Goal: Information Seeking & Learning: Learn about a topic

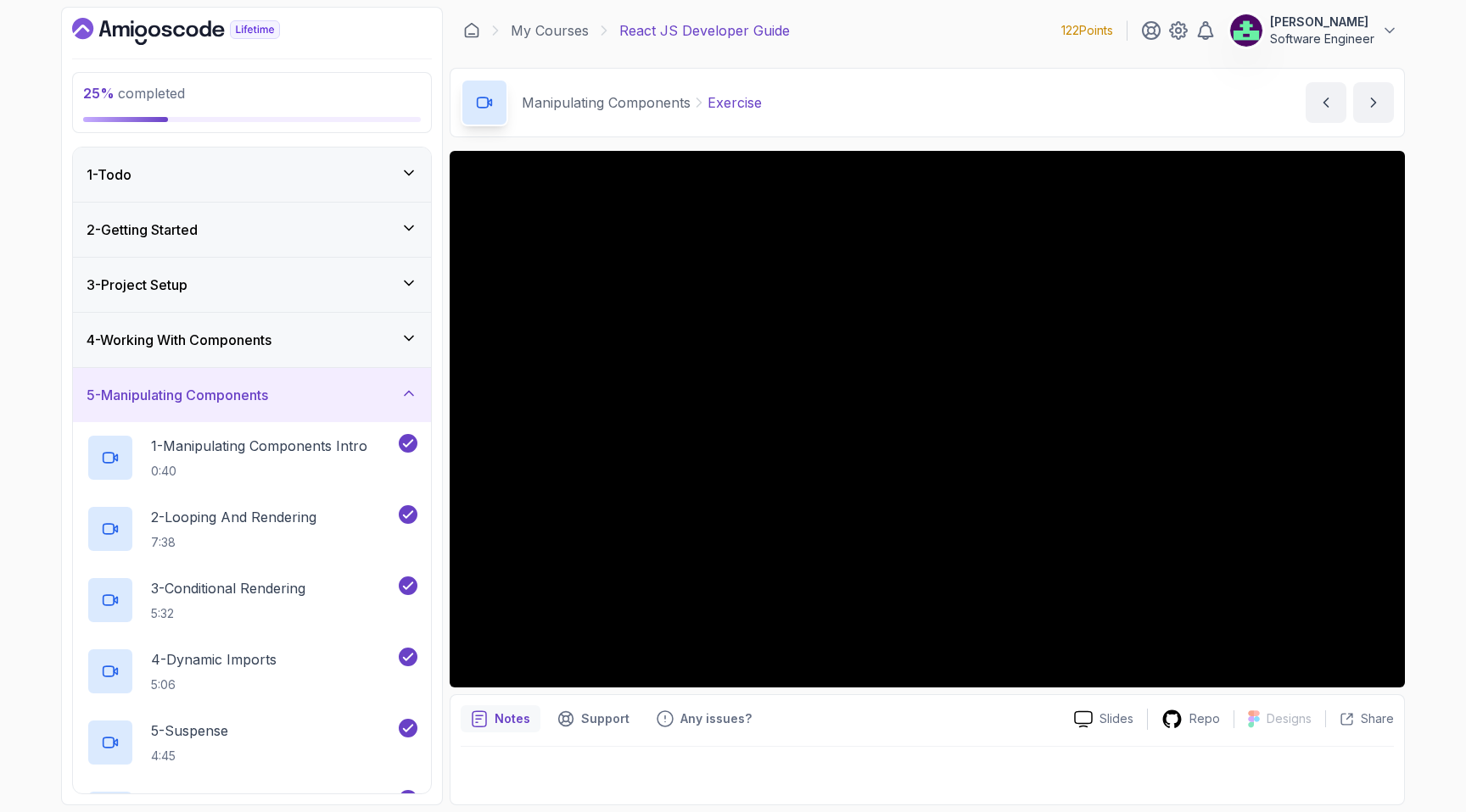
scroll to position [316, 0]
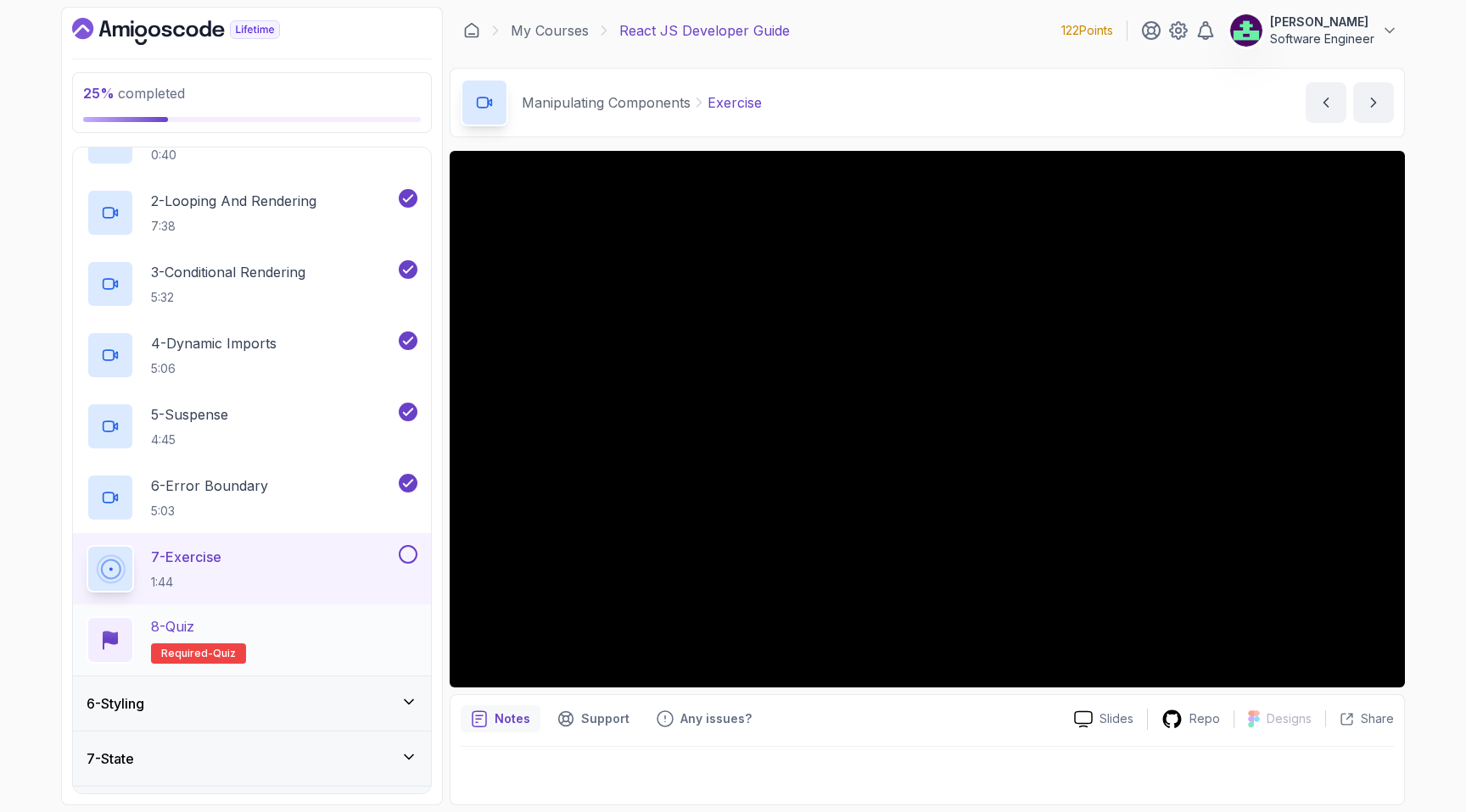
click at [311, 624] on div "8 - Quiz Required- quiz" at bounding box center [251, 640] width 330 height 48
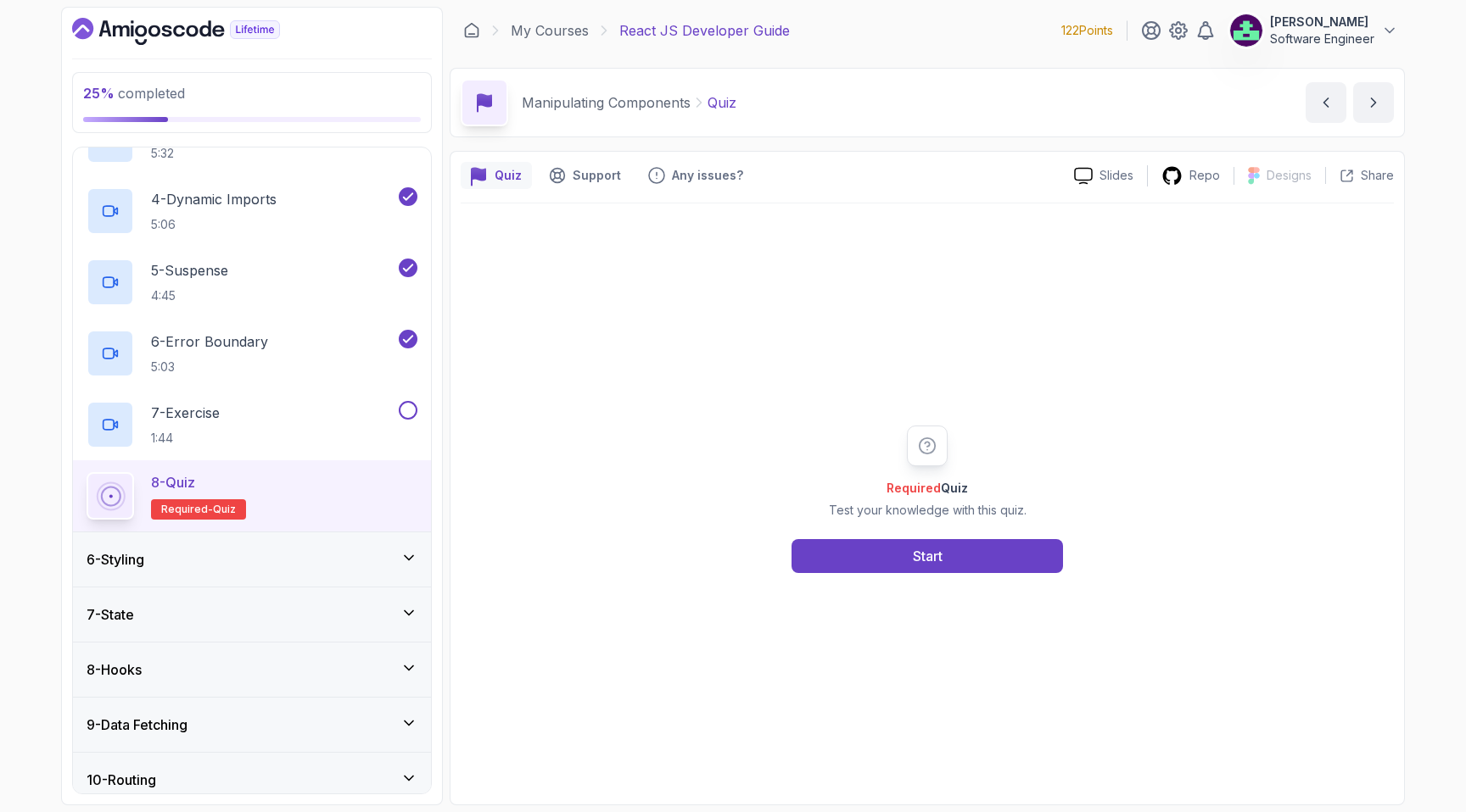
click at [360, 569] on div "6 - Styling" at bounding box center [251, 559] width 330 height 20
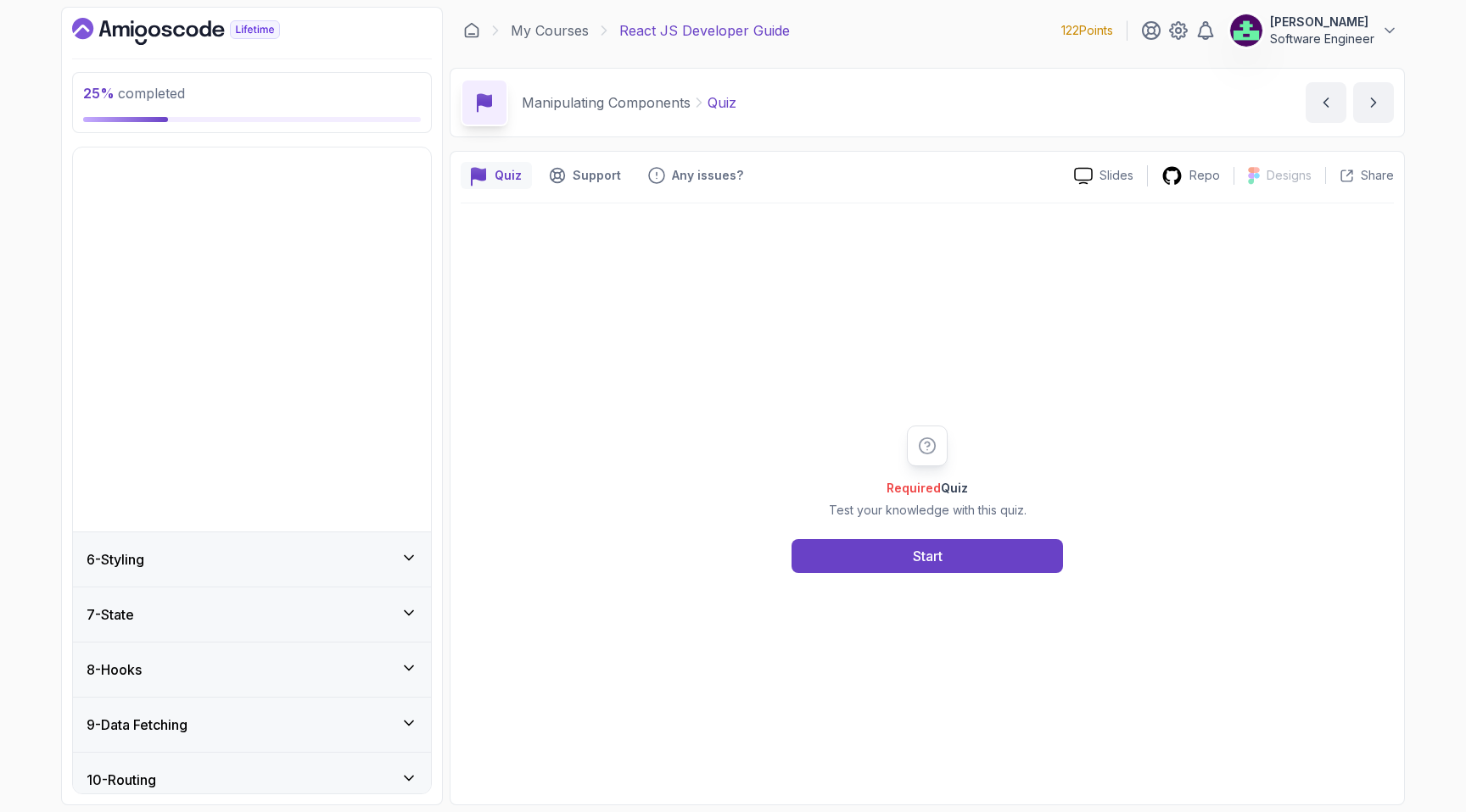
scroll to position [181, 0]
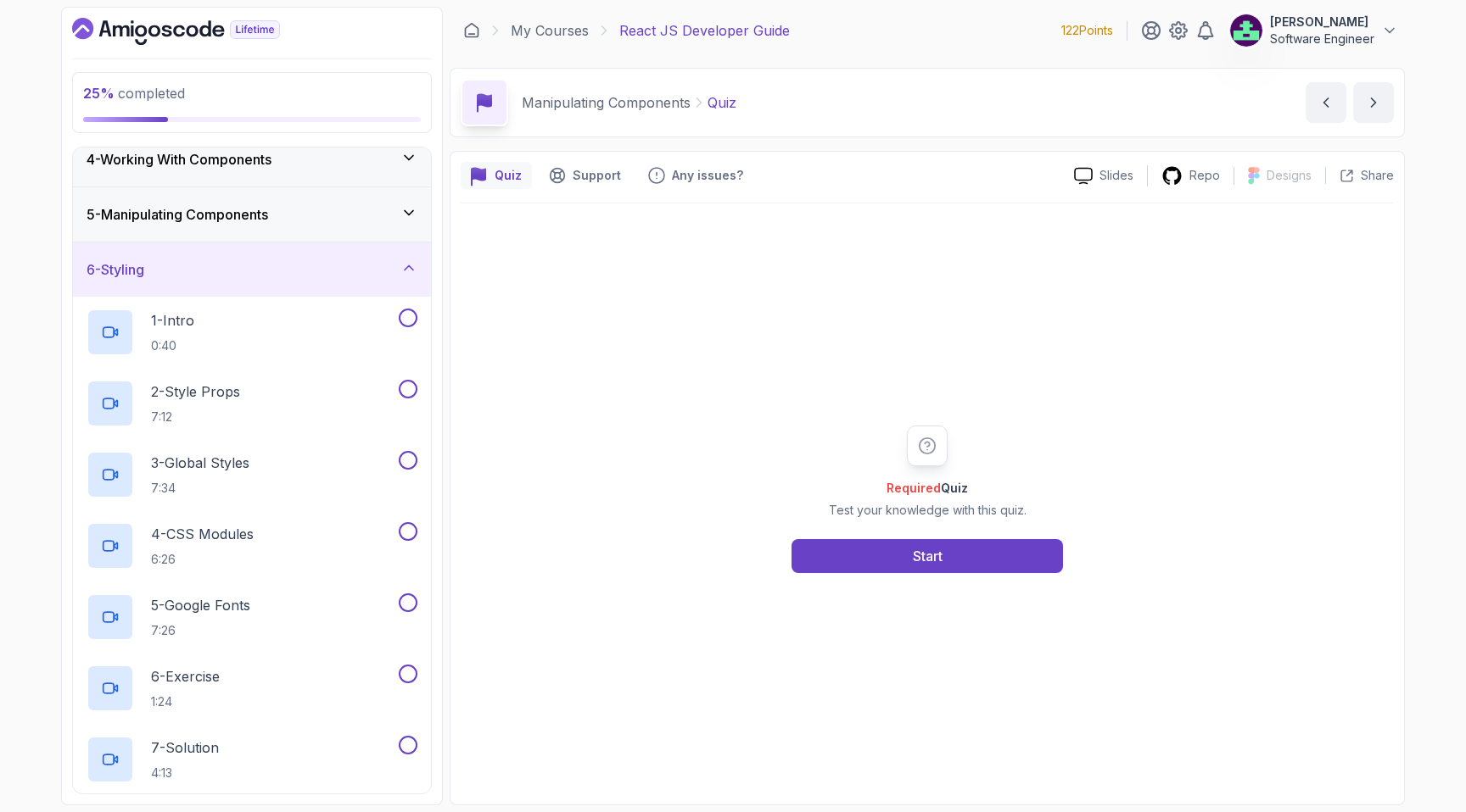
click at [333, 235] on div "5 - Manipulating Components" at bounding box center [252, 215] width 358 height 55
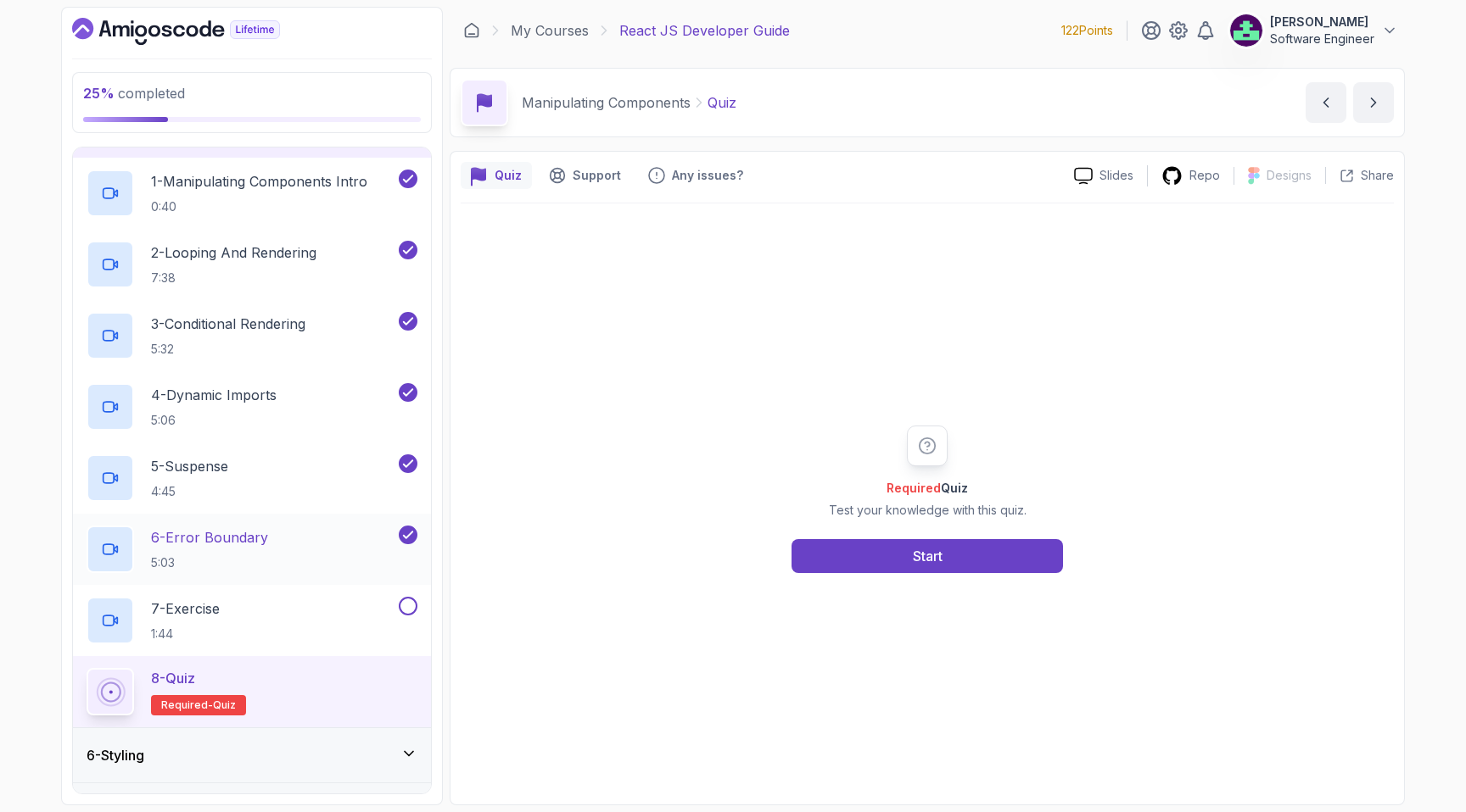
scroll to position [269, 0]
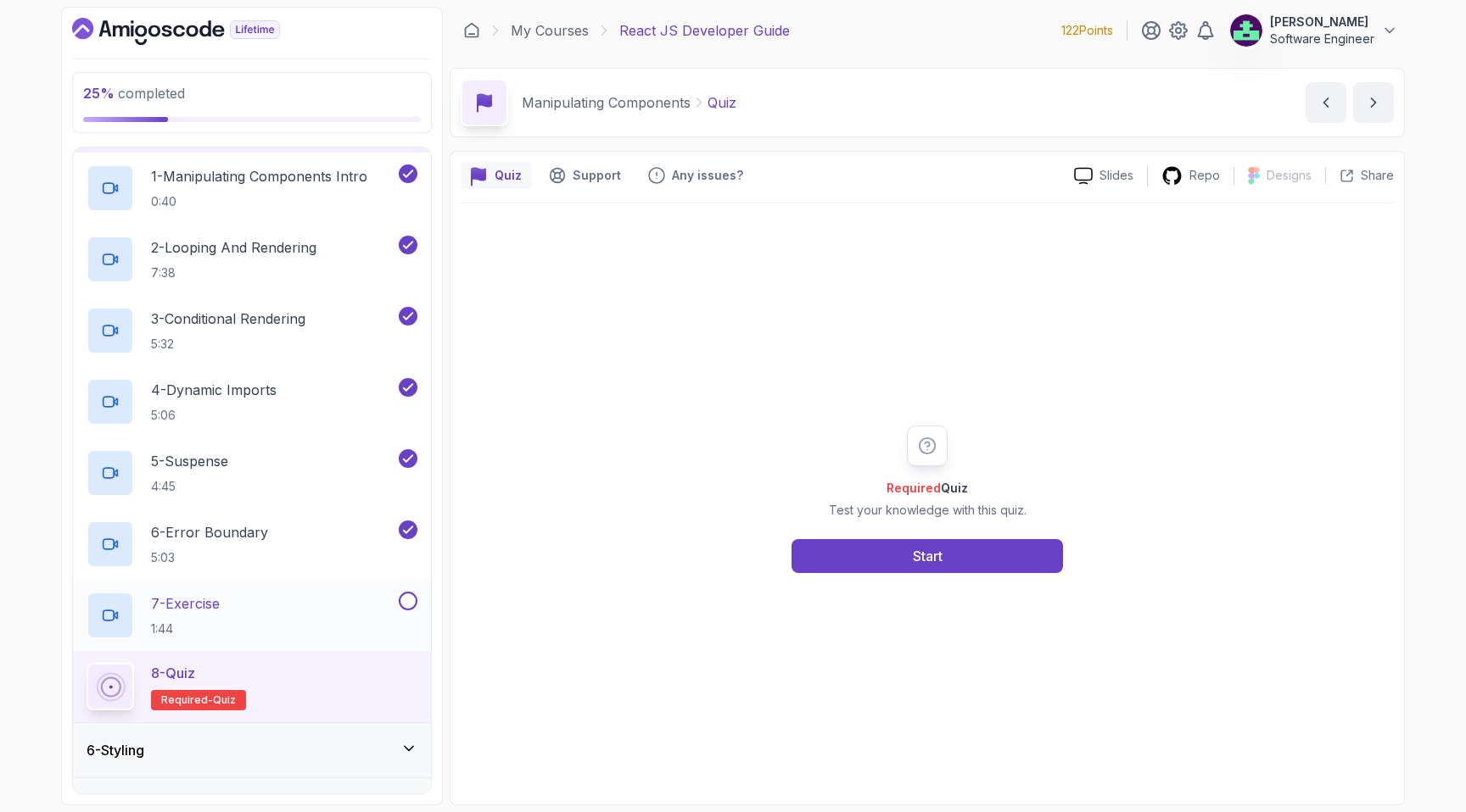
click at [344, 617] on div "7 - Exercise 1:44" at bounding box center [241, 616] width 308 height 48
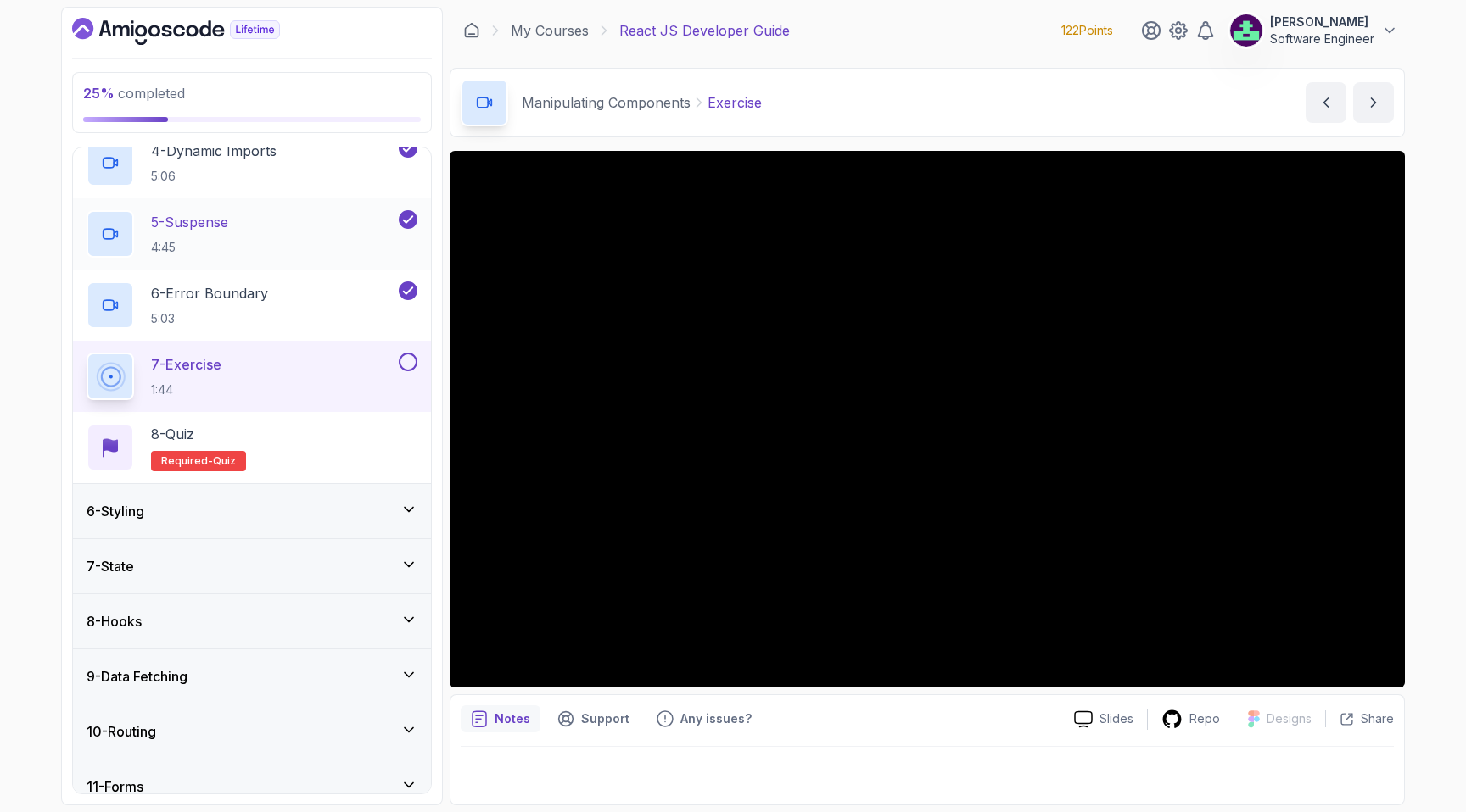
scroll to position [512, 0]
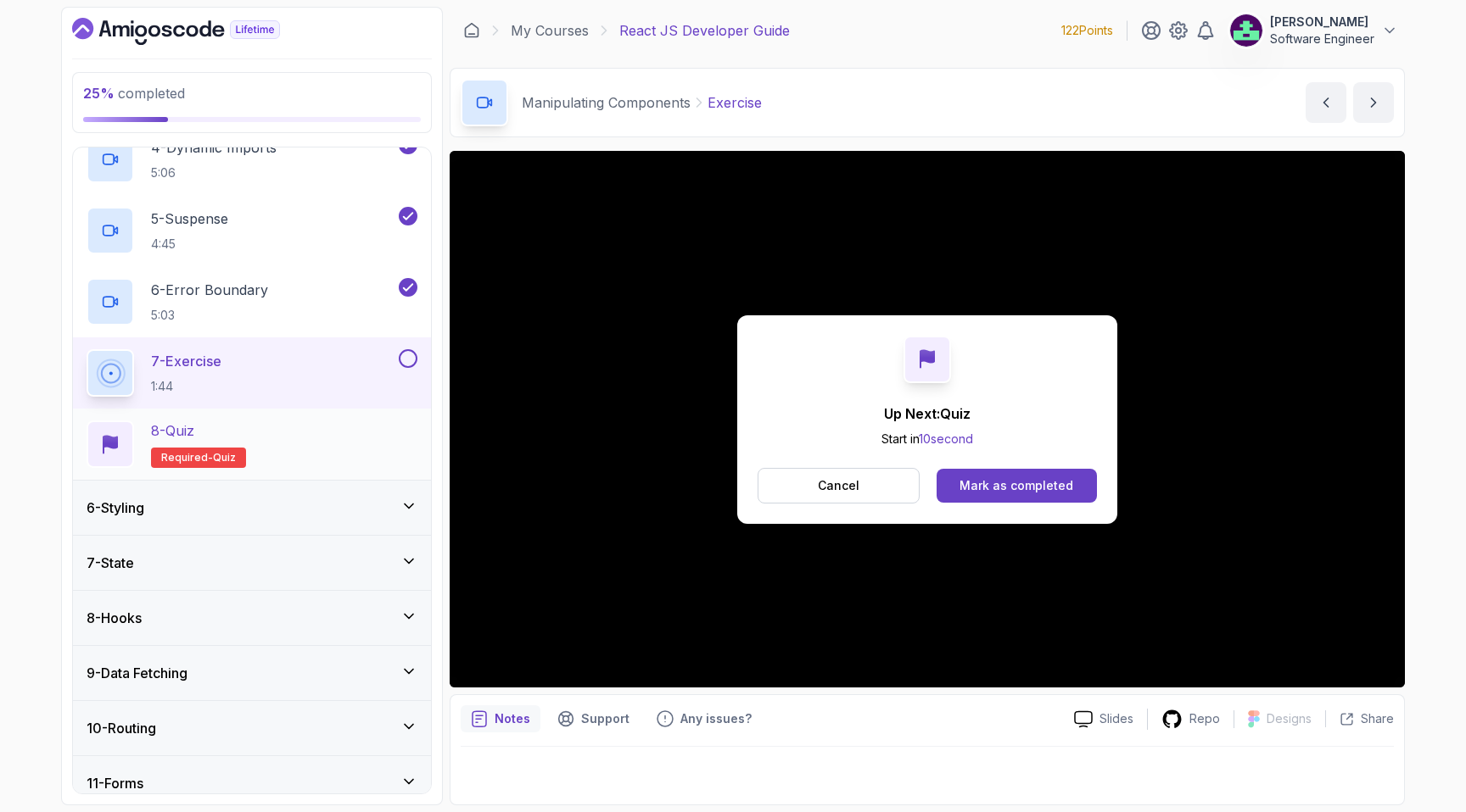
click at [345, 444] on div "8 - Quiz Required- quiz" at bounding box center [251, 445] width 330 height 48
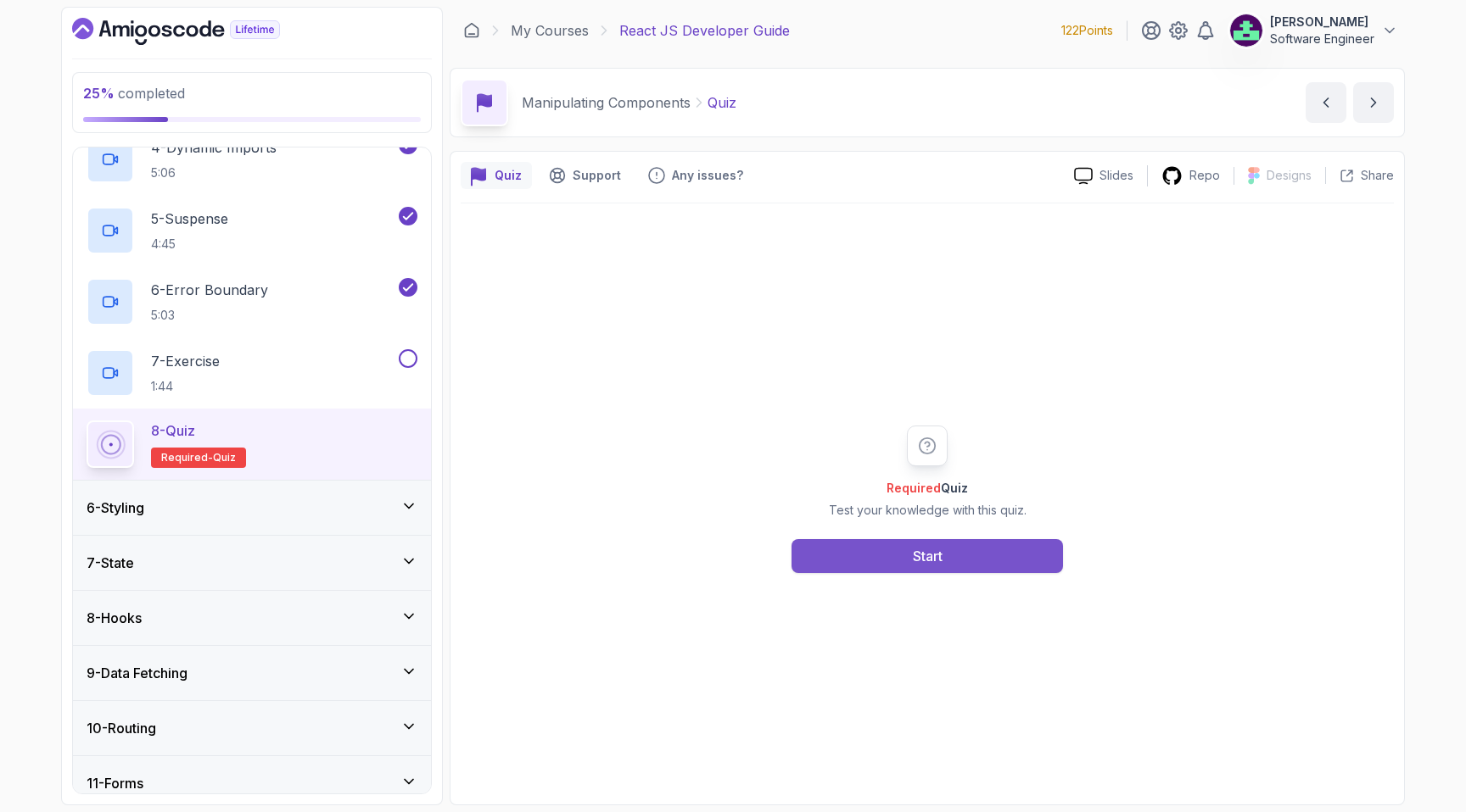
click at [900, 568] on button "Start" at bounding box center [927, 556] width 271 height 34
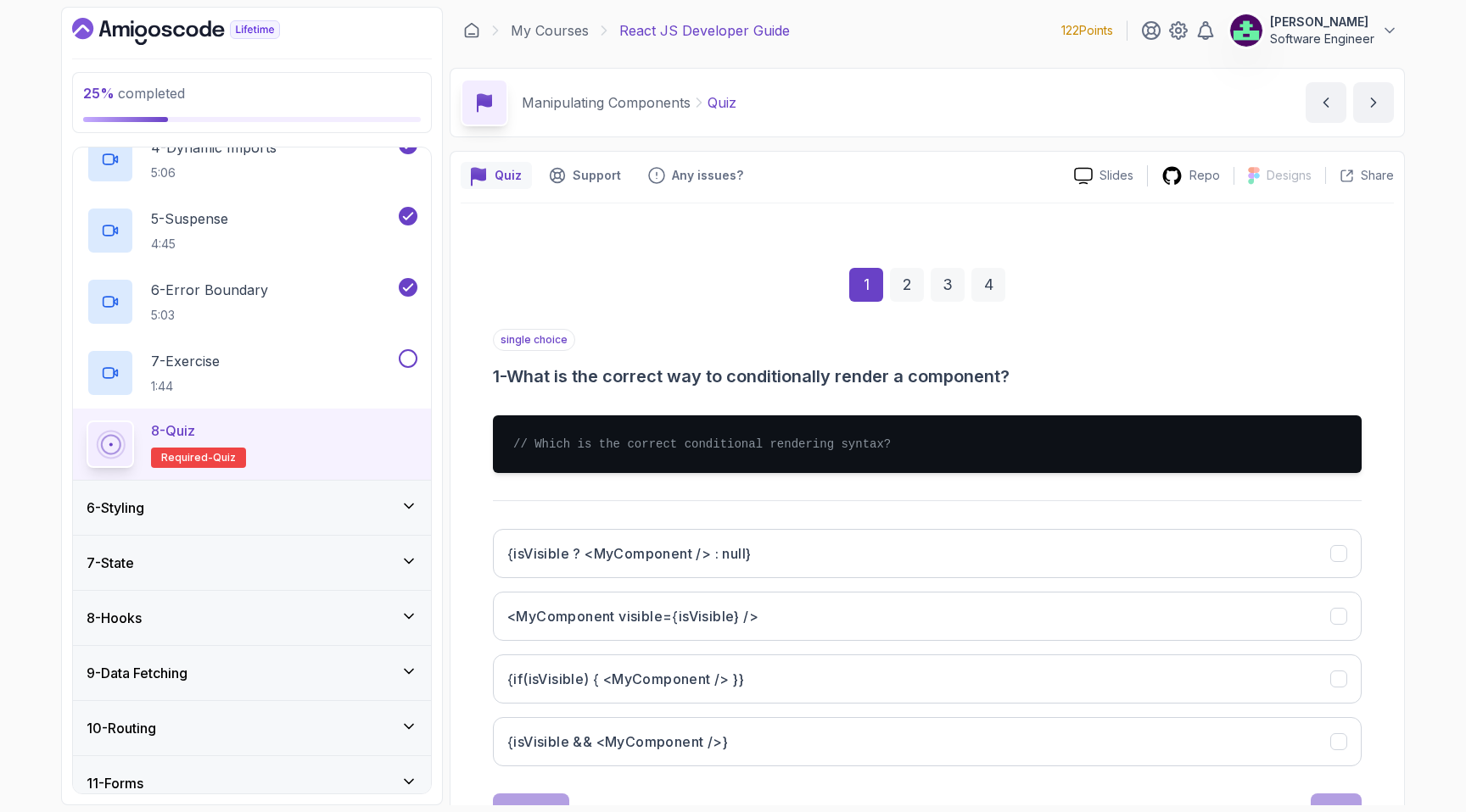
scroll to position [70, 0]
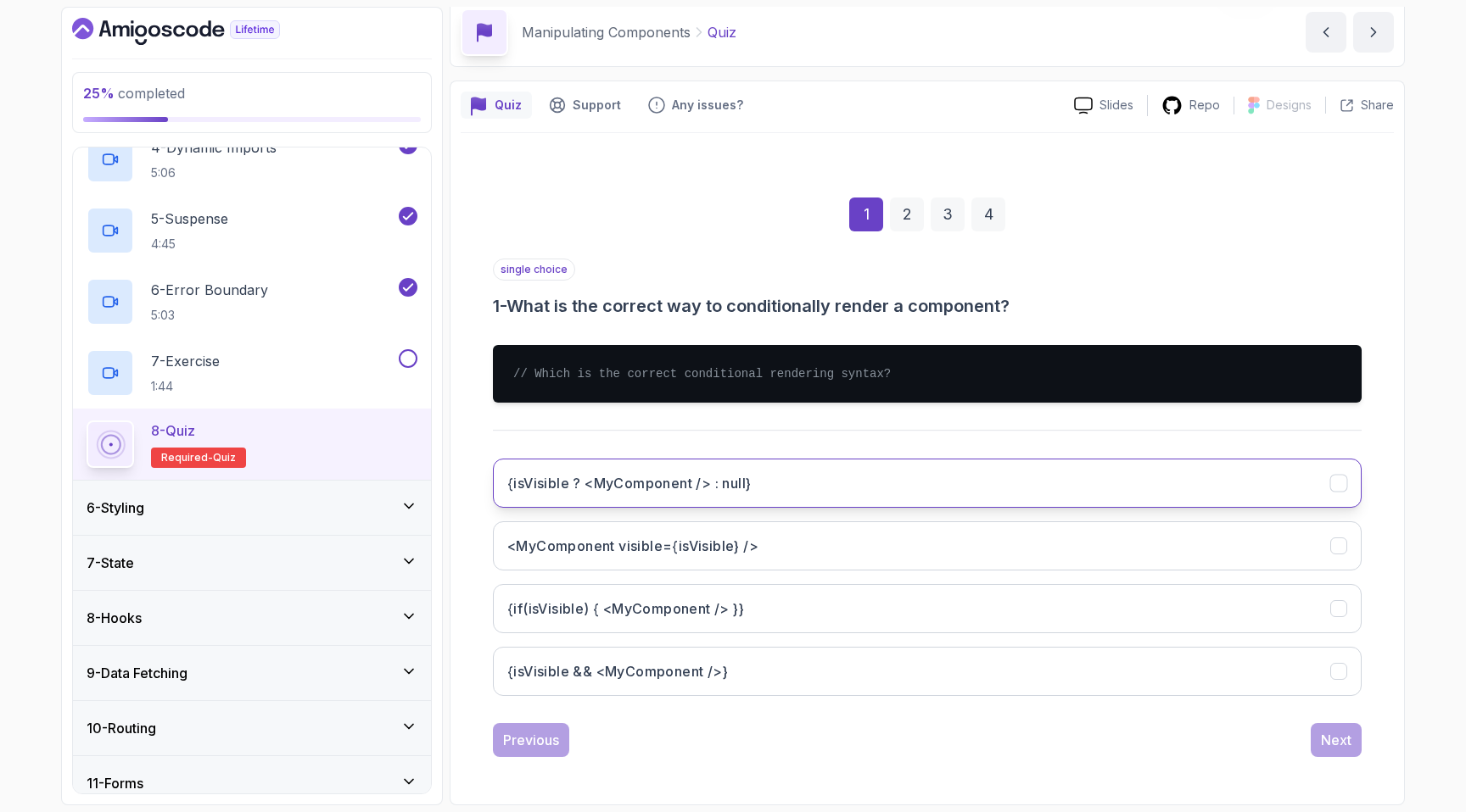
click at [610, 473] on h3 "{isVisible ? <MyComponent /> : null}" at bounding box center [629, 483] width 243 height 20
click at [1354, 724] on button "Next" at bounding box center [1336, 740] width 51 height 34
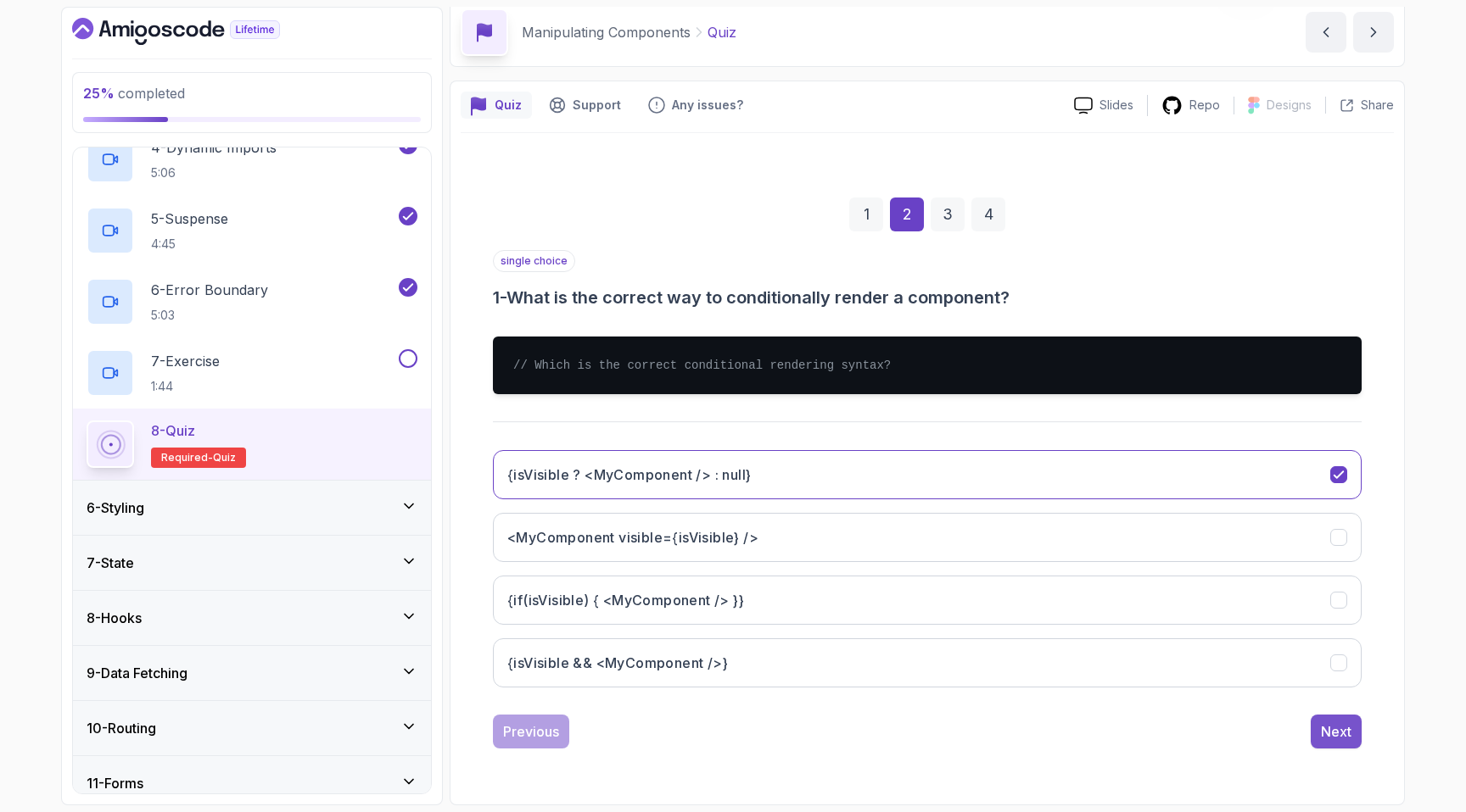
scroll to position [0, 0]
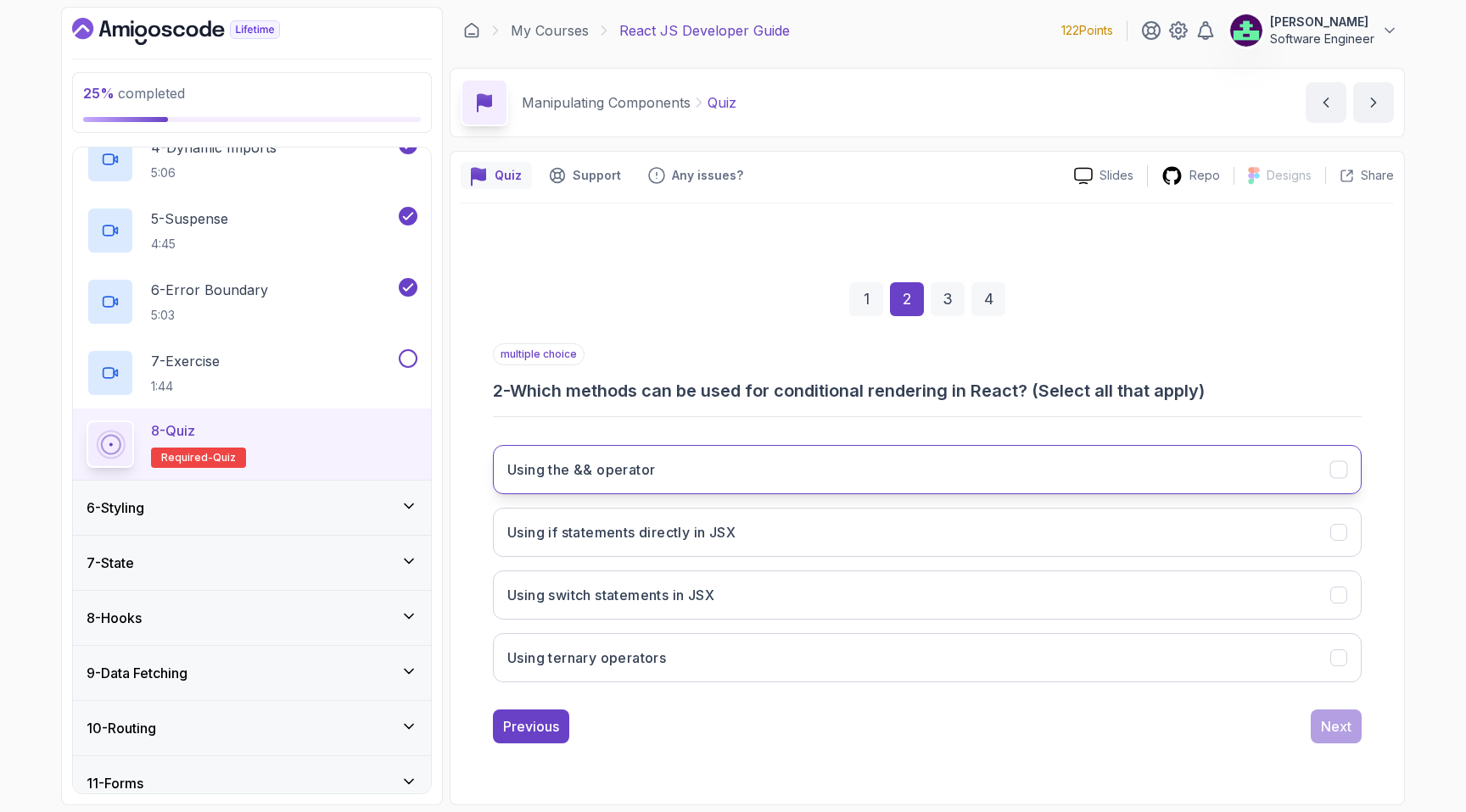
click at [869, 470] on button "Using the && operator" at bounding box center [927, 469] width 869 height 49
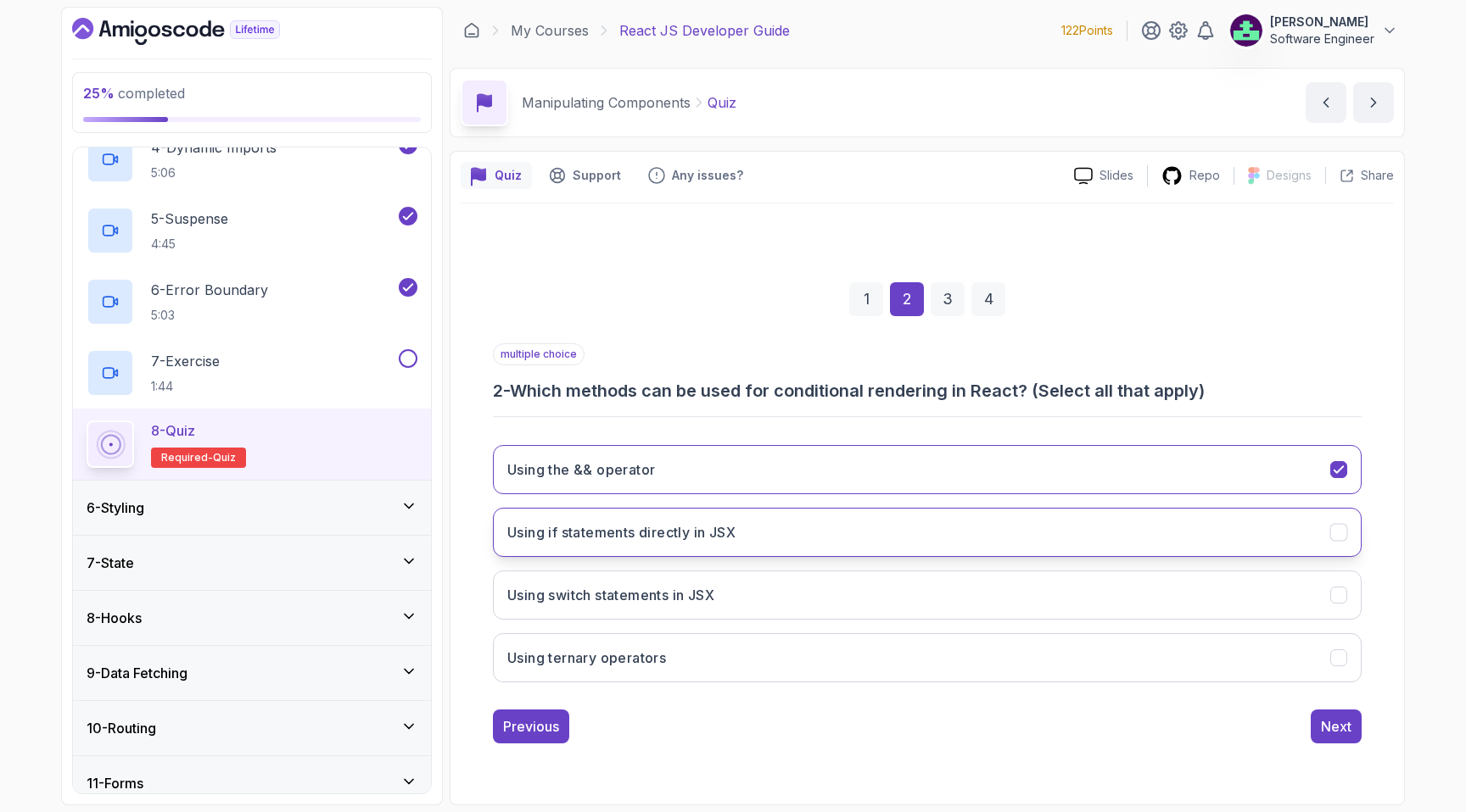
click at [795, 540] on button "Using if statements directly in JSX" at bounding box center [927, 533] width 869 height 49
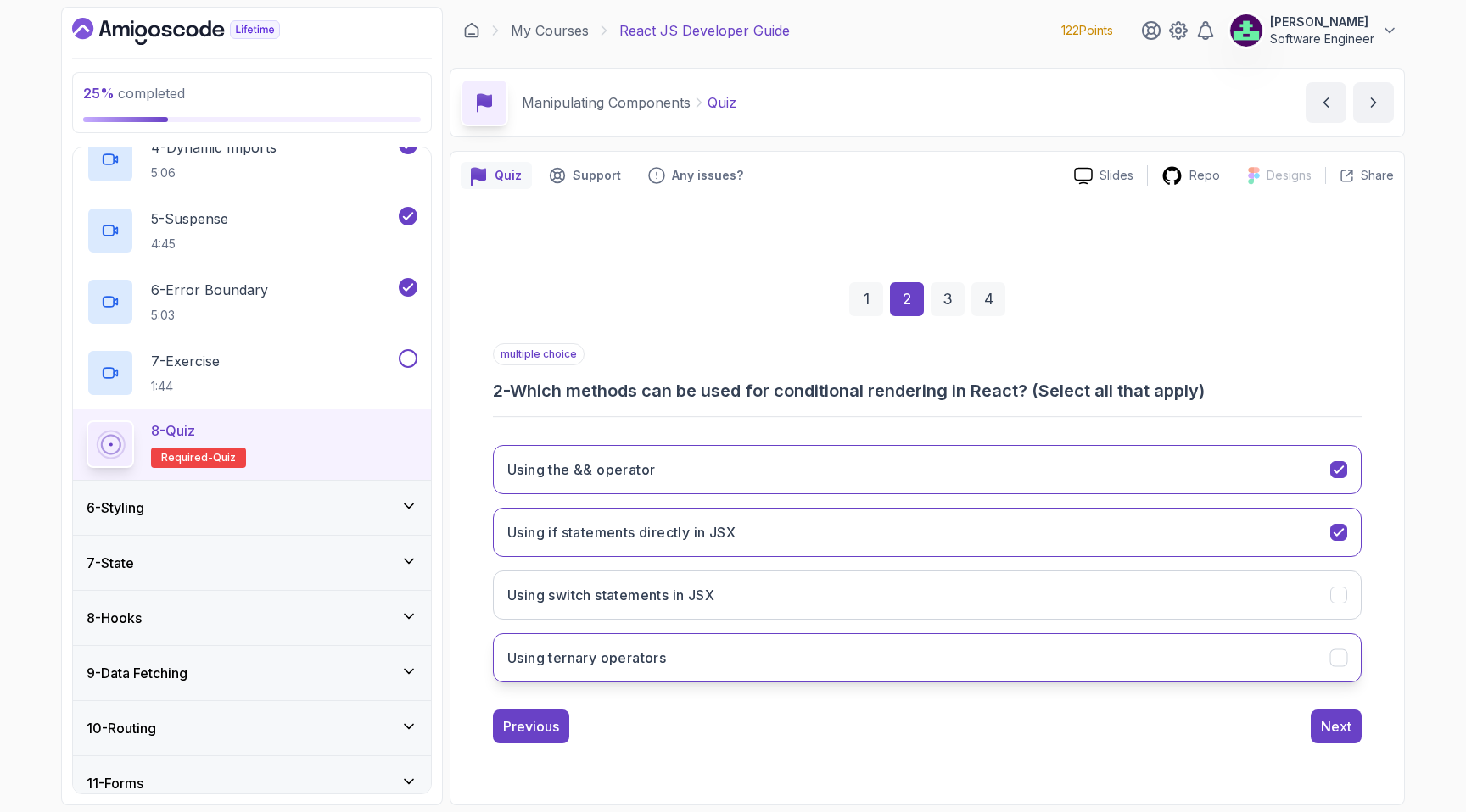
click at [808, 651] on button "Using ternary operators" at bounding box center [927, 658] width 869 height 49
click at [1353, 736] on button "Next" at bounding box center [1336, 727] width 51 height 34
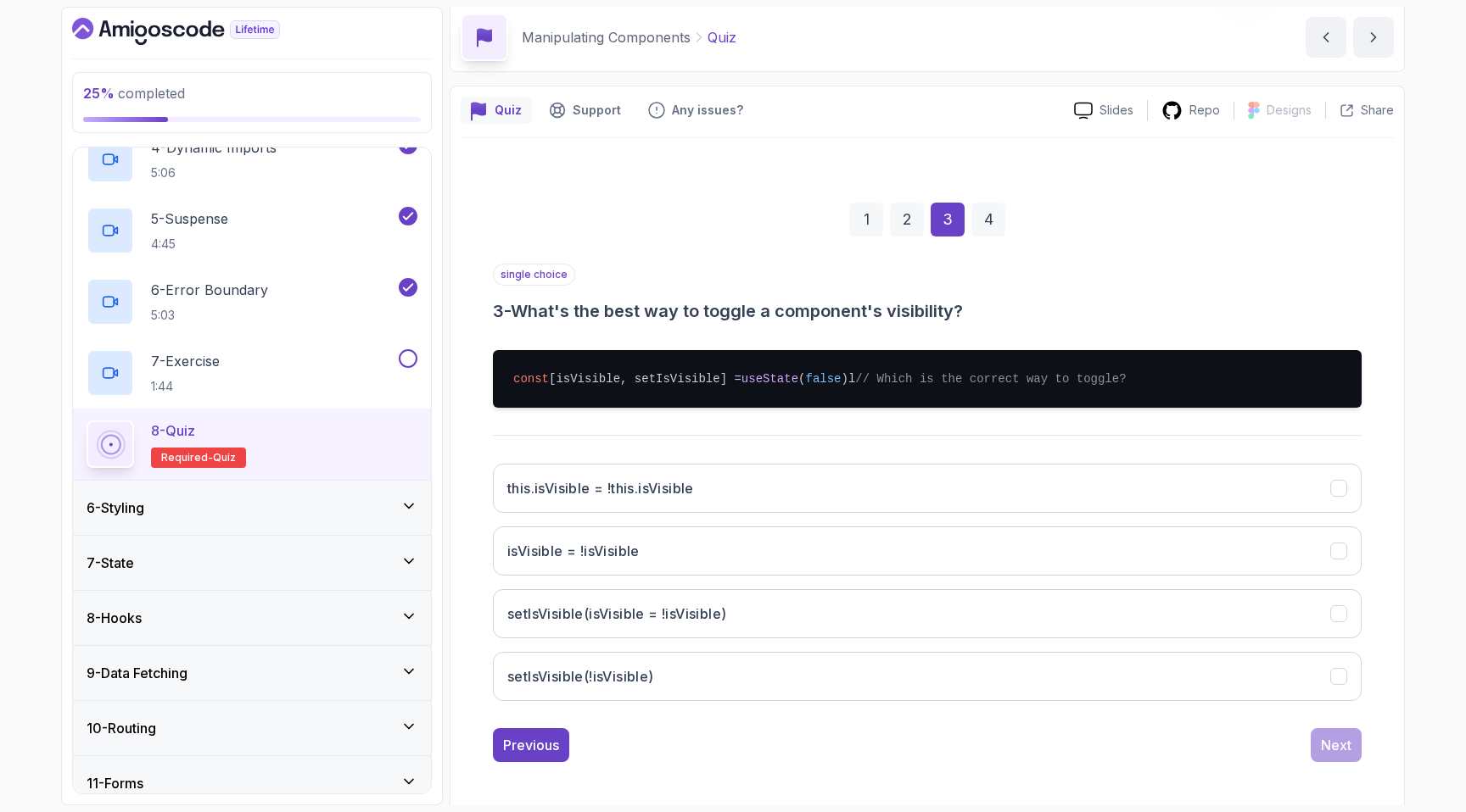
scroll to position [87, 0]
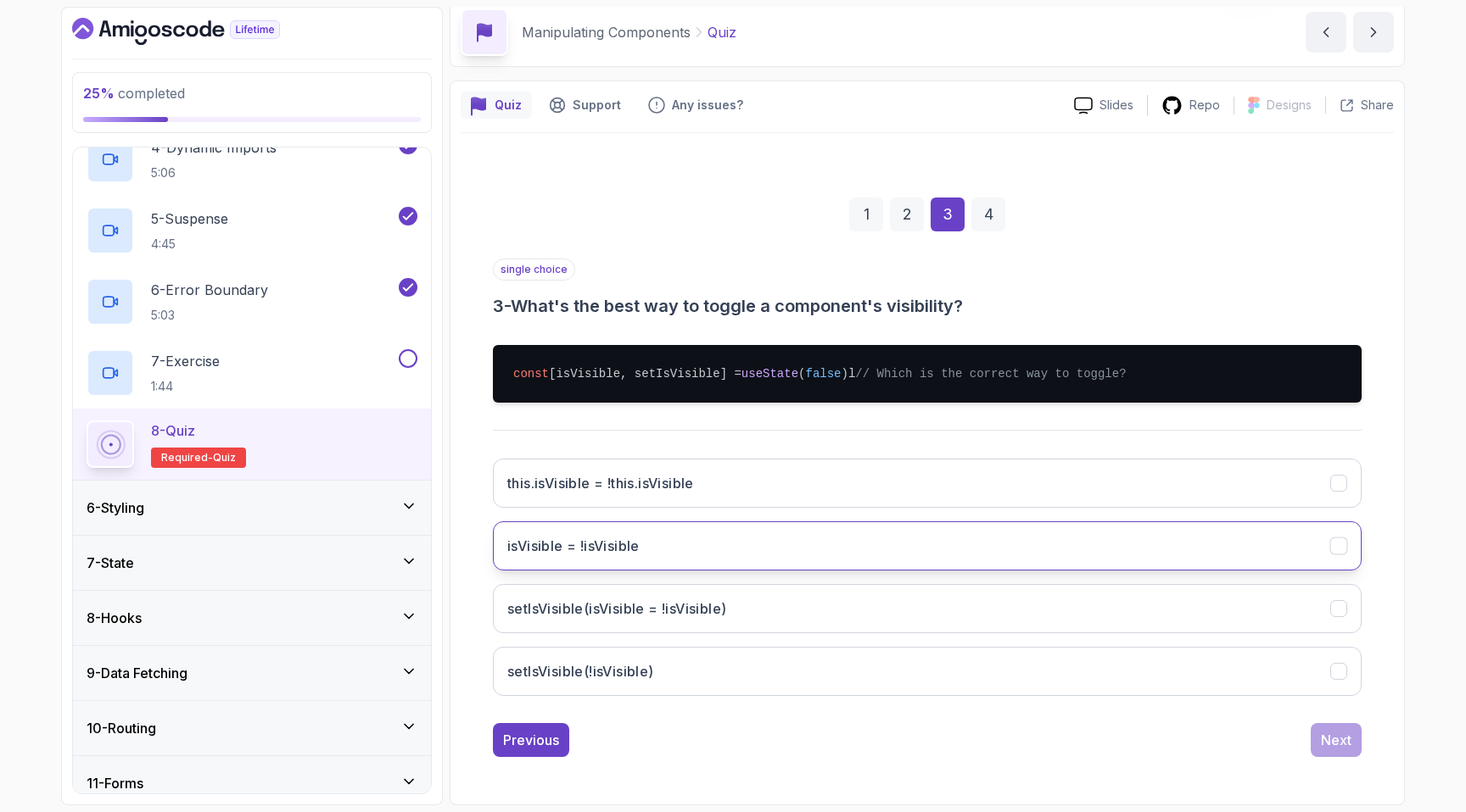
click at [938, 542] on button "isVisible = !isVisible" at bounding box center [927, 546] width 869 height 49
click at [1325, 739] on div "Next" at bounding box center [1336, 740] width 31 height 20
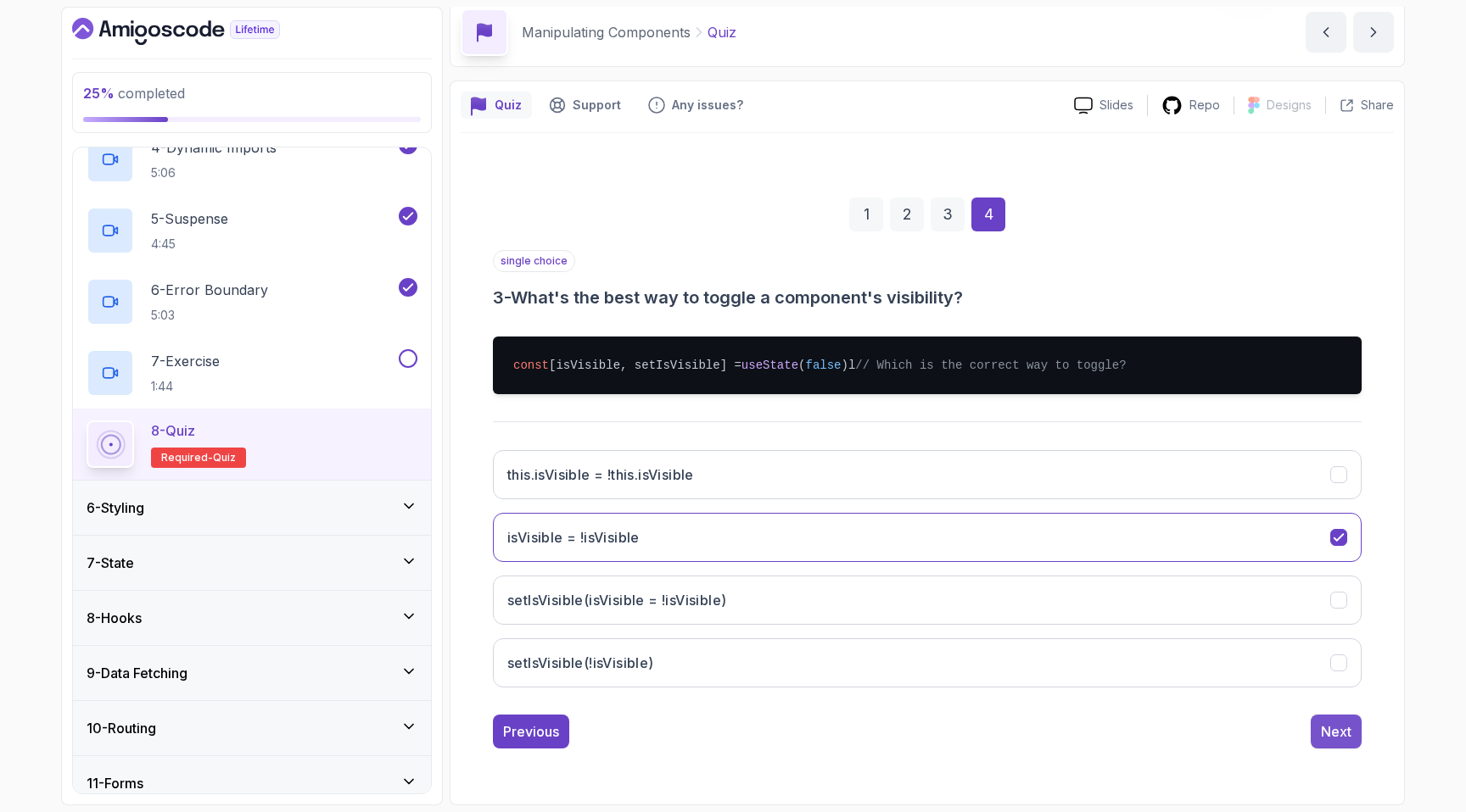
scroll to position [70, 0]
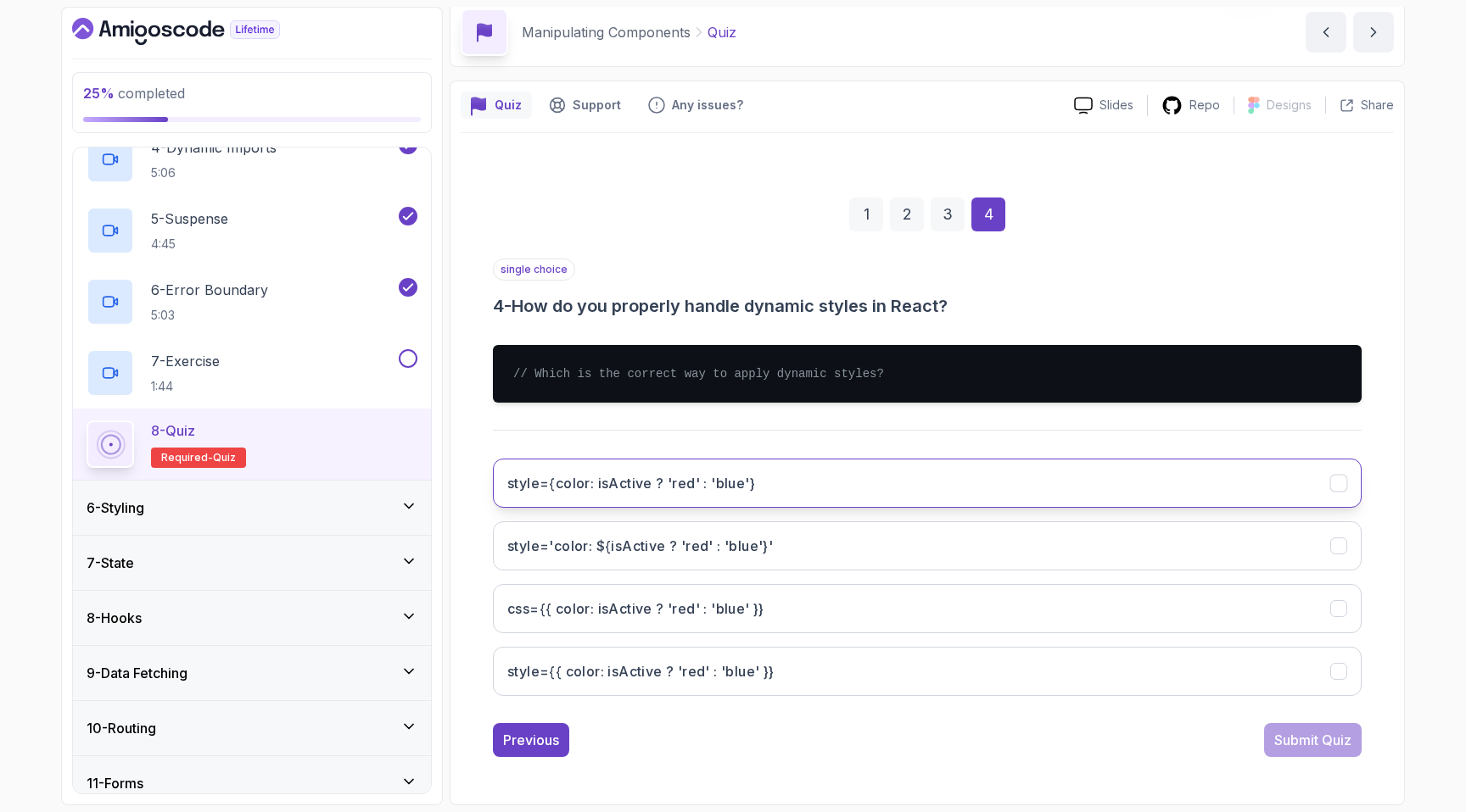
click at [840, 491] on button "style={color: isActive ? 'red' : 'blue'}" at bounding box center [927, 484] width 869 height 49
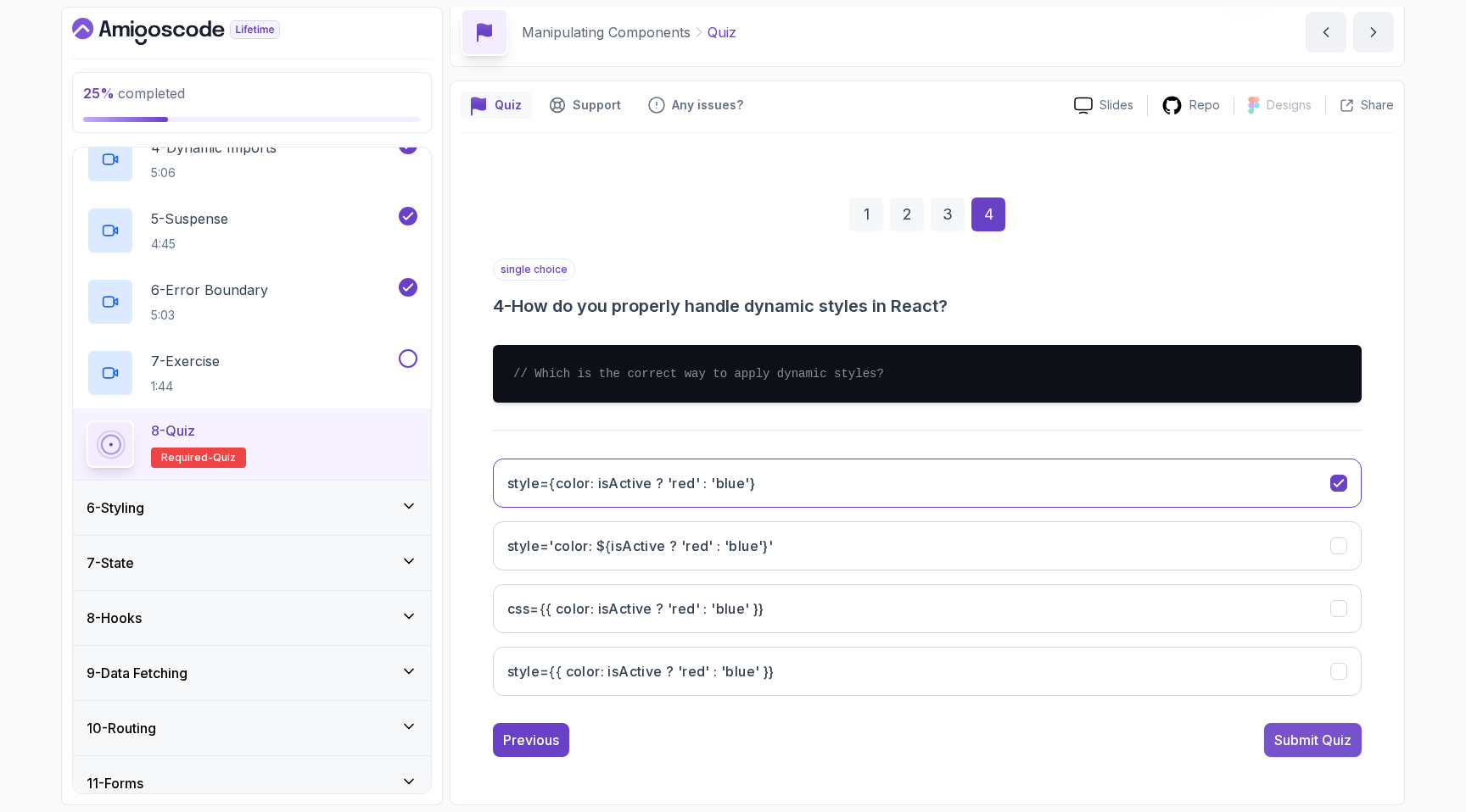
click at [1283, 742] on div "Submit Quiz" at bounding box center [1313, 740] width 78 height 20
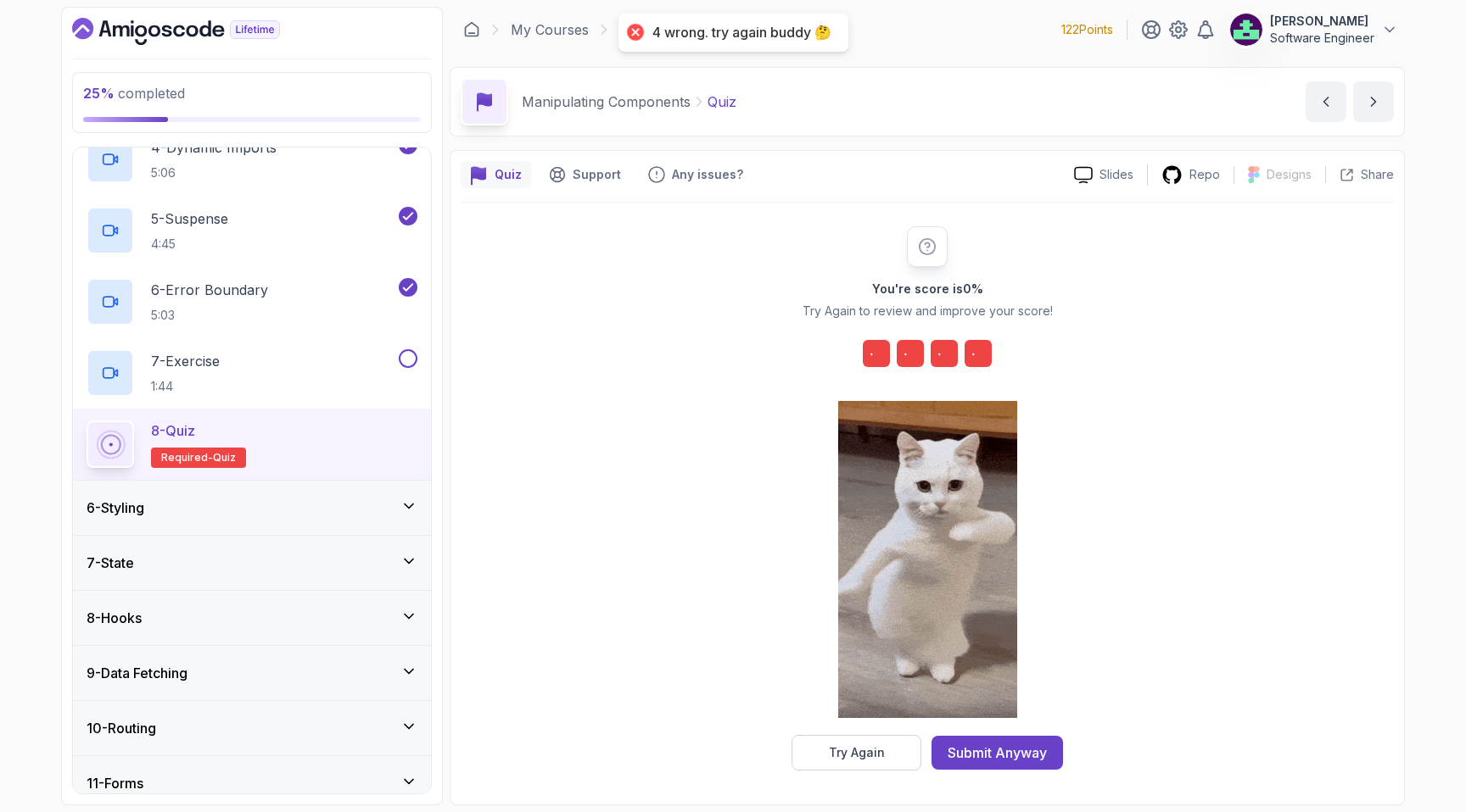
scroll to position [1, 0]
click at [873, 753] on div "Try Again" at bounding box center [857, 752] width 56 height 17
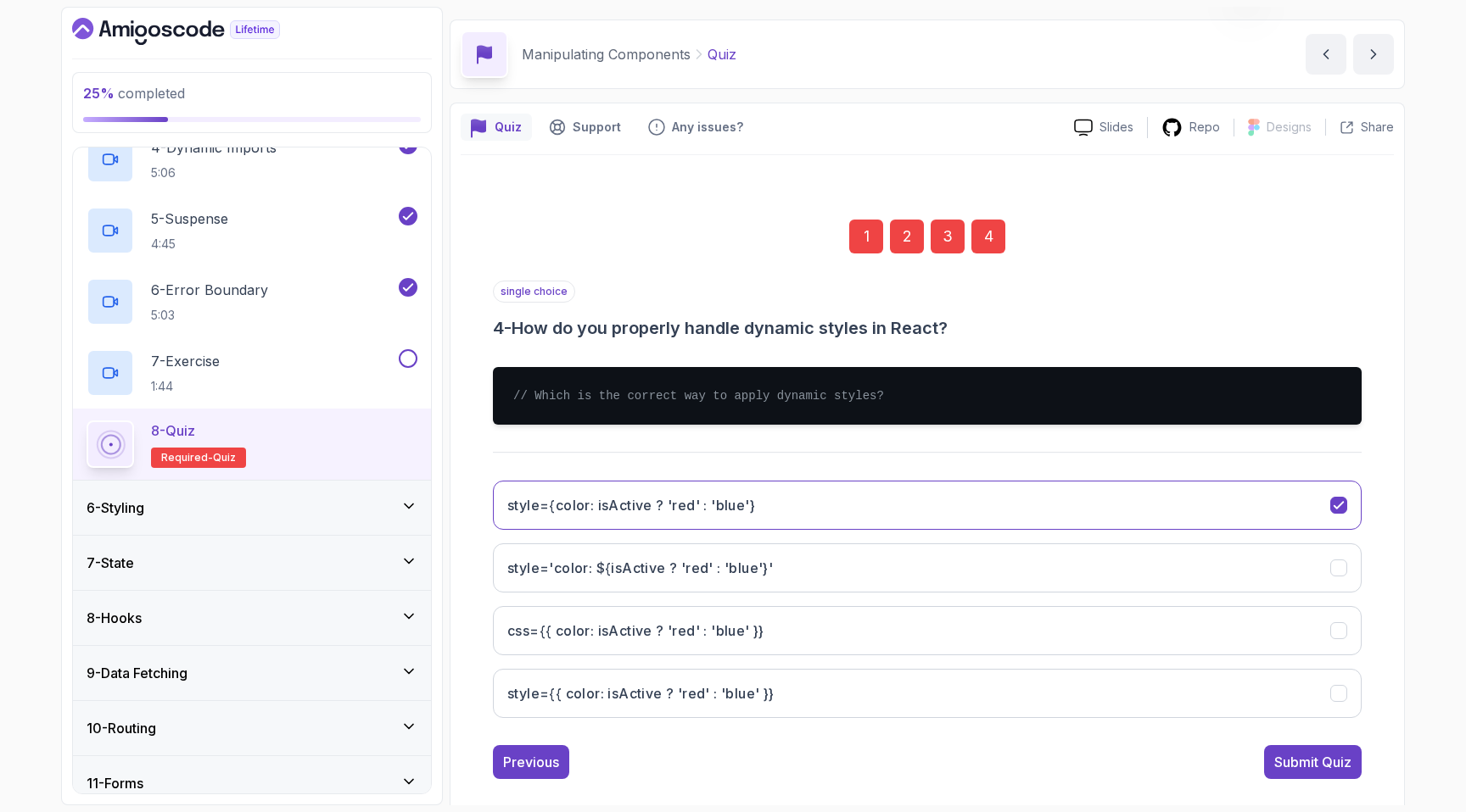
scroll to position [70, 0]
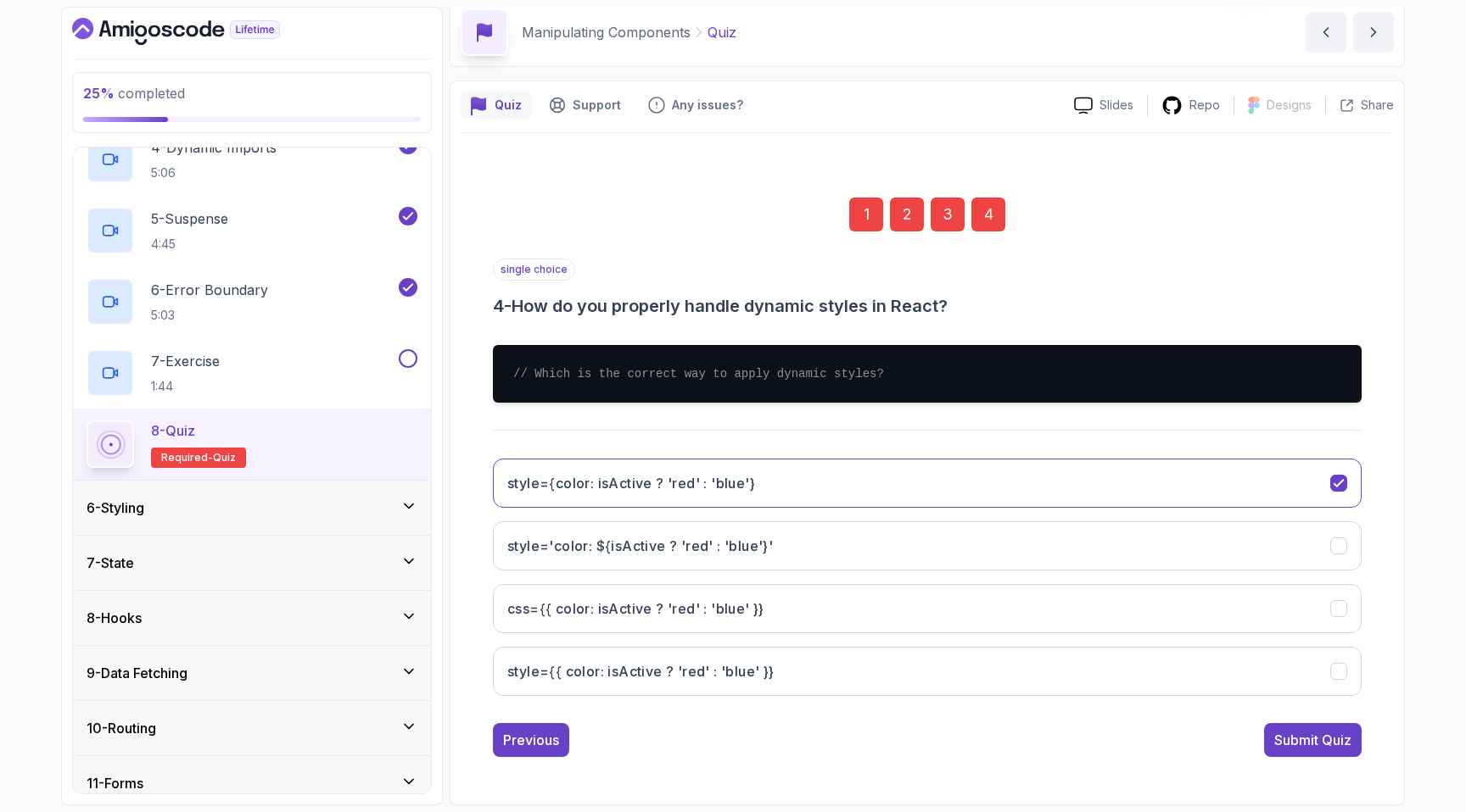
click at [859, 213] on div "1" at bounding box center [866, 214] width 34 height 34
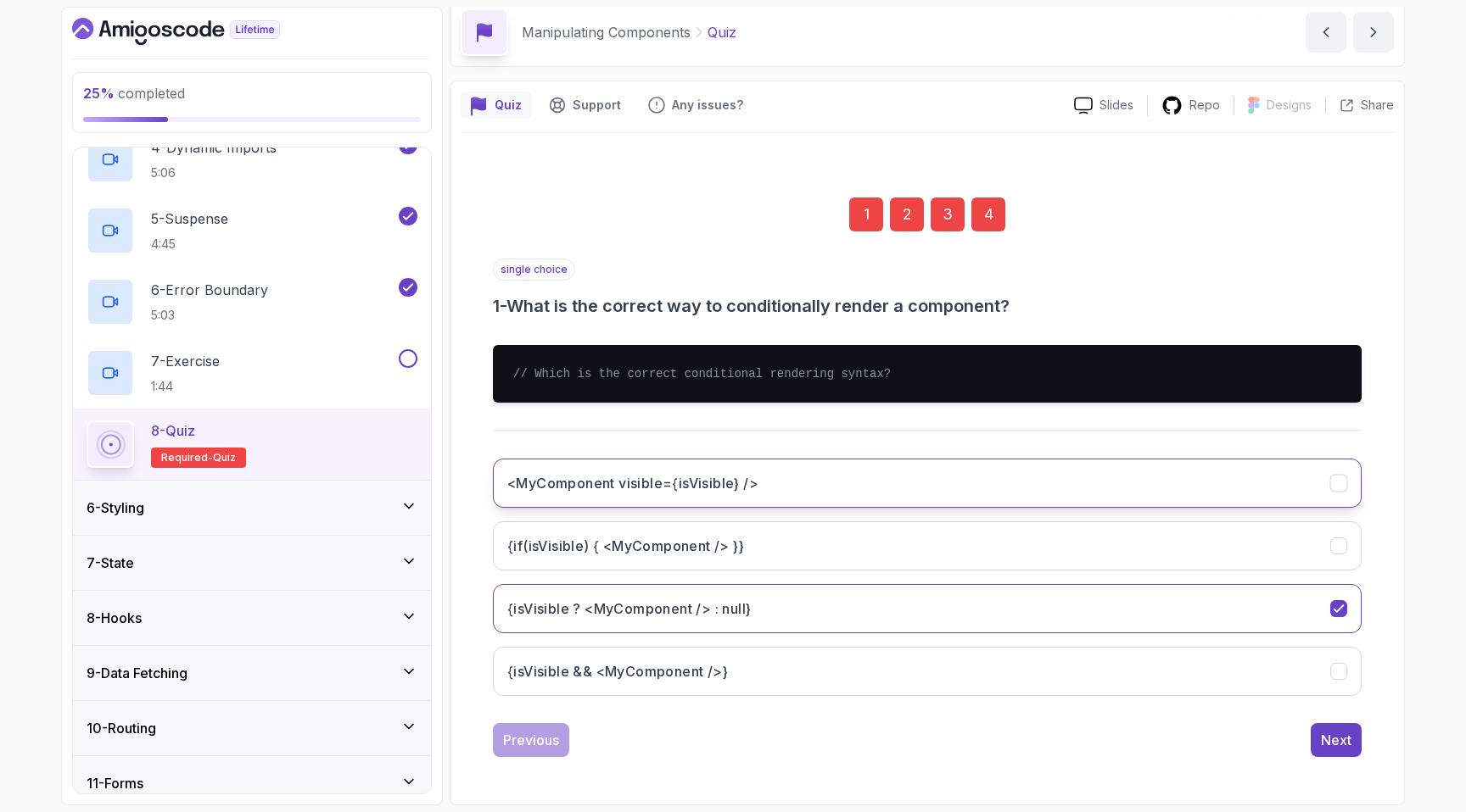
click at [669, 489] on h3 "<MyComponent visible={isVisible} />" at bounding box center [633, 483] width 251 height 20
click at [1329, 729] on button "Next" at bounding box center [1336, 740] width 51 height 34
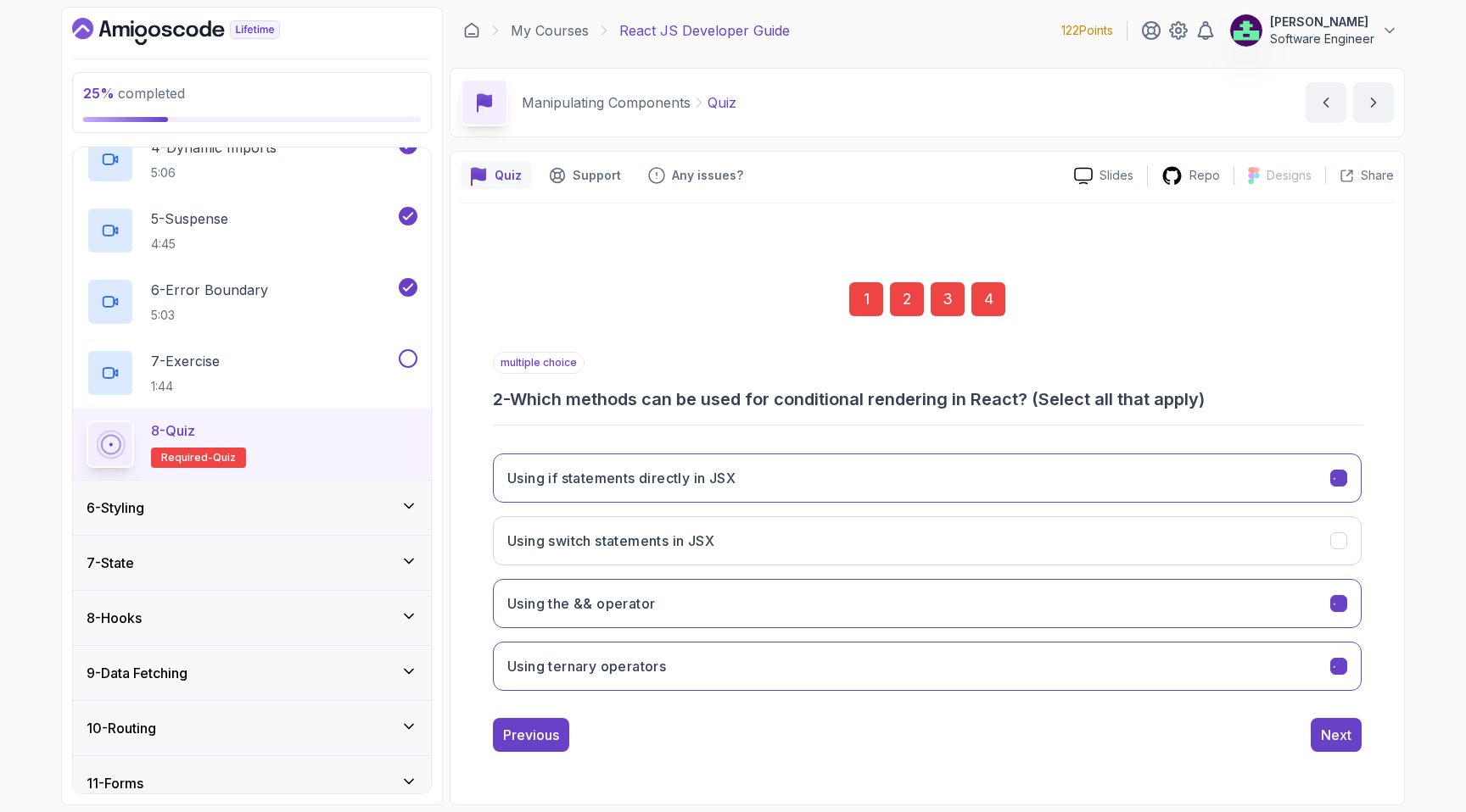
scroll to position [0, 0]
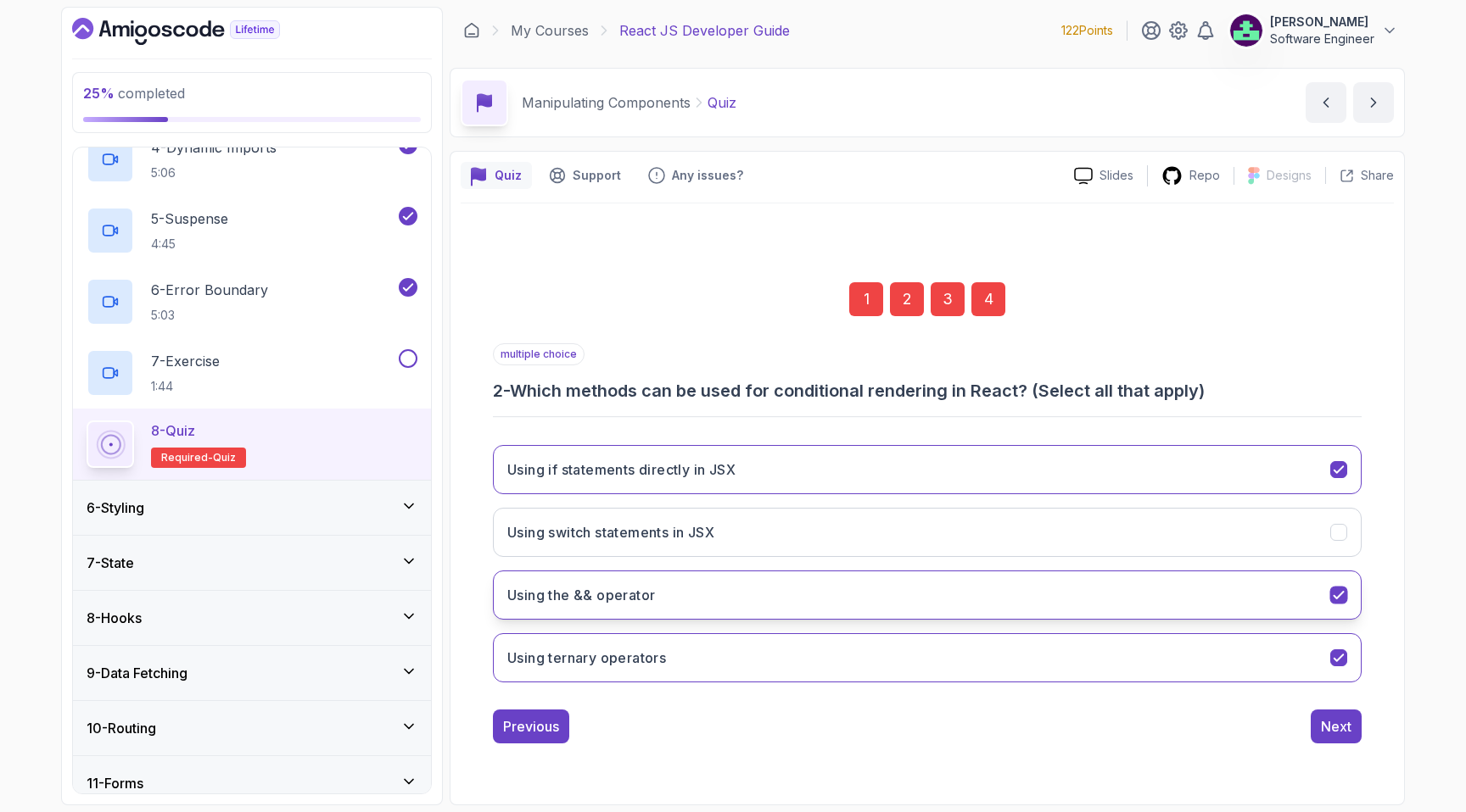
click at [887, 588] on button "Using the && operator" at bounding box center [927, 595] width 869 height 49
click at [1314, 716] on button "Next" at bounding box center [1336, 727] width 51 height 34
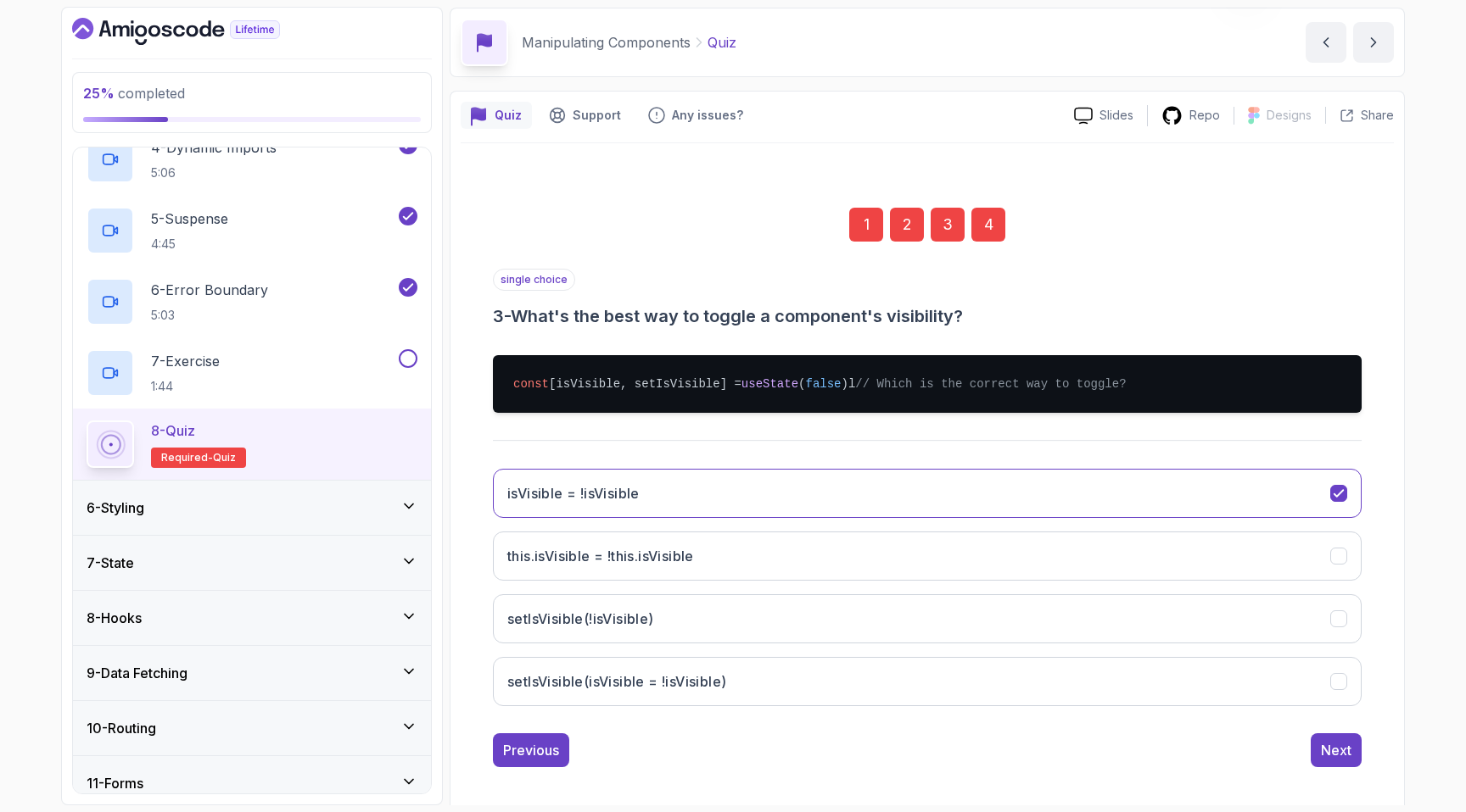
scroll to position [87, 0]
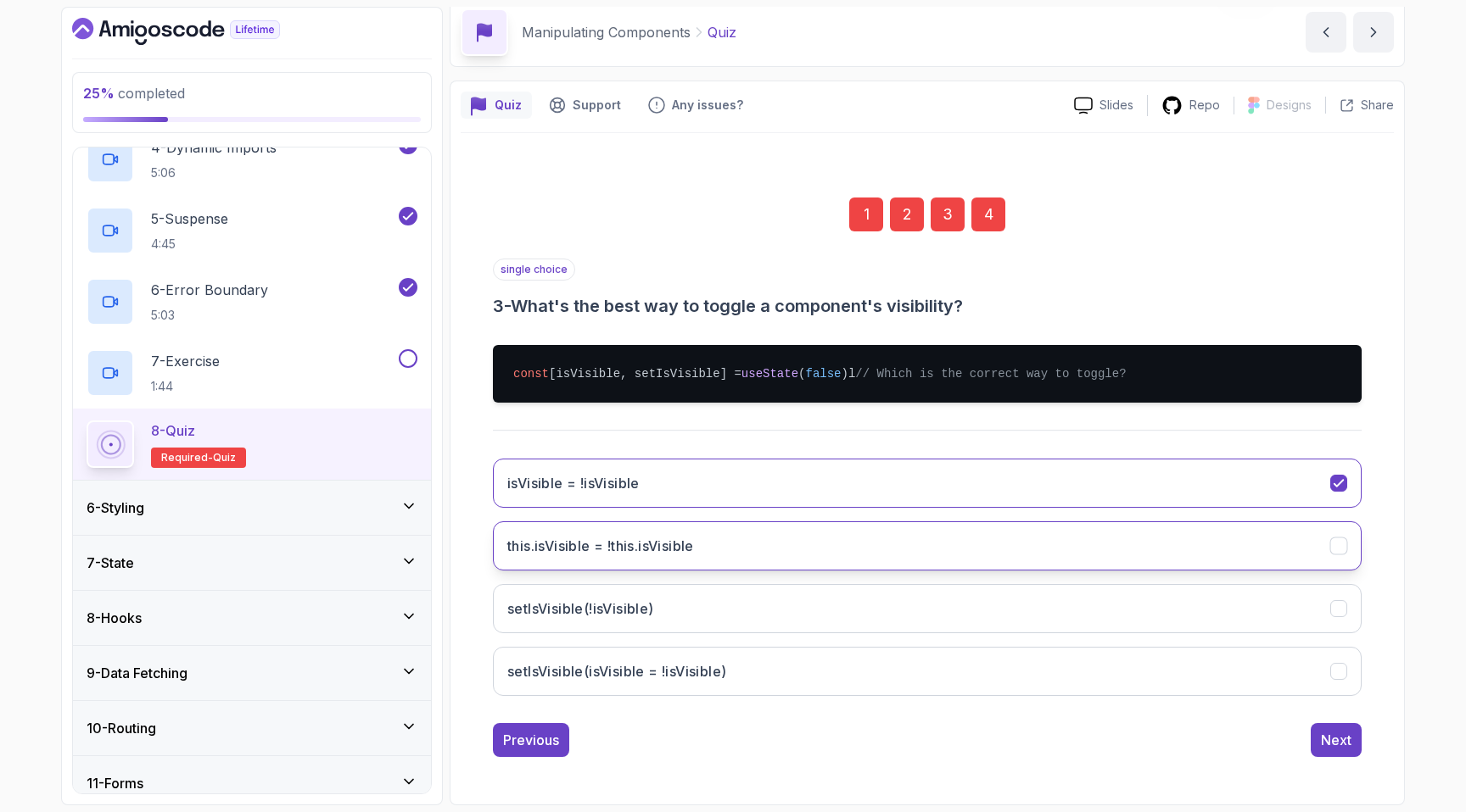
click at [764, 552] on button "this.isVisible = !this.isVisible" at bounding box center [927, 546] width 869 height 49
click at [1330, 742] on div "Next" at bounding box center [1336, 740] width 31 height 20
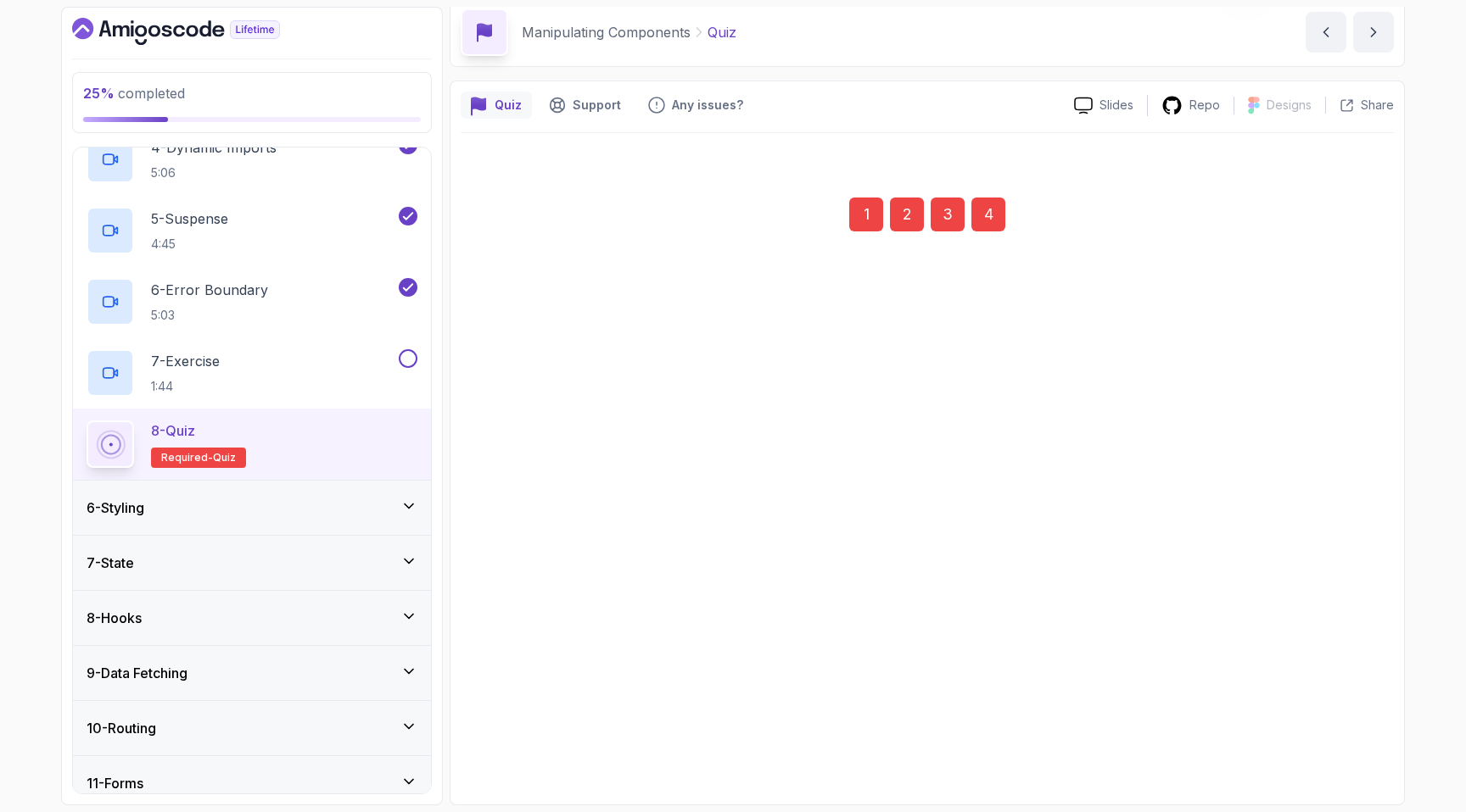
scroll to position [70, 0]
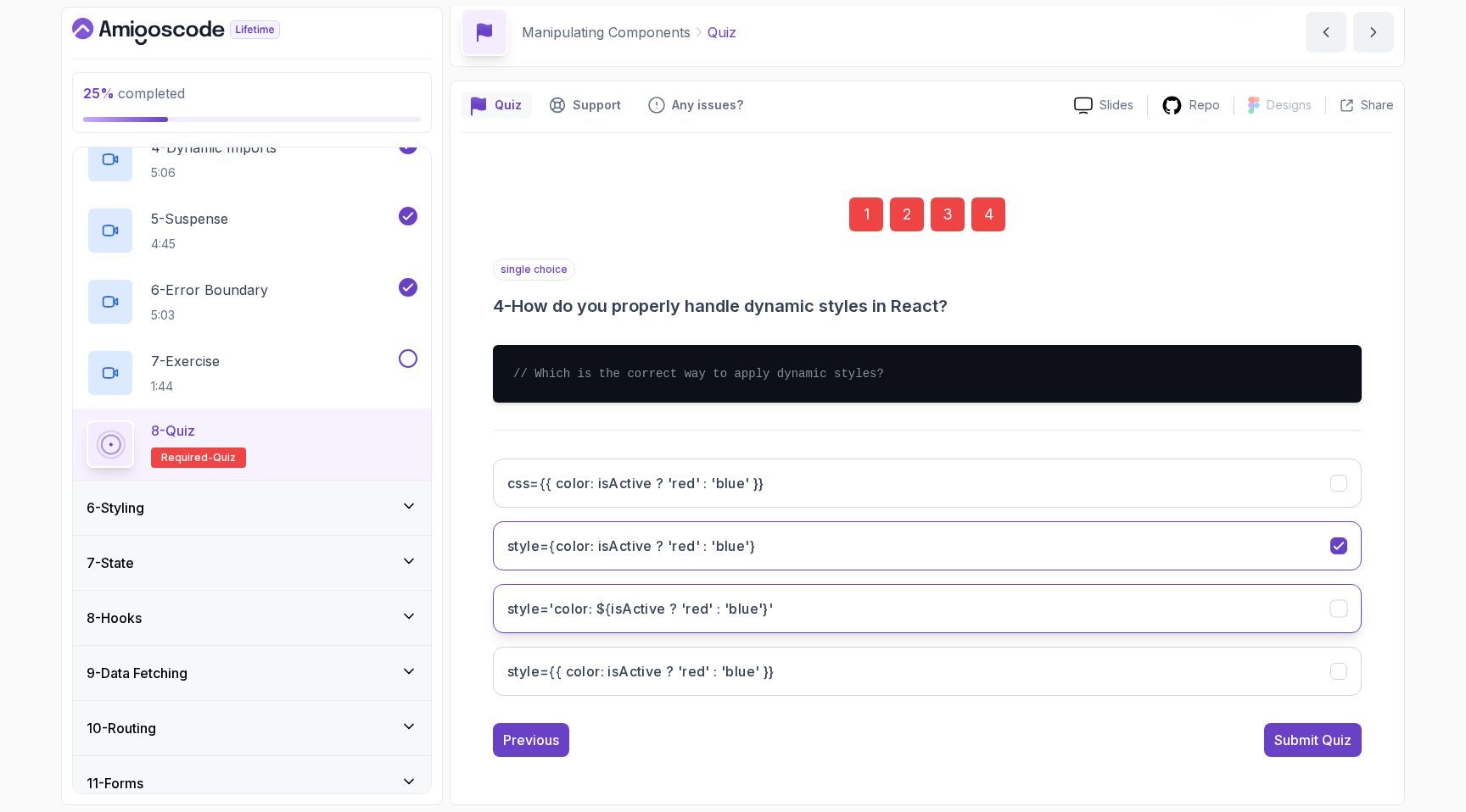
click at [818, 621] on button "style='color: ${isActive ? 'red' : 'blue'}'" at bounding box center [927, 609] width 869 height 49
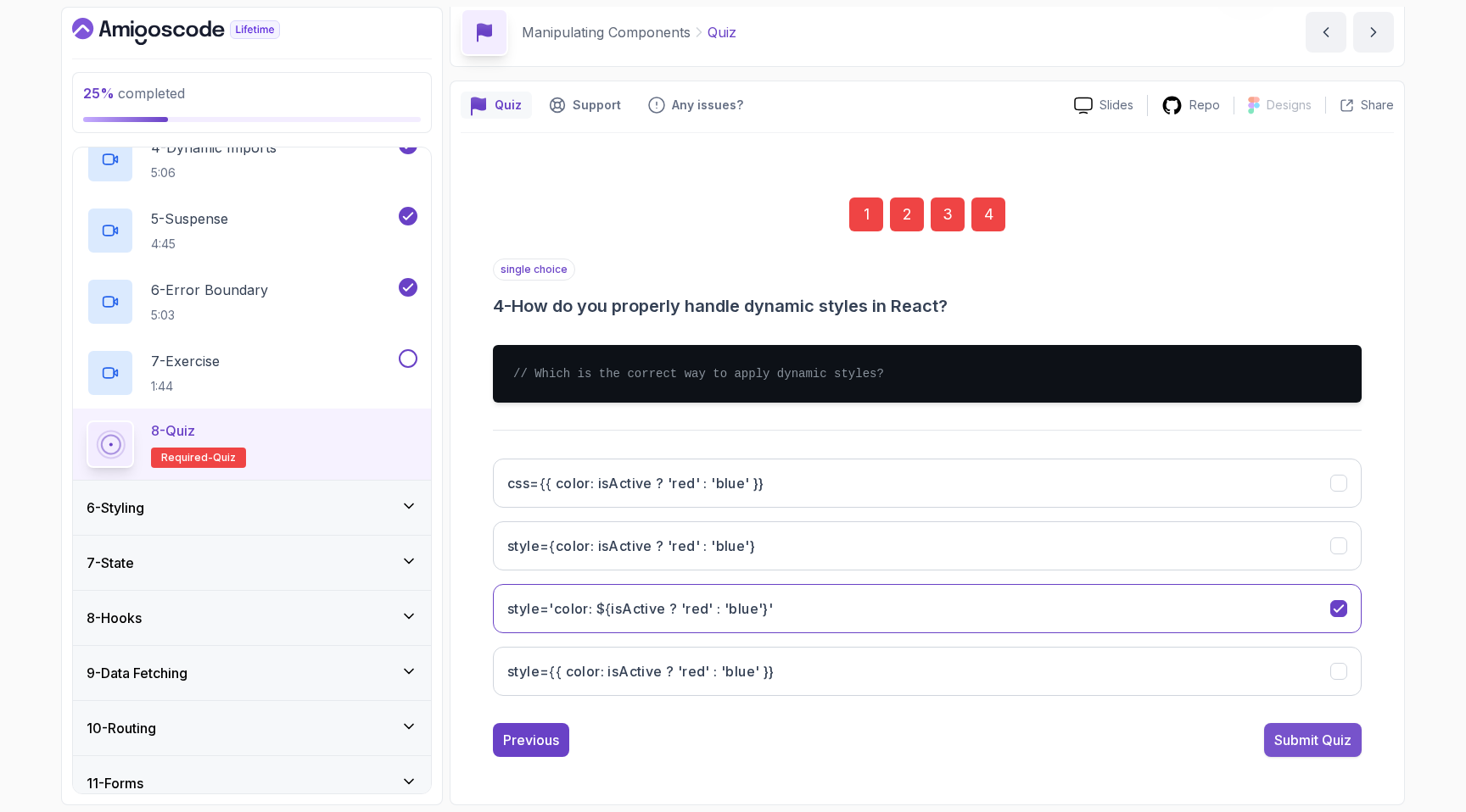
click at [1294, 735] on div "Submit Quiz" at bounding box center [1313, 740] width 78 height 20
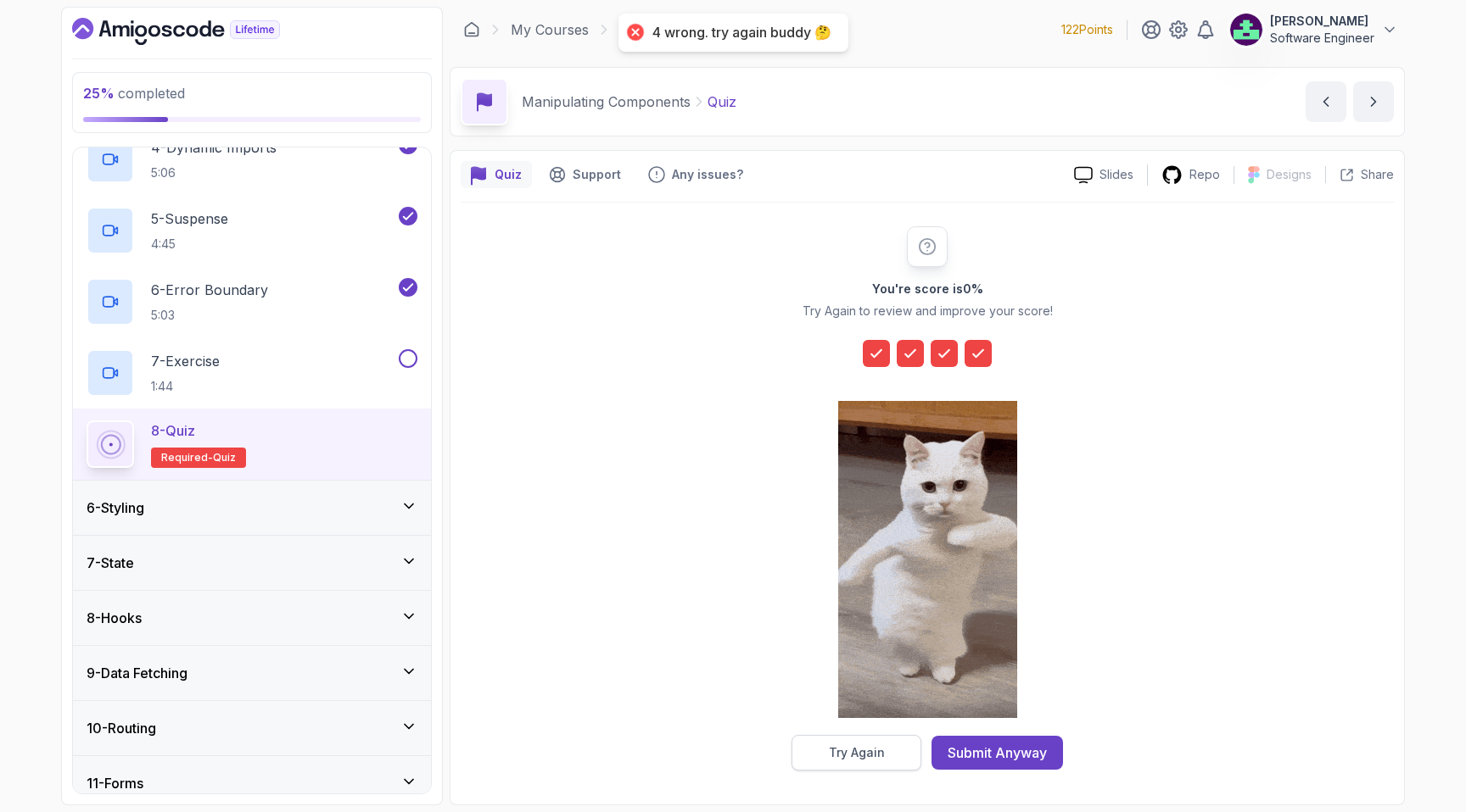
click at [870, 751] on div "Try Again" at bounding box center [857, 752] width 56 height 17
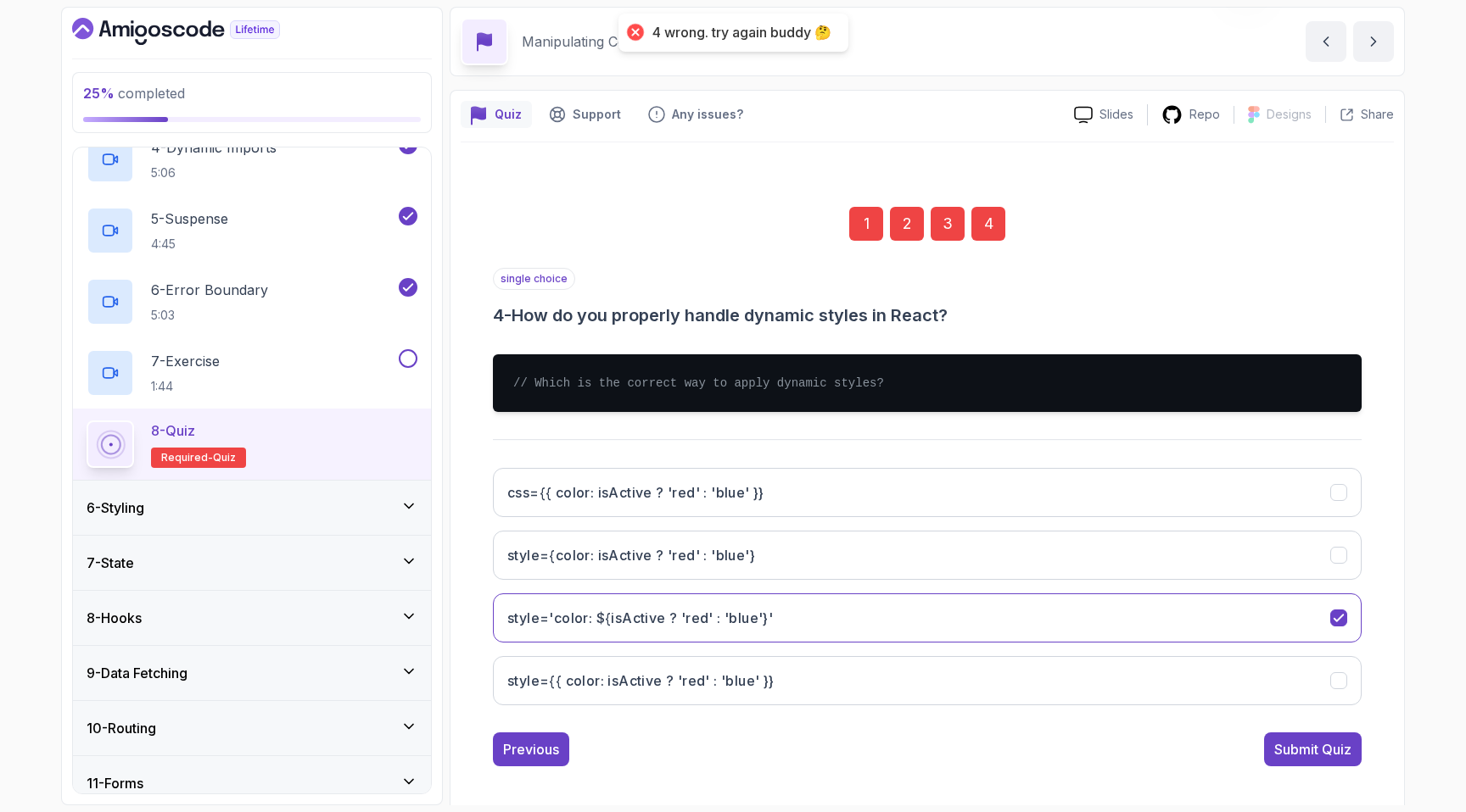
scroll to position [70, 0]
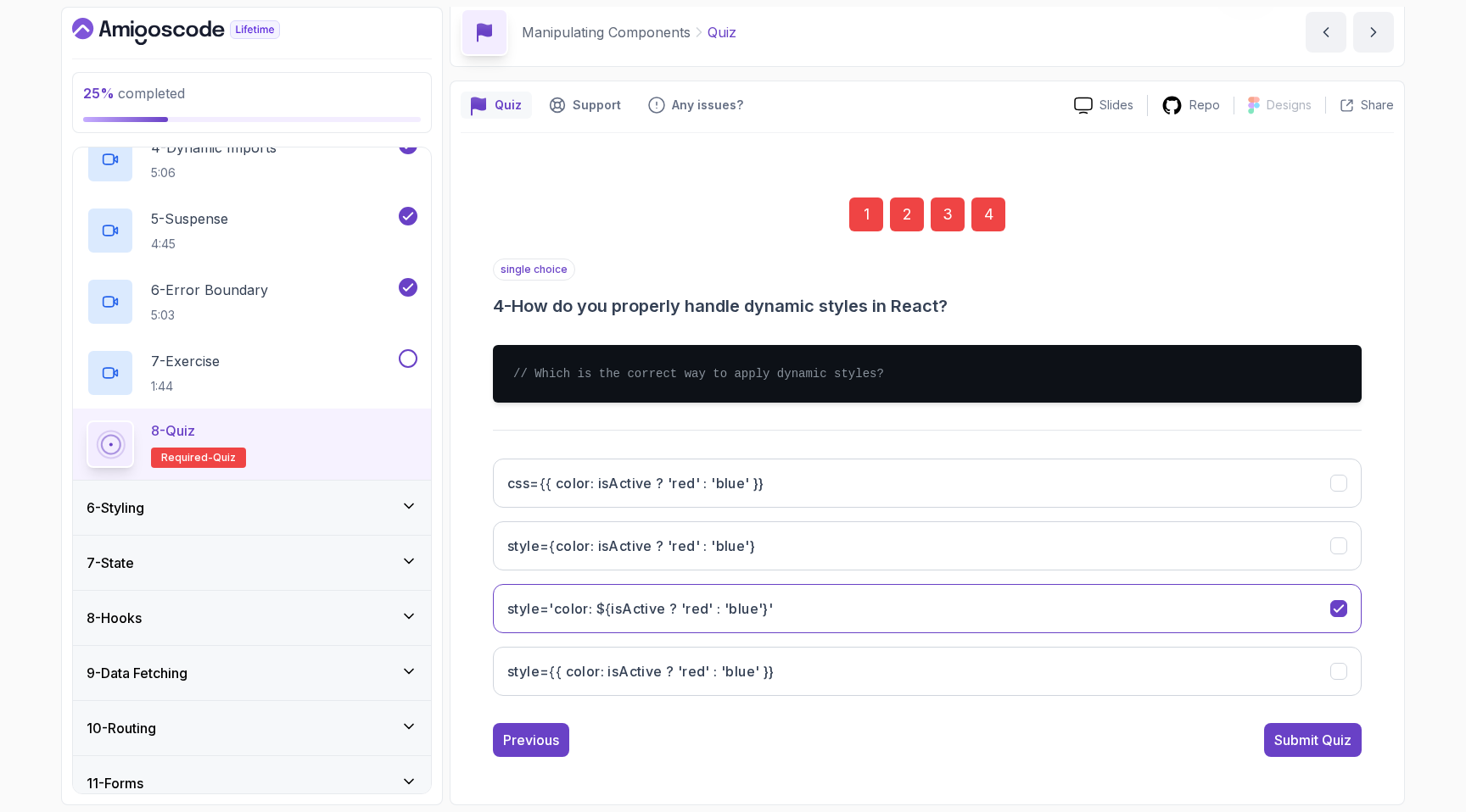
click at [860, 230] on div "1" at bounding box center [866, 214] width 34 height 34
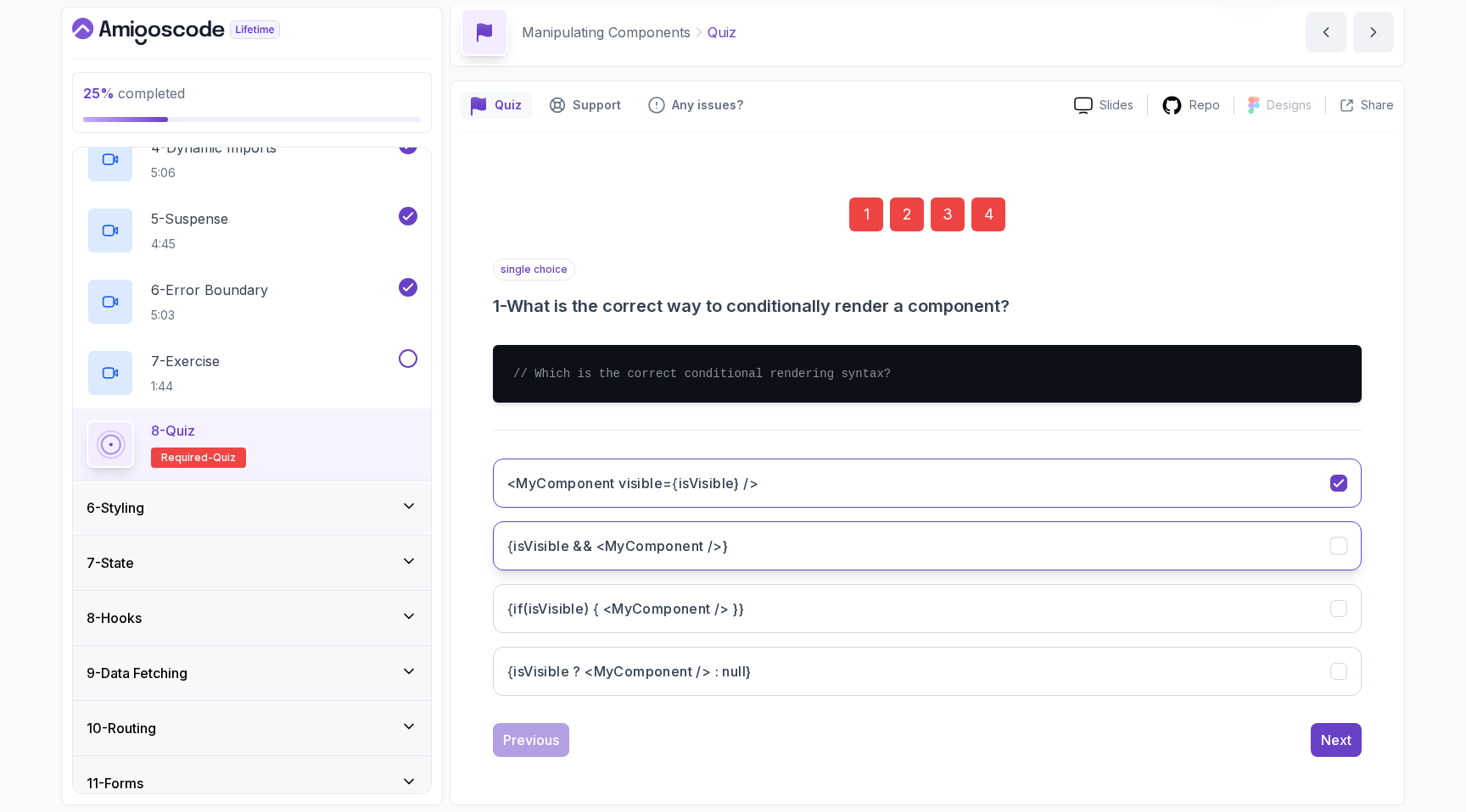
click at [705, 557] on button "{isVisible && <MyComponent />}" at bounding box center [927, 546] width 869 height 49
click at [1323, 732] on div "Next" at bounding box center [1336, 740] width 31 height 20
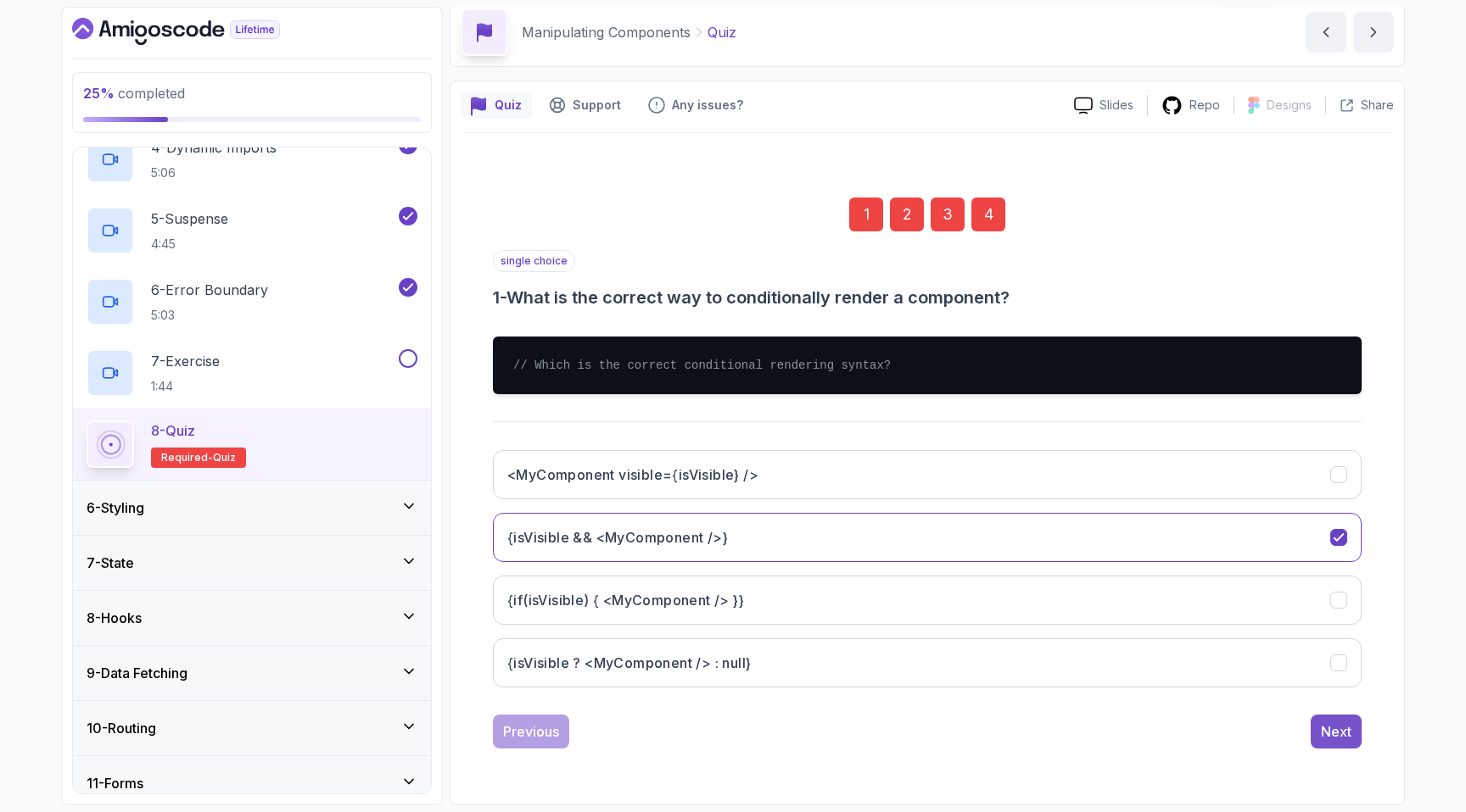
scroll to position [0, 0]
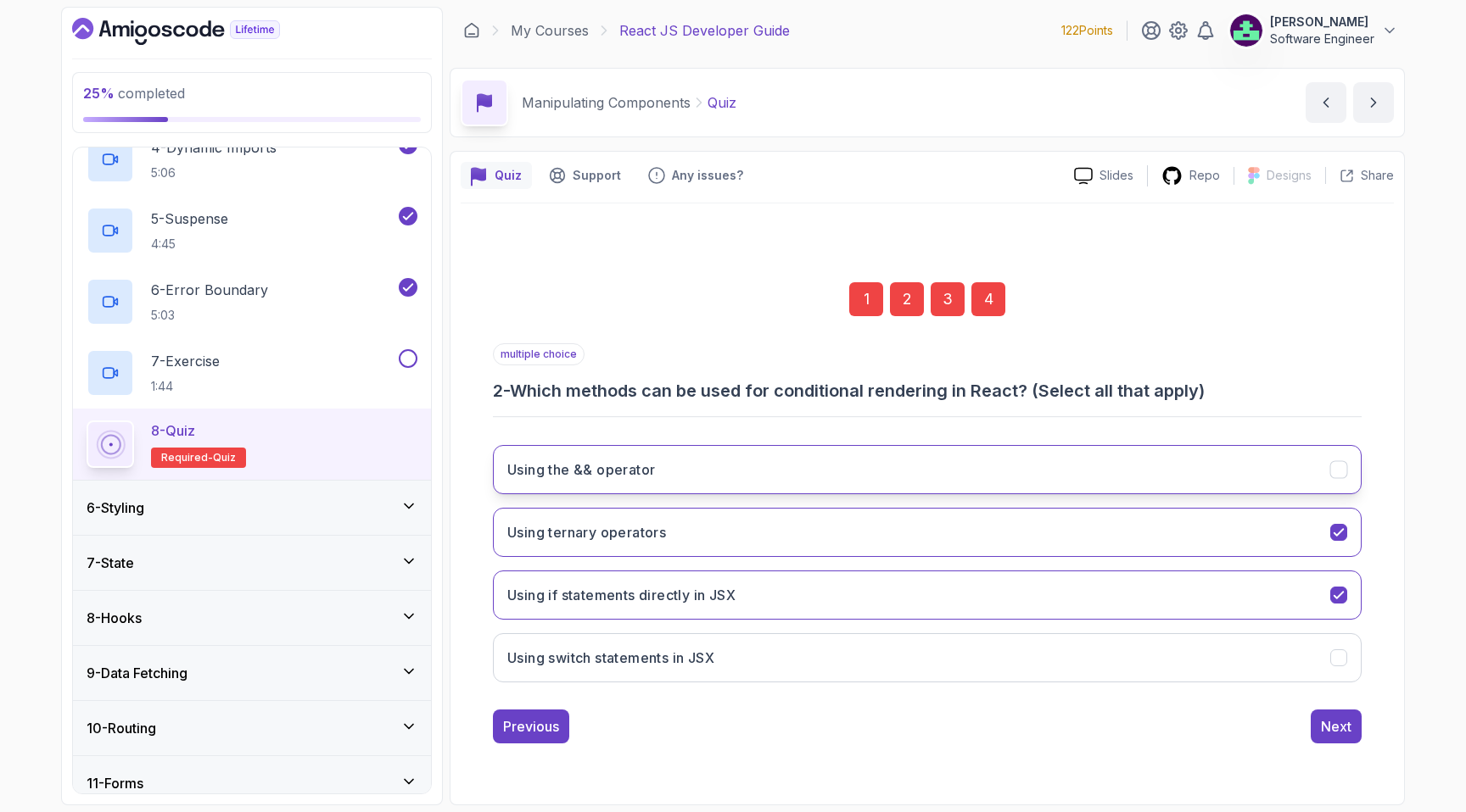
click at [762, 470] on button "Using the && operator" at bounding box center [927, 469] width 869 height 49
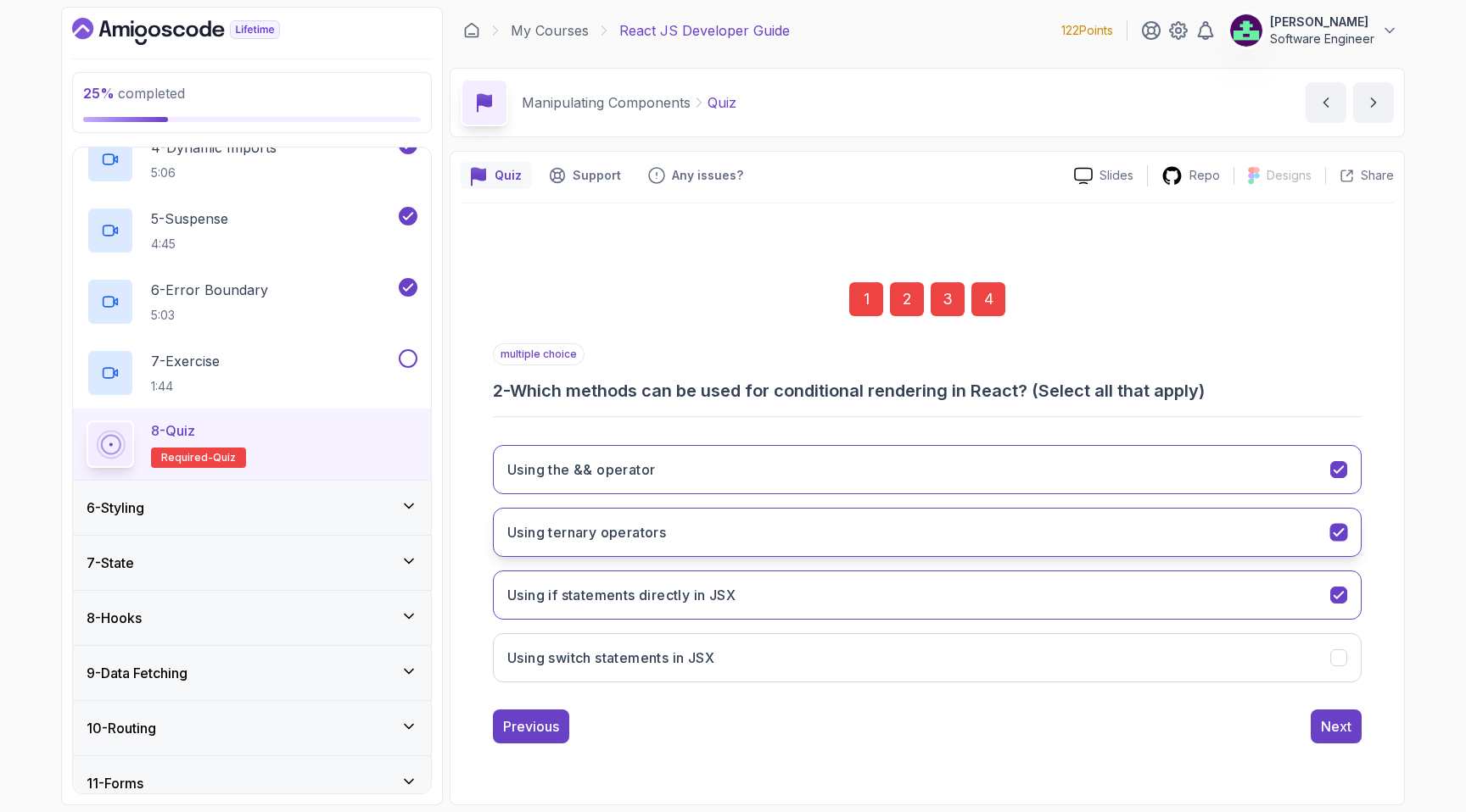
click at [805, 548] on button "Using ternary operators" at bounding box center [927, 533] width 869 height 49
click at [1311, 738] on button "Next" at bounding box center [1336, 727] width 51 height 34
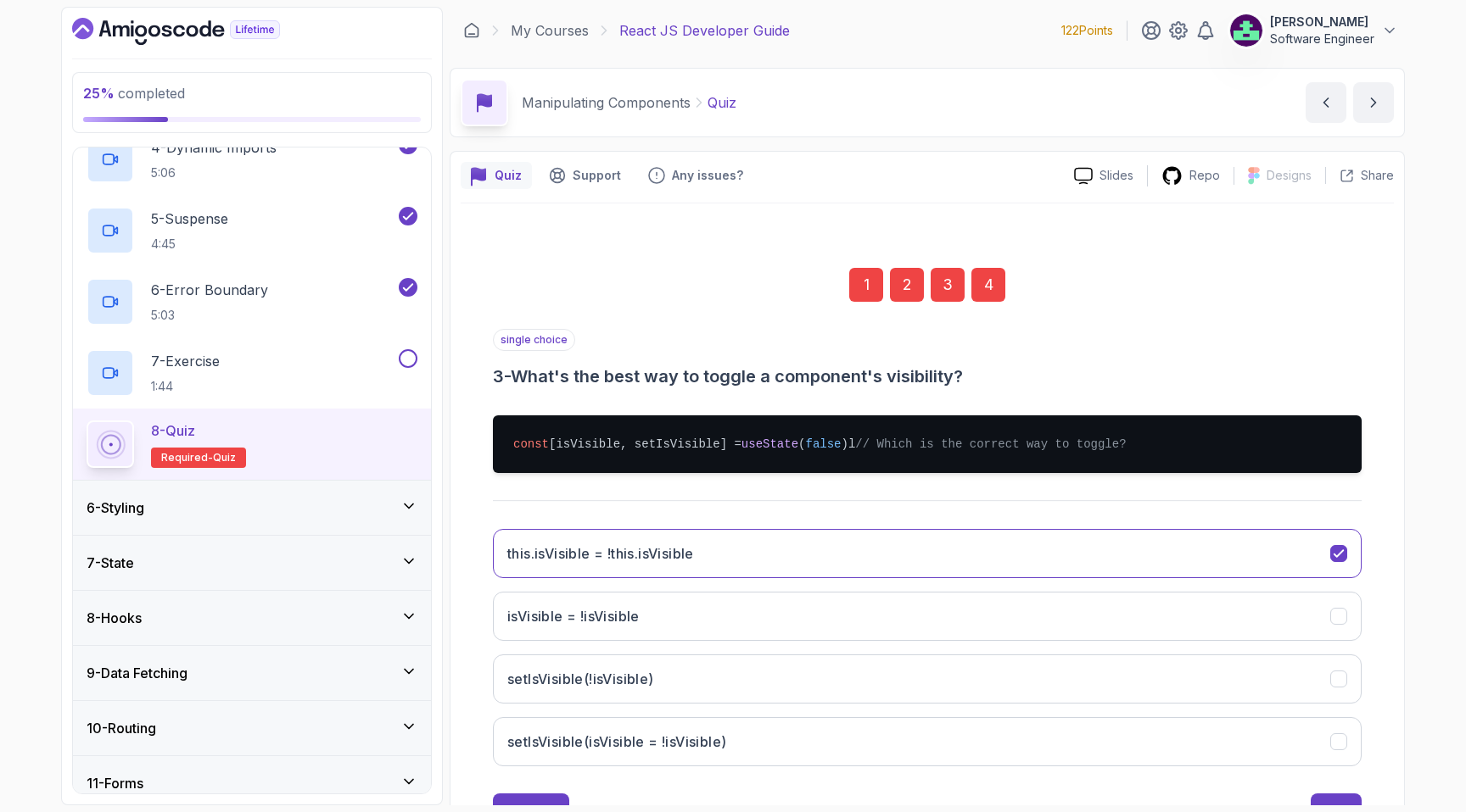
scroll to position [87, 0]
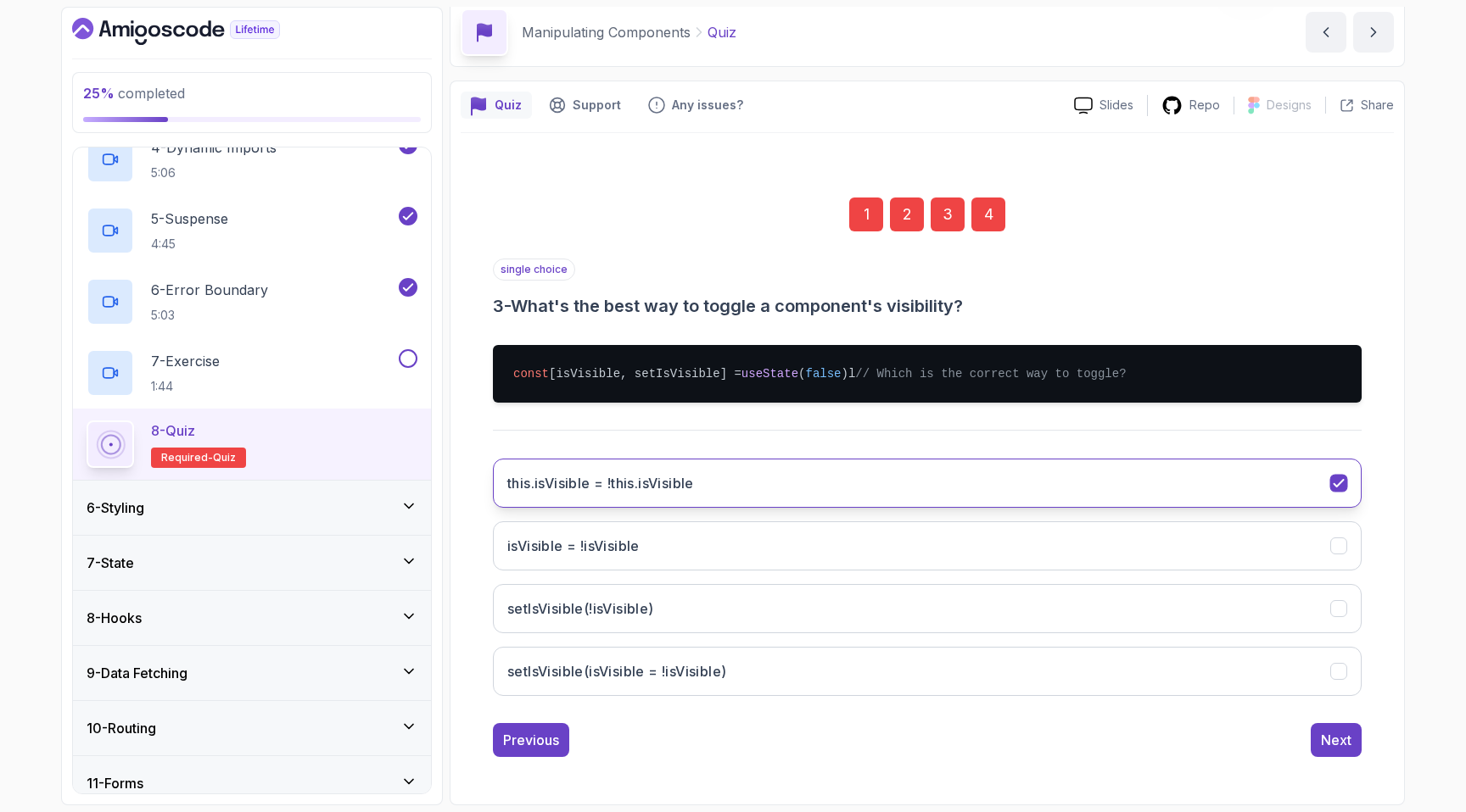
click at [694, 481] on h3 "this.isVisible = !this.isVisible" at bounding box center [601, 483] width 187 height 20
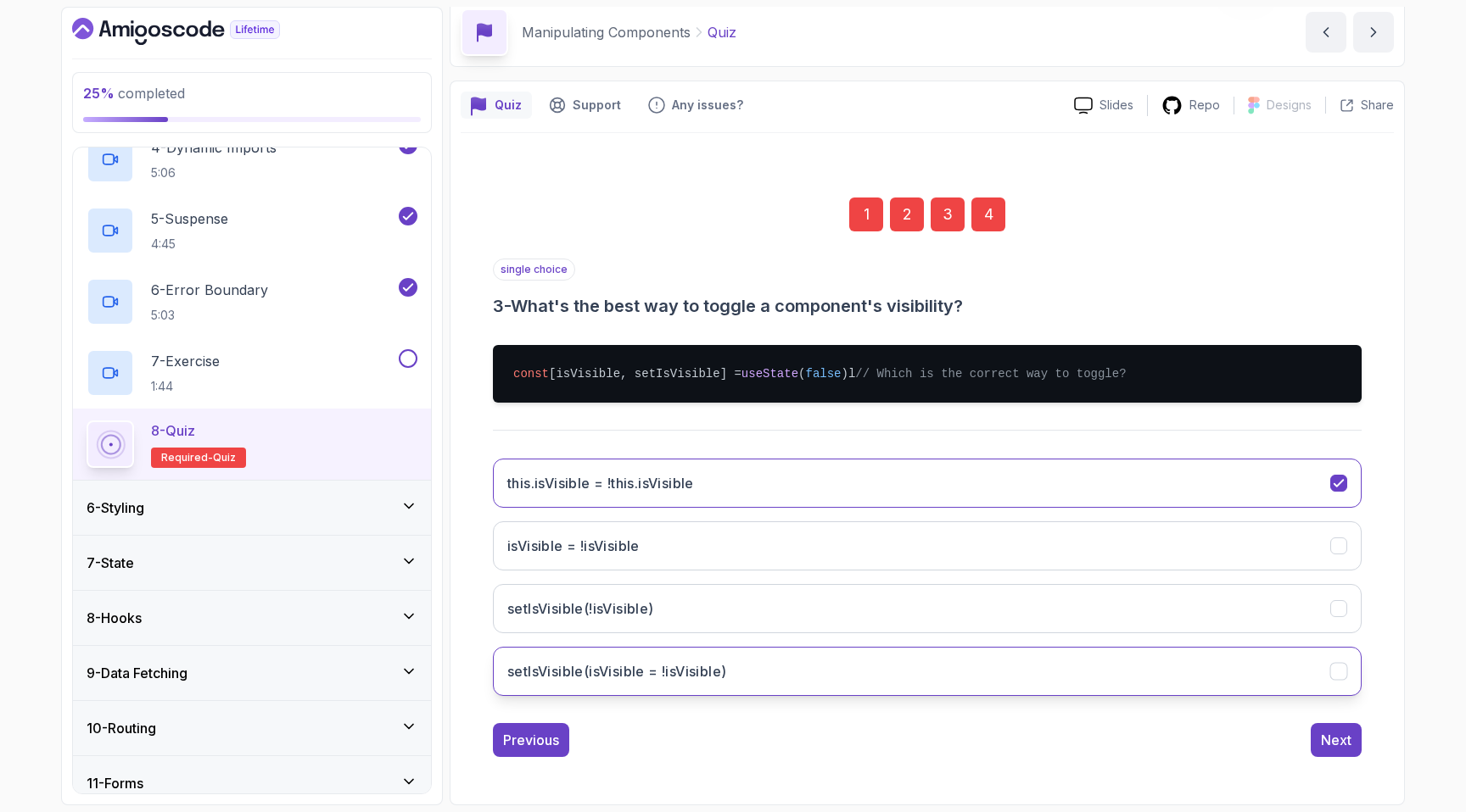
click at [759, 663] on button "setIsVisible(isVisible = !isVisible)" at bounding box center [927, 672] width 869 height 49
click at [1328, 744] on div "Next" at bounding box center [1336, 740] width 31 height 20
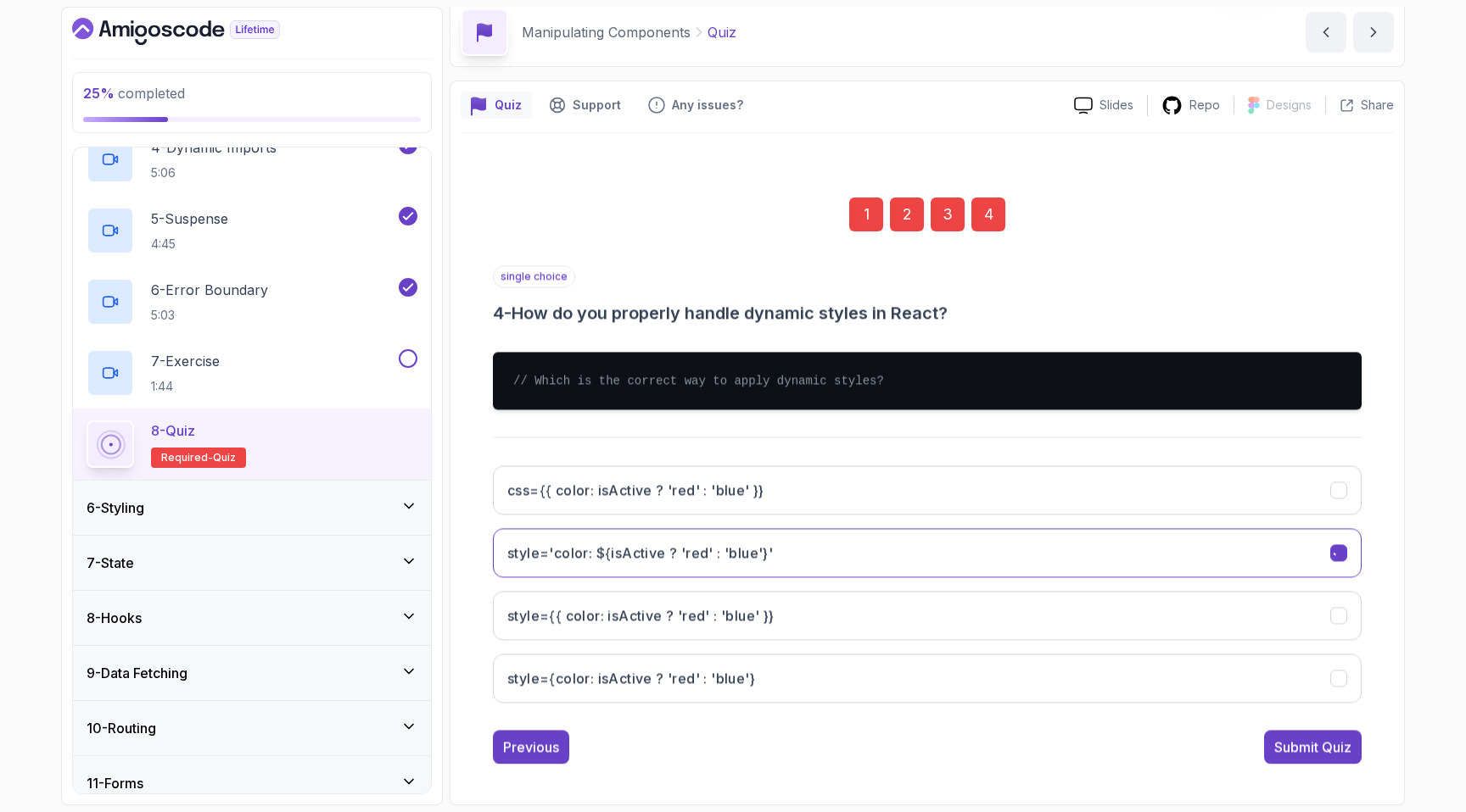
scroll to position [70, 0]
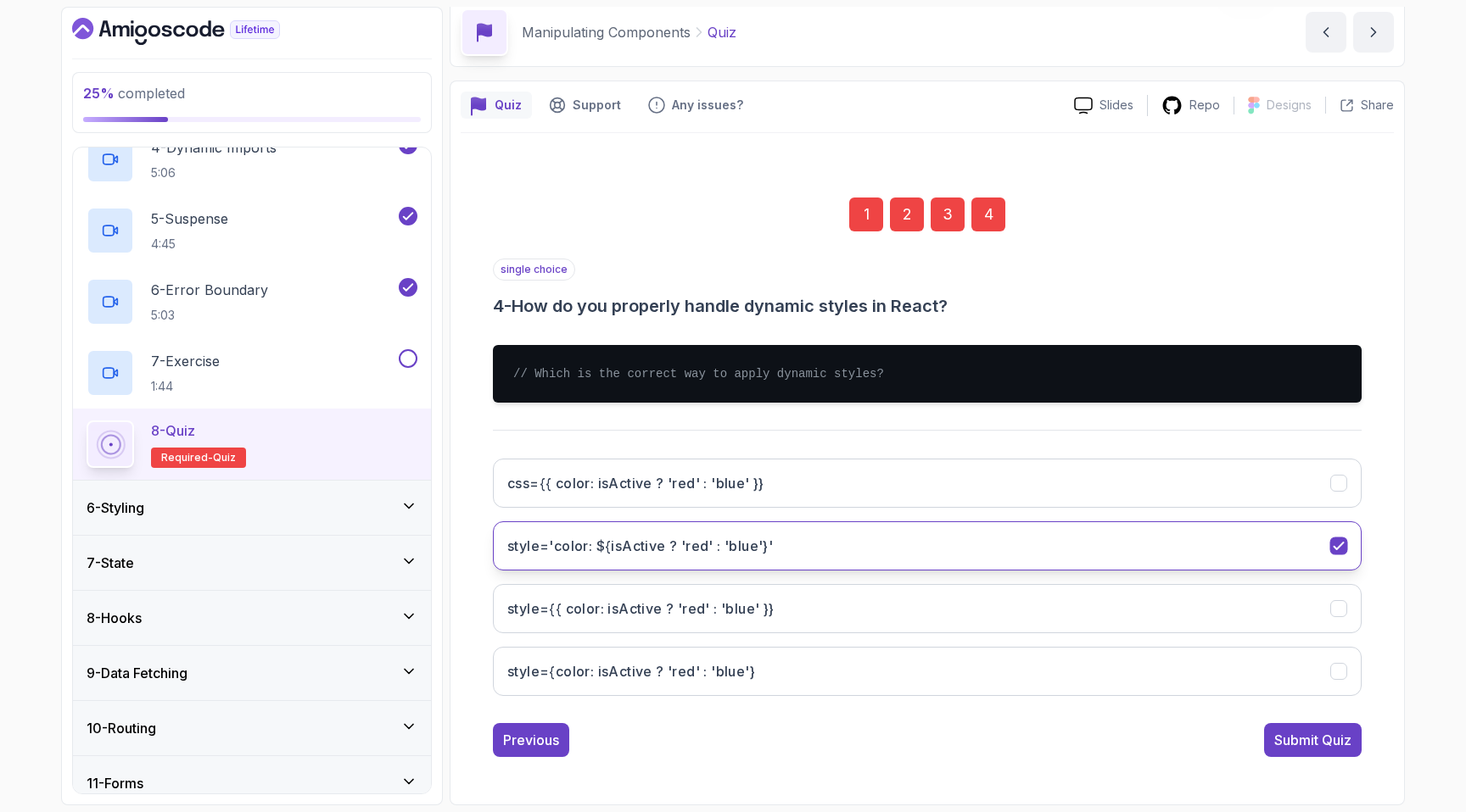
click at [745, 535] on button "style='color: ${isActive ? 'red' : 'blue'}'" at bounding box center [927, 546] width 869 height 49
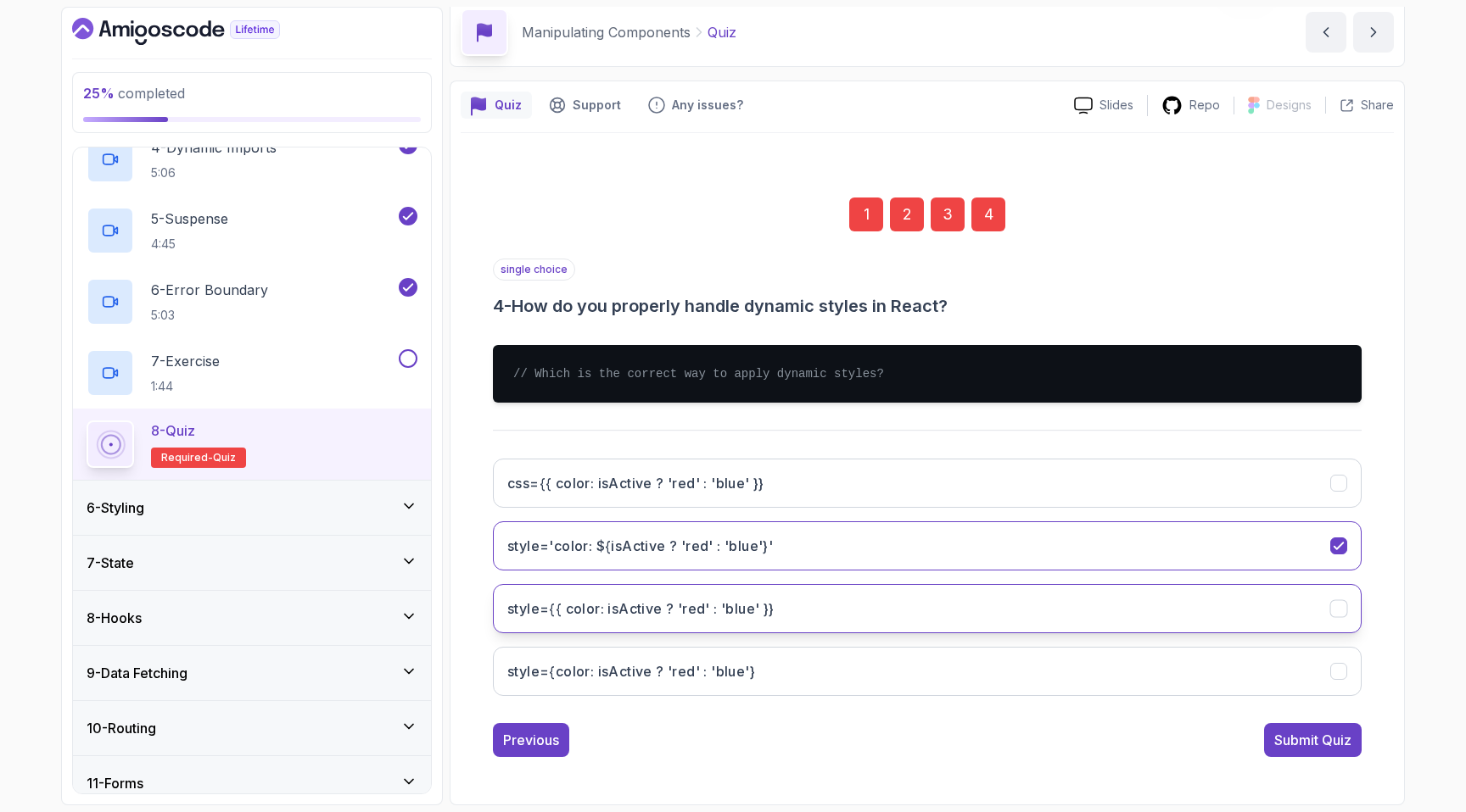
click at [716, 629] on button "style={{ color: isActive ? 'red' : 'blue' }}" at bounding box center [927, 609] width 869 height 49
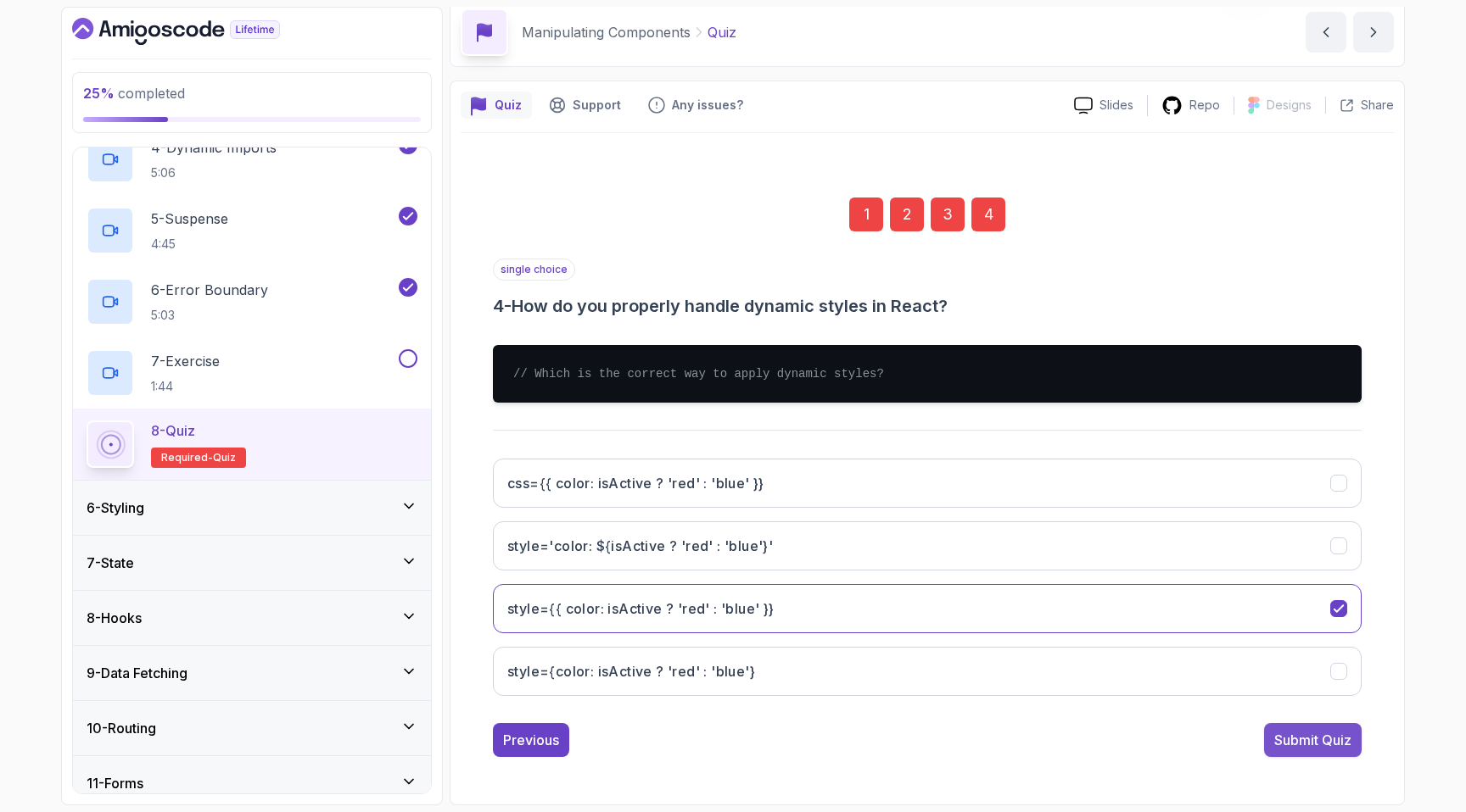
click at [1337, 746] on div "Submit Quiz" at bounding box center [1313, 740] width 78 height 20
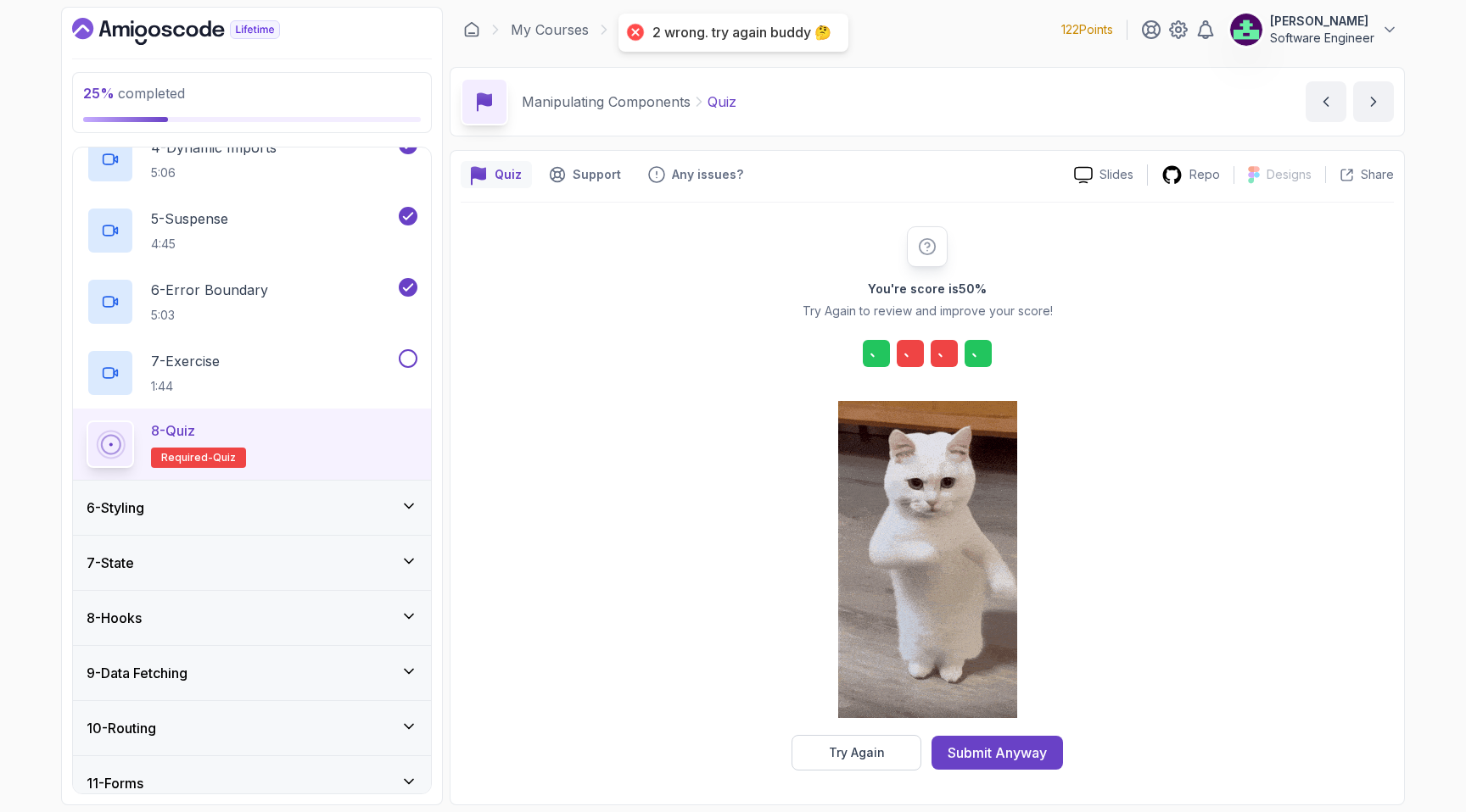
scroll to position [1, 0]
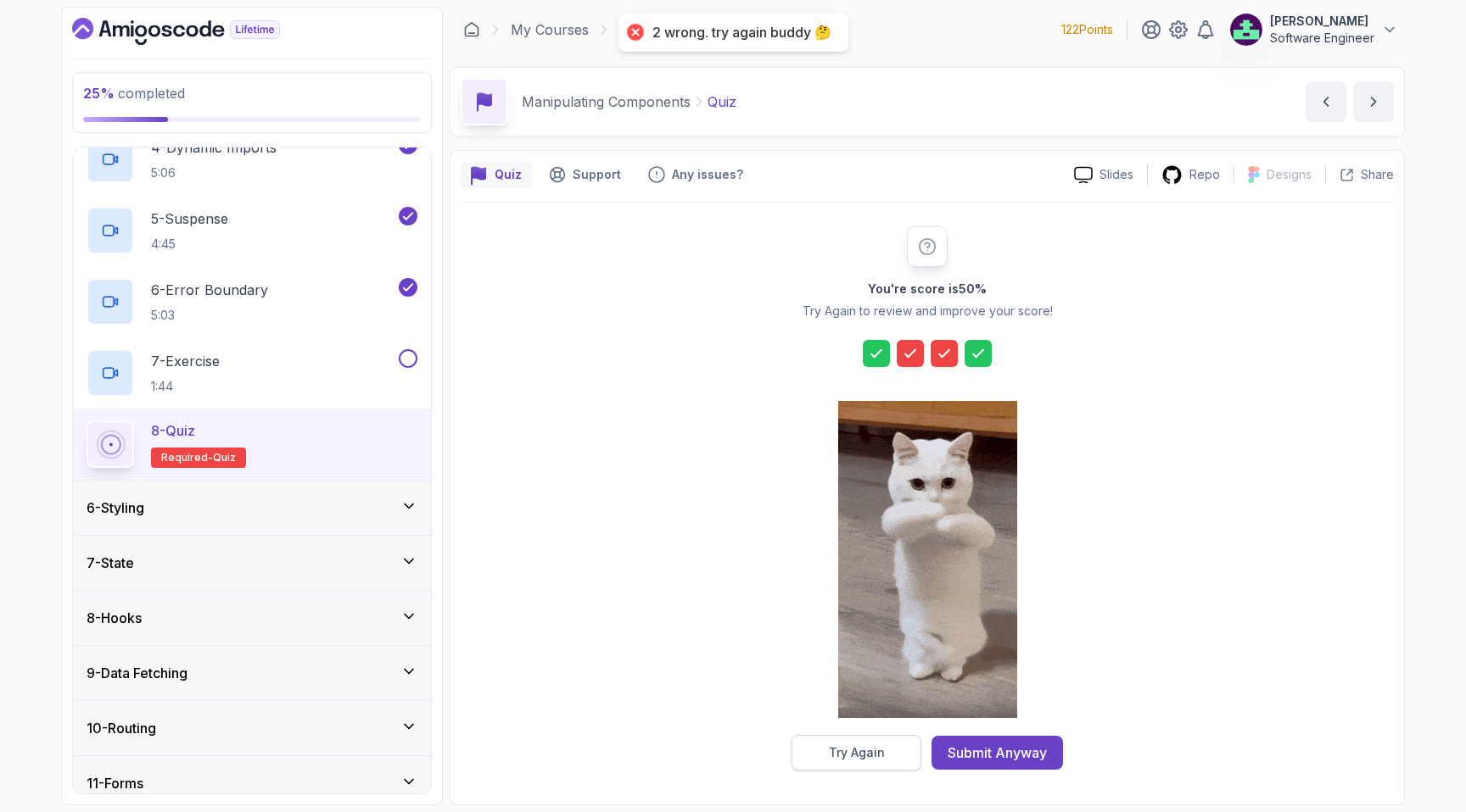
click at [899, 757] on button "Try Again" at bounding box center [855, 753] width 130 height 35
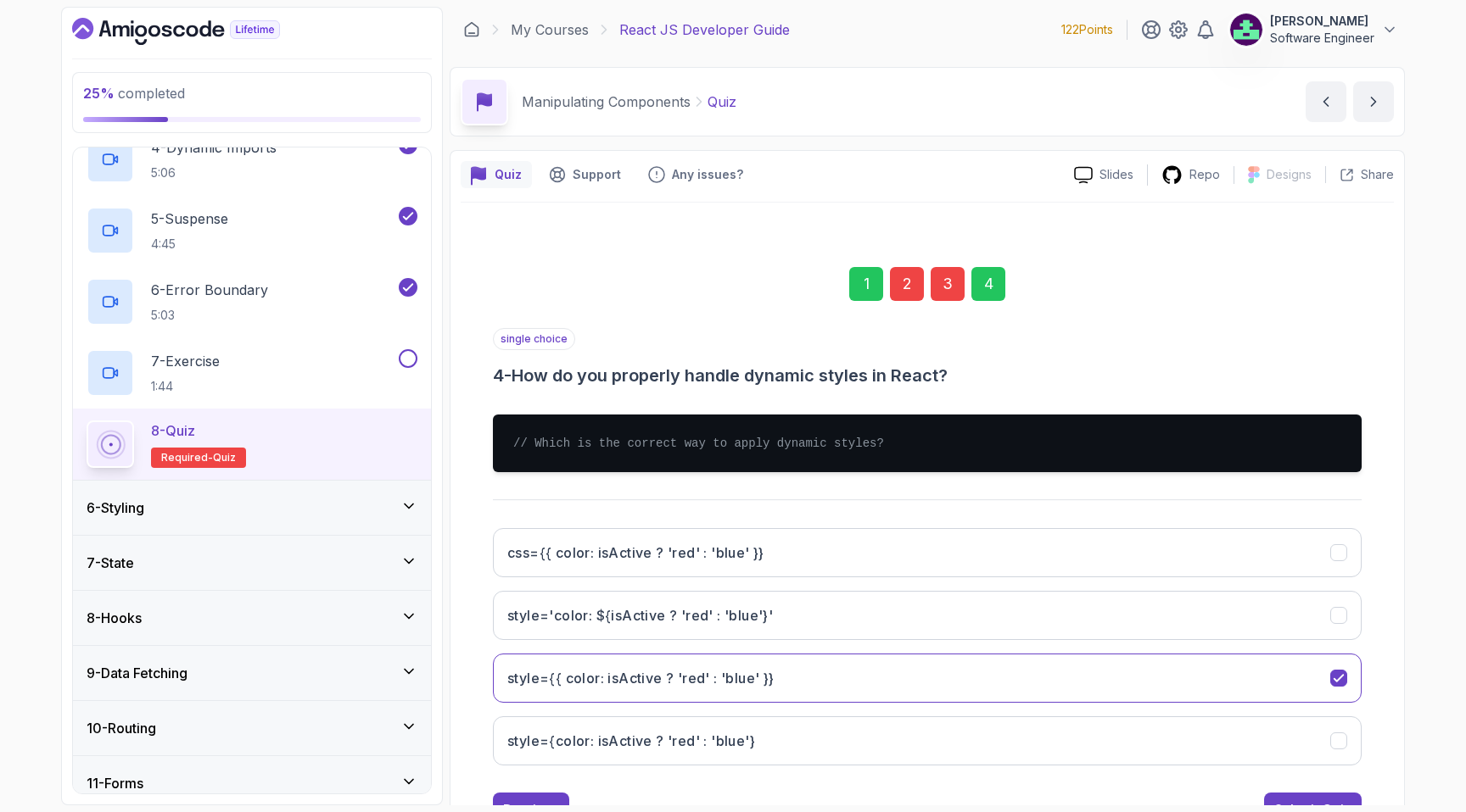
click at [948, 286] on div "3" at bounding box center [947, 284] width 34 height 34
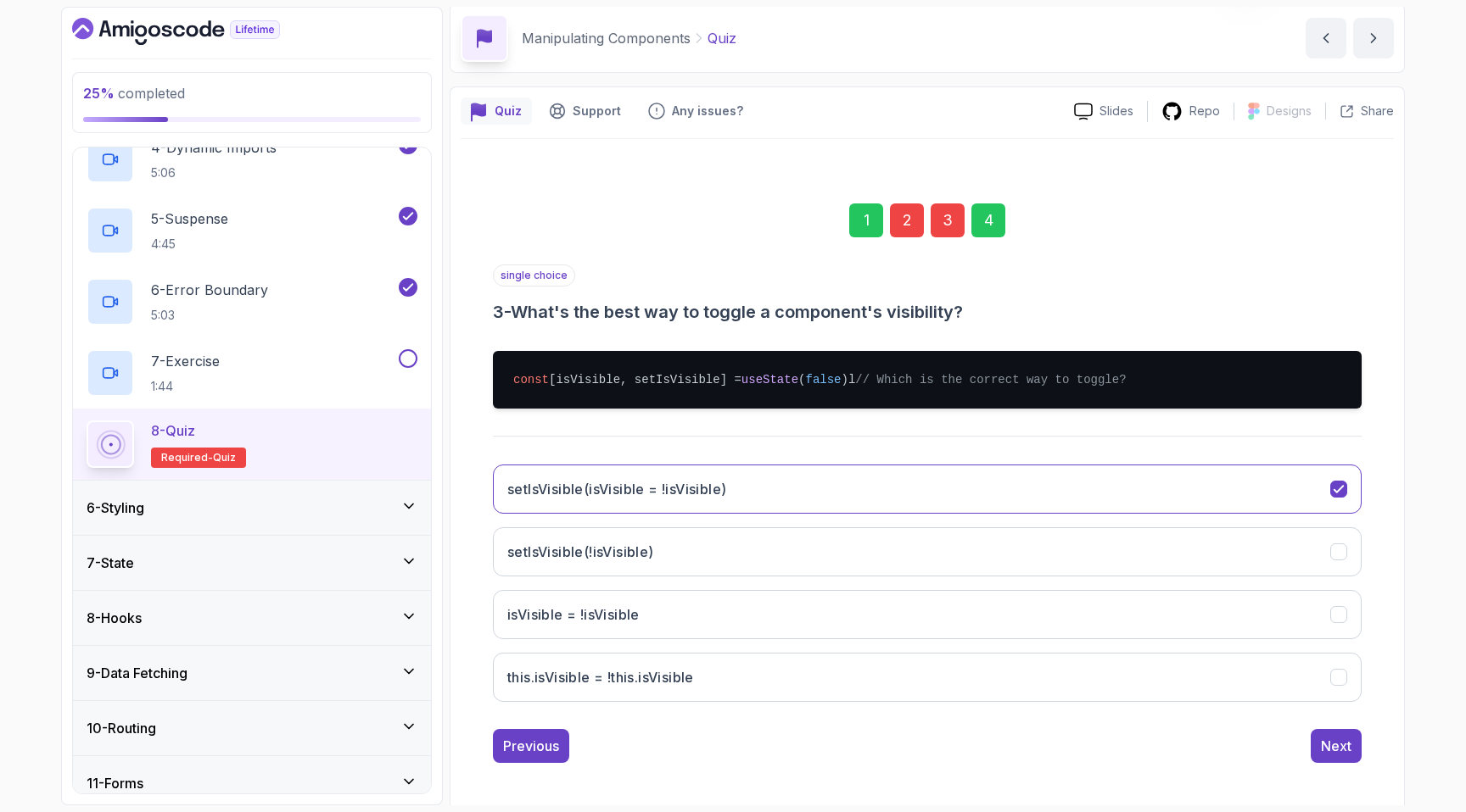
scroll to position [87, 0]
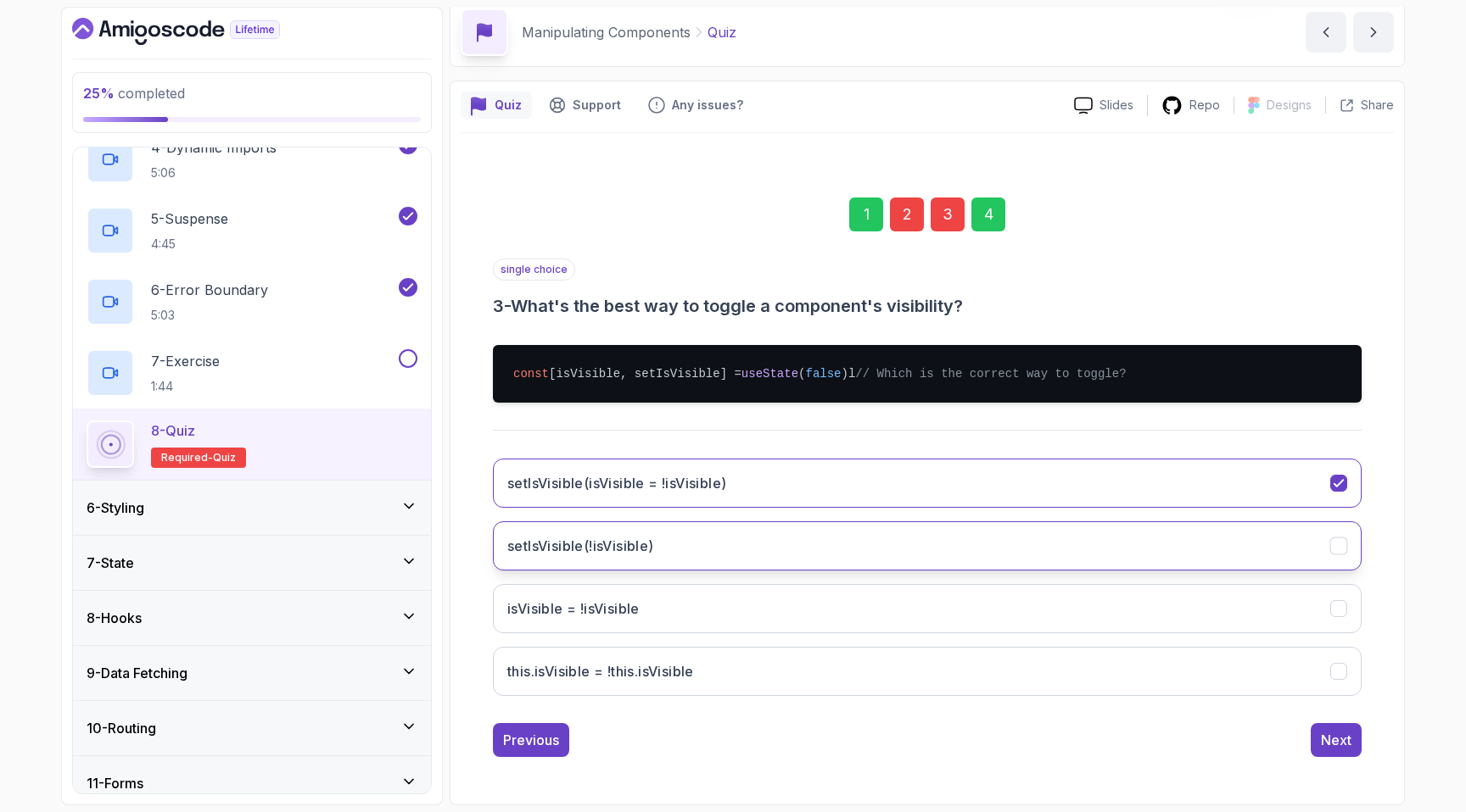
click at [670, 557] on button "setIsVisible(!isVisible)" at bounding box center [927, 546] width 869 height 49
click at [899, 197] on div "2" at bounding box center [907, 214] width 34 height 34
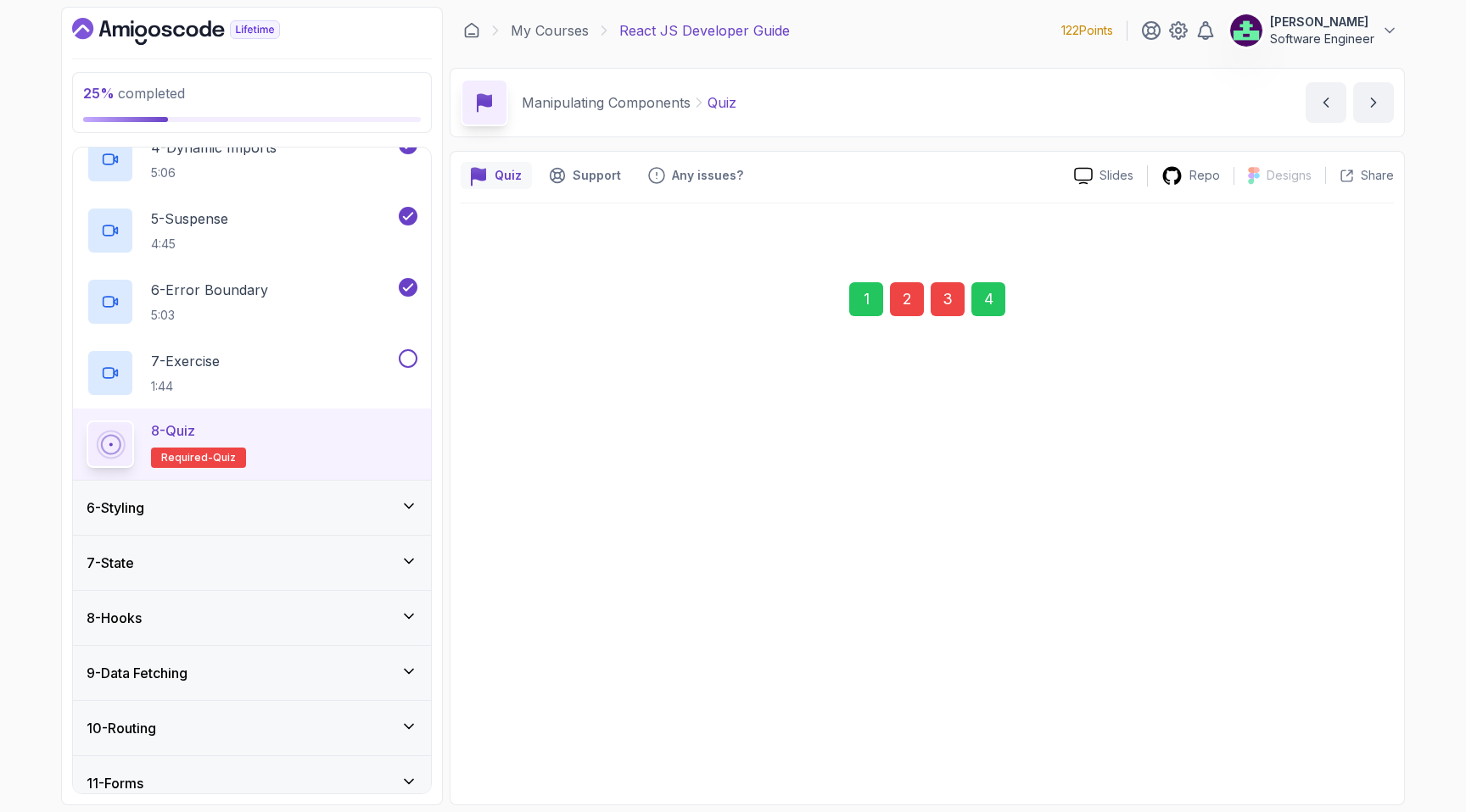
scroll to position [0, 0]
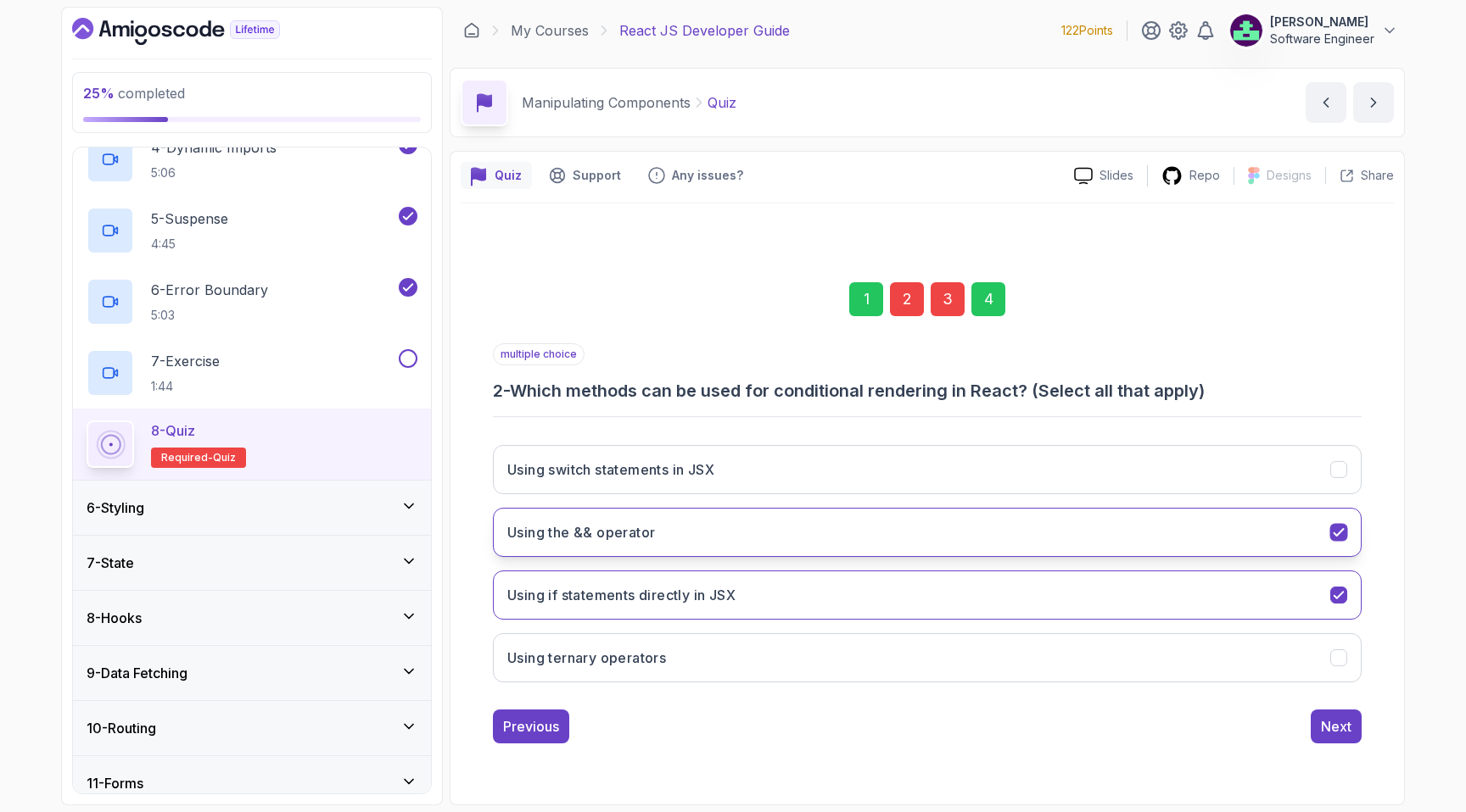
click at [707, 543] on button "Using the && operator" at bounding box center [927, 533] width 869 height 49
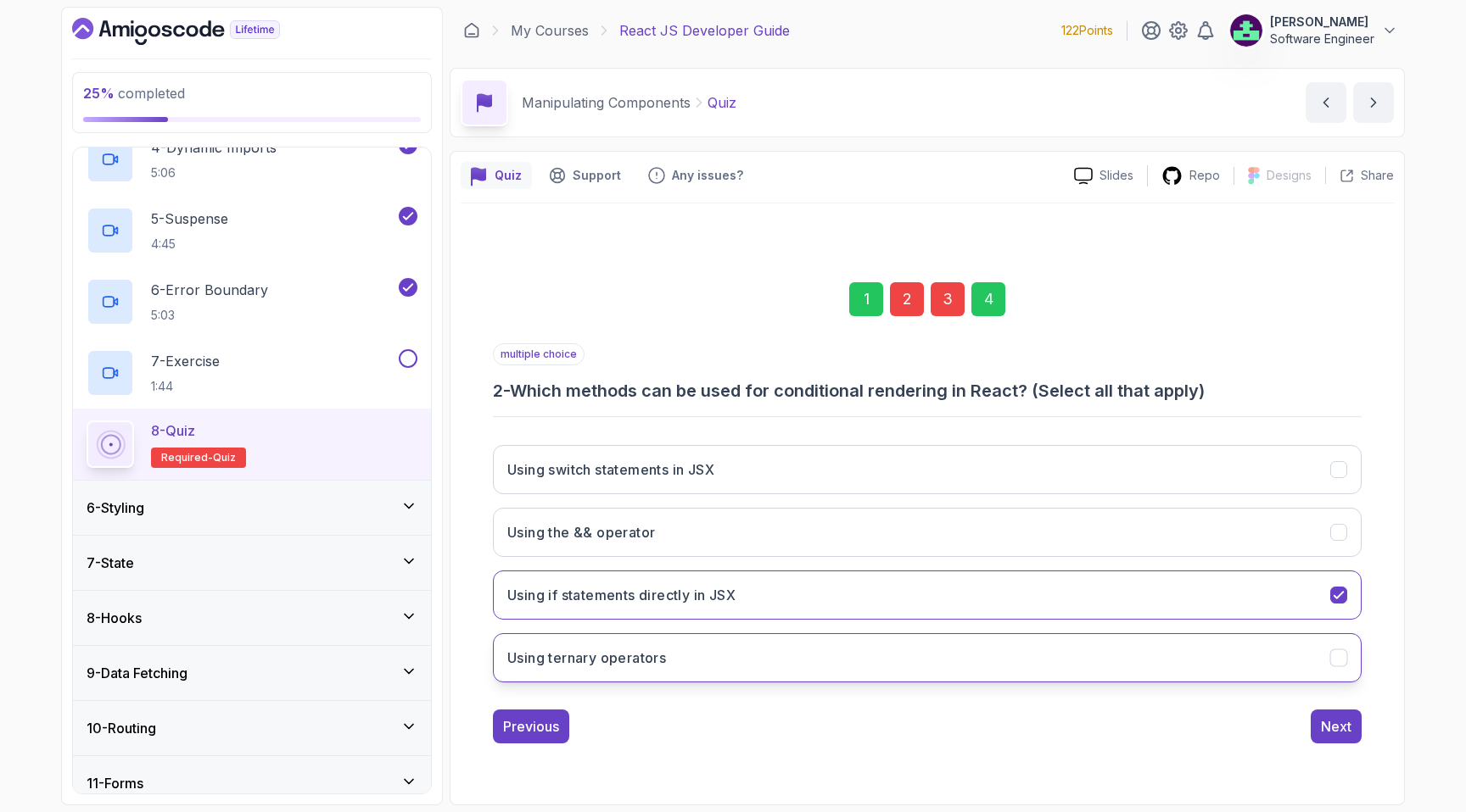
click at [1094, 653] on button "Using ternary operators" at bounding box center [927, 658] width 869 height 49
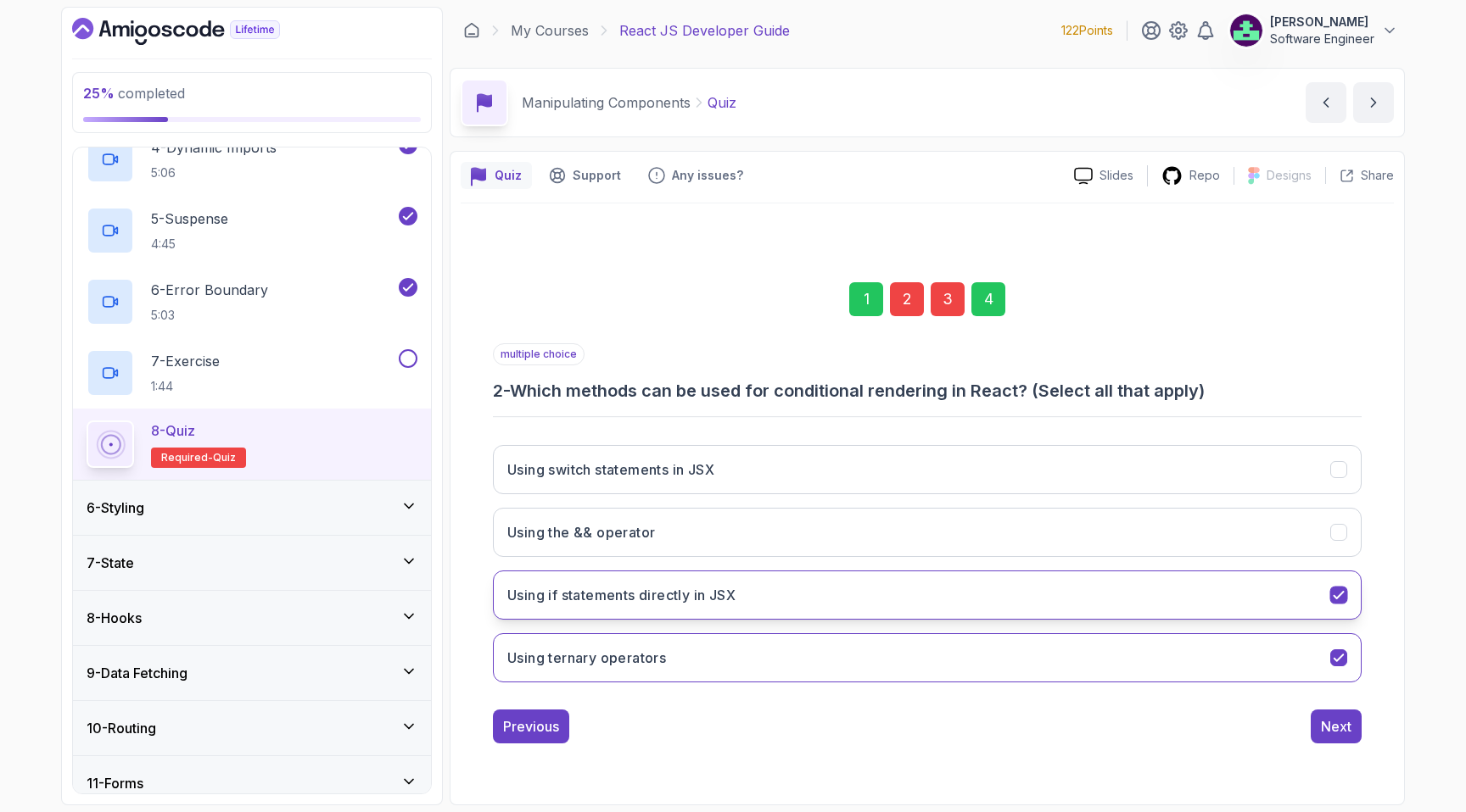
click at [1037, 585] on button "Using if statements directly in JSX" at bounding box center [927, 595] width 869 height 49
click at [1347, 721] on div "Next" at bounding box center [1336, 726] width 31 height 20
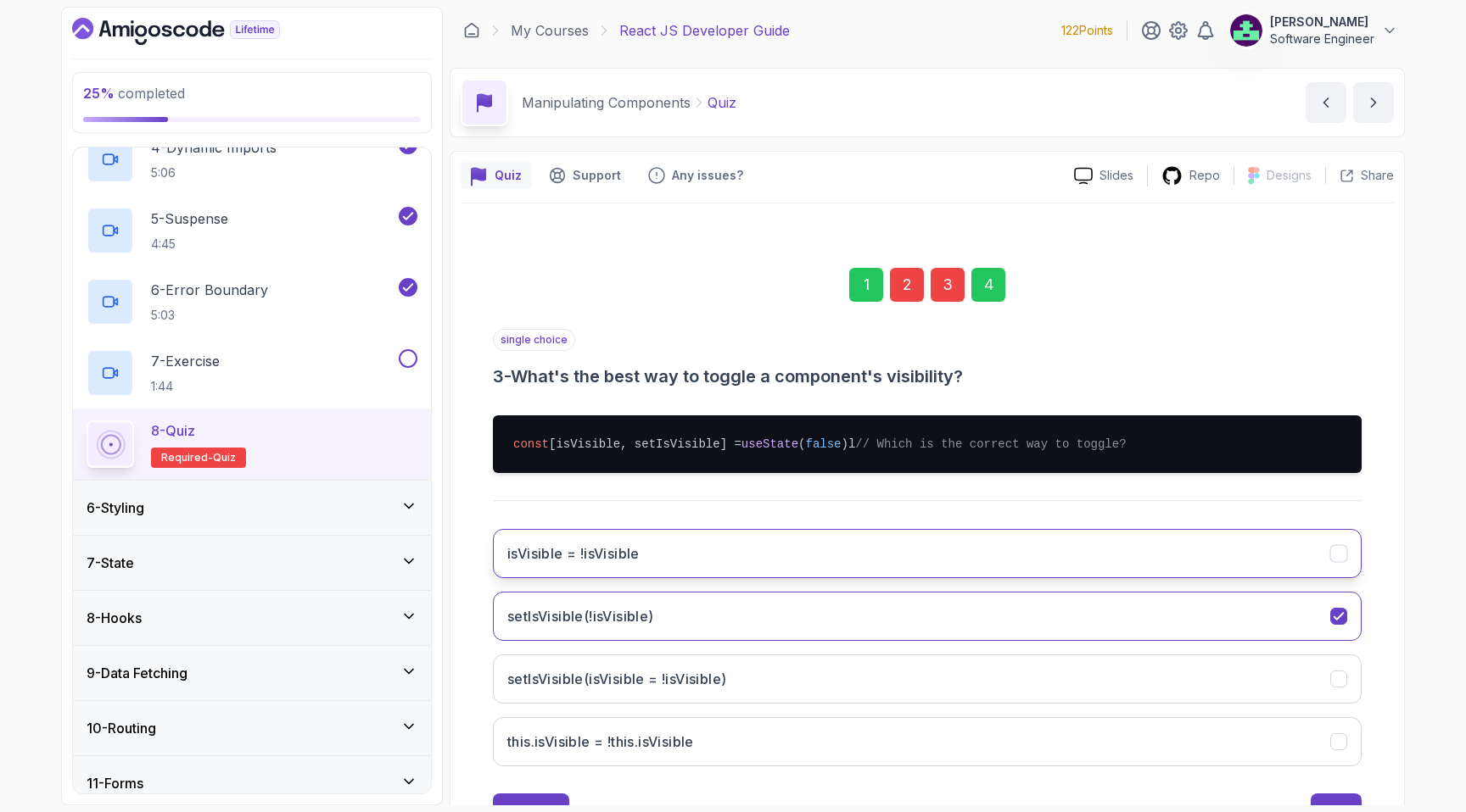
scroll to position [87, 0]
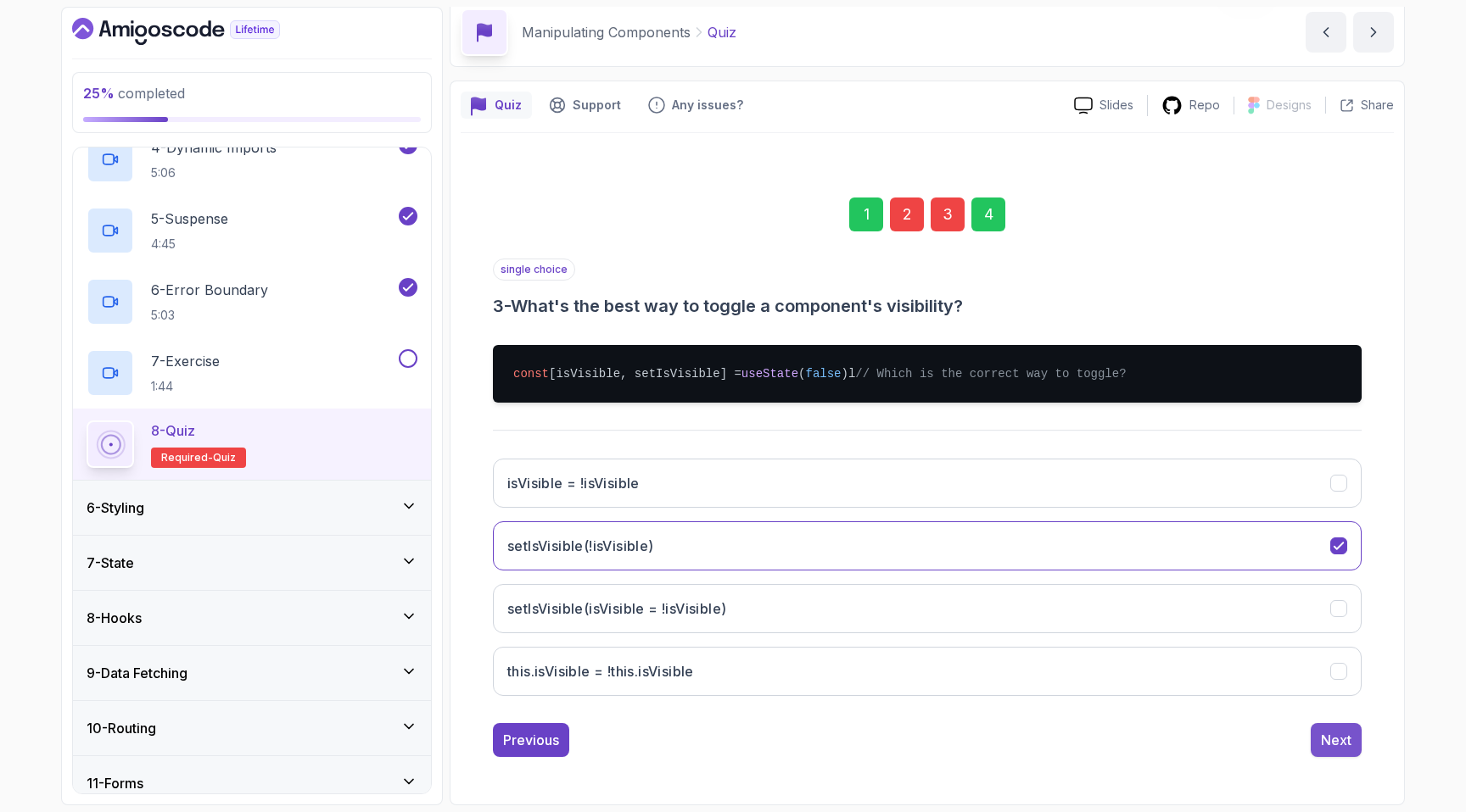
click at [1331, 745] on div "Next" at bounding box center [1336, 740] width 31 height 20
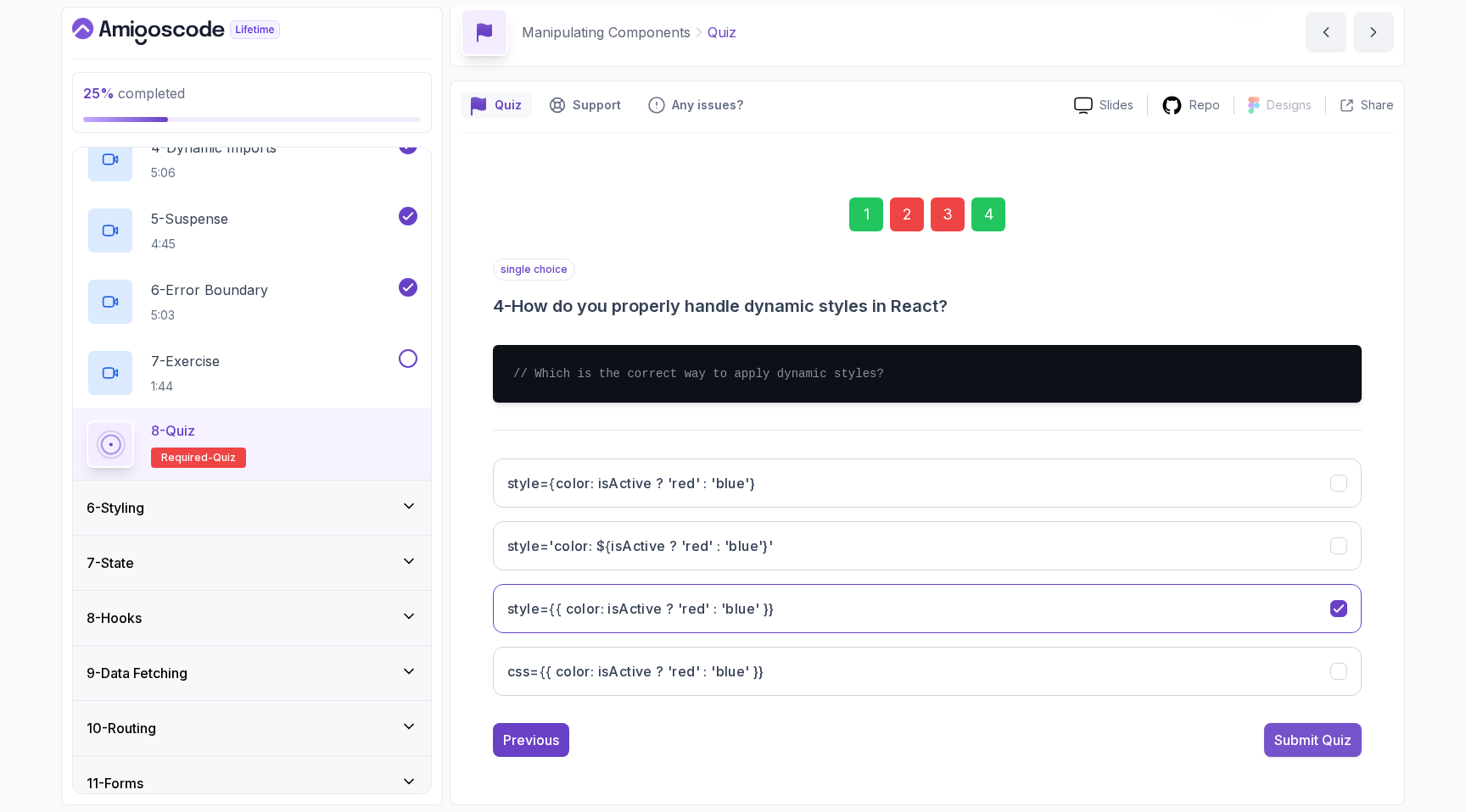
click at [1322, 749] on div "Submit Quiz" at bounding box center [1313, 740] width 78 height 20
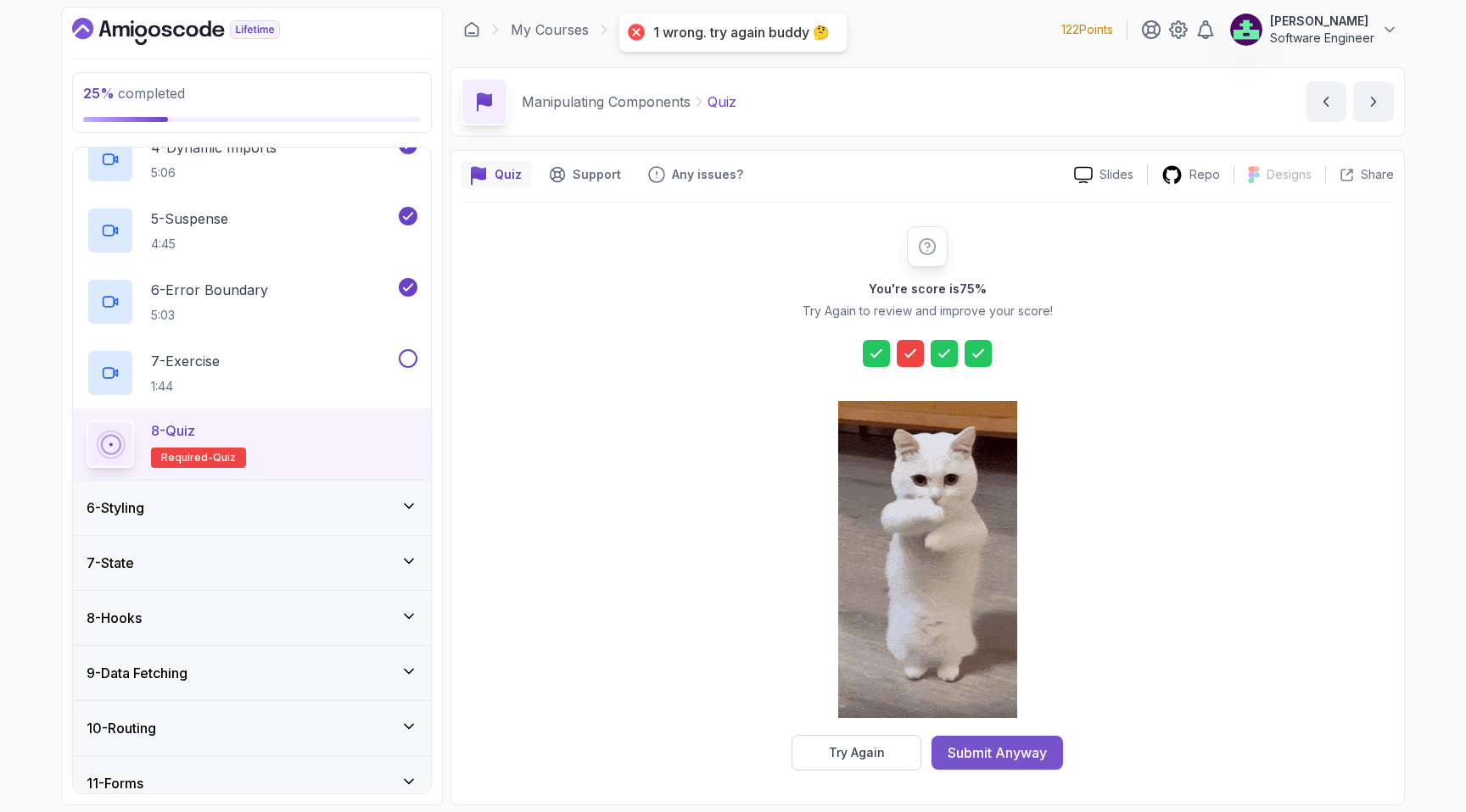
click at [969, 742] on div "Submit Anyway" at bounding box center [996, 752] width 100 height 20
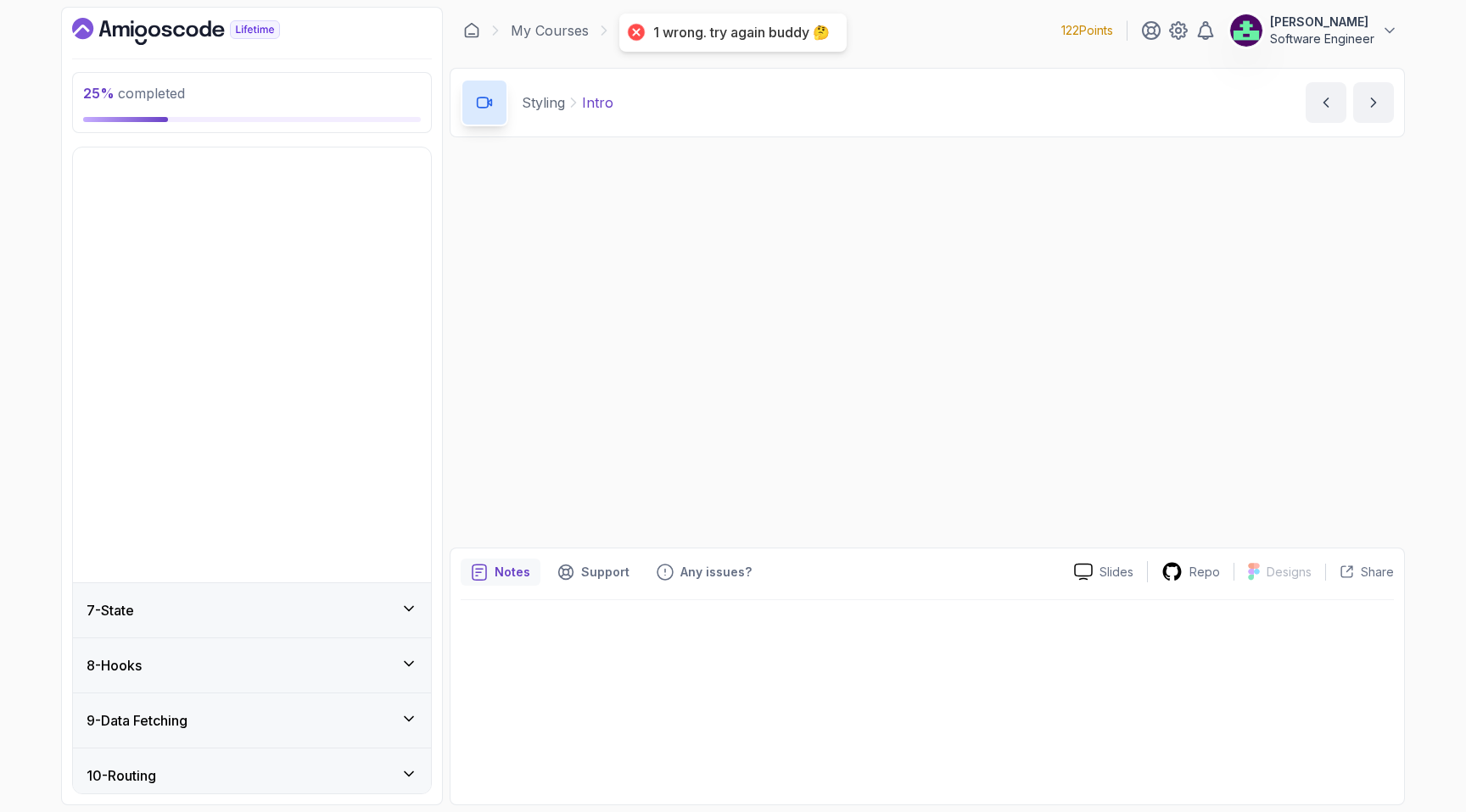
scroll to position [181, 0]
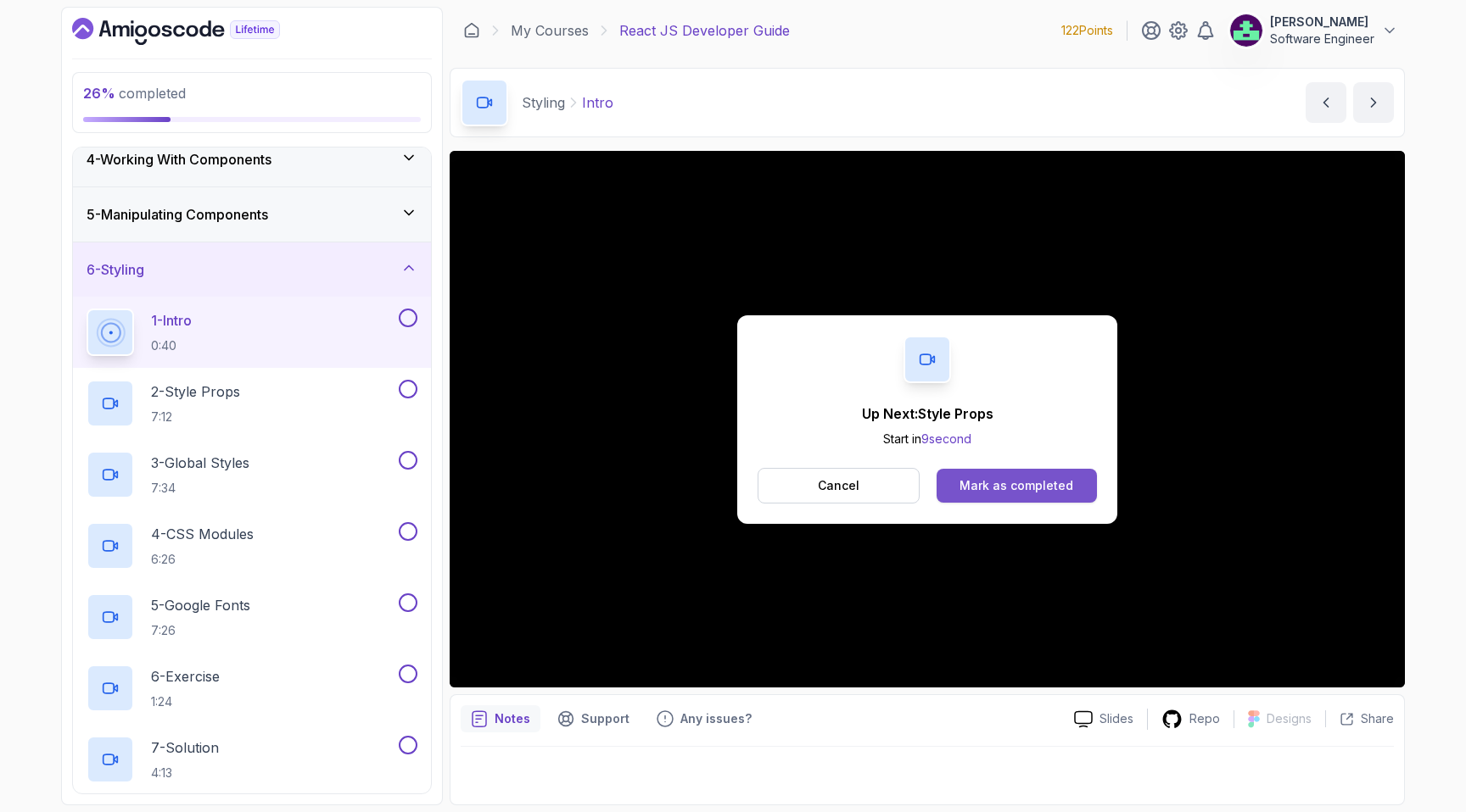
click at [1015, 478] on div "Mark as completed" at bounding box center [1016, 485] width 114 height 17
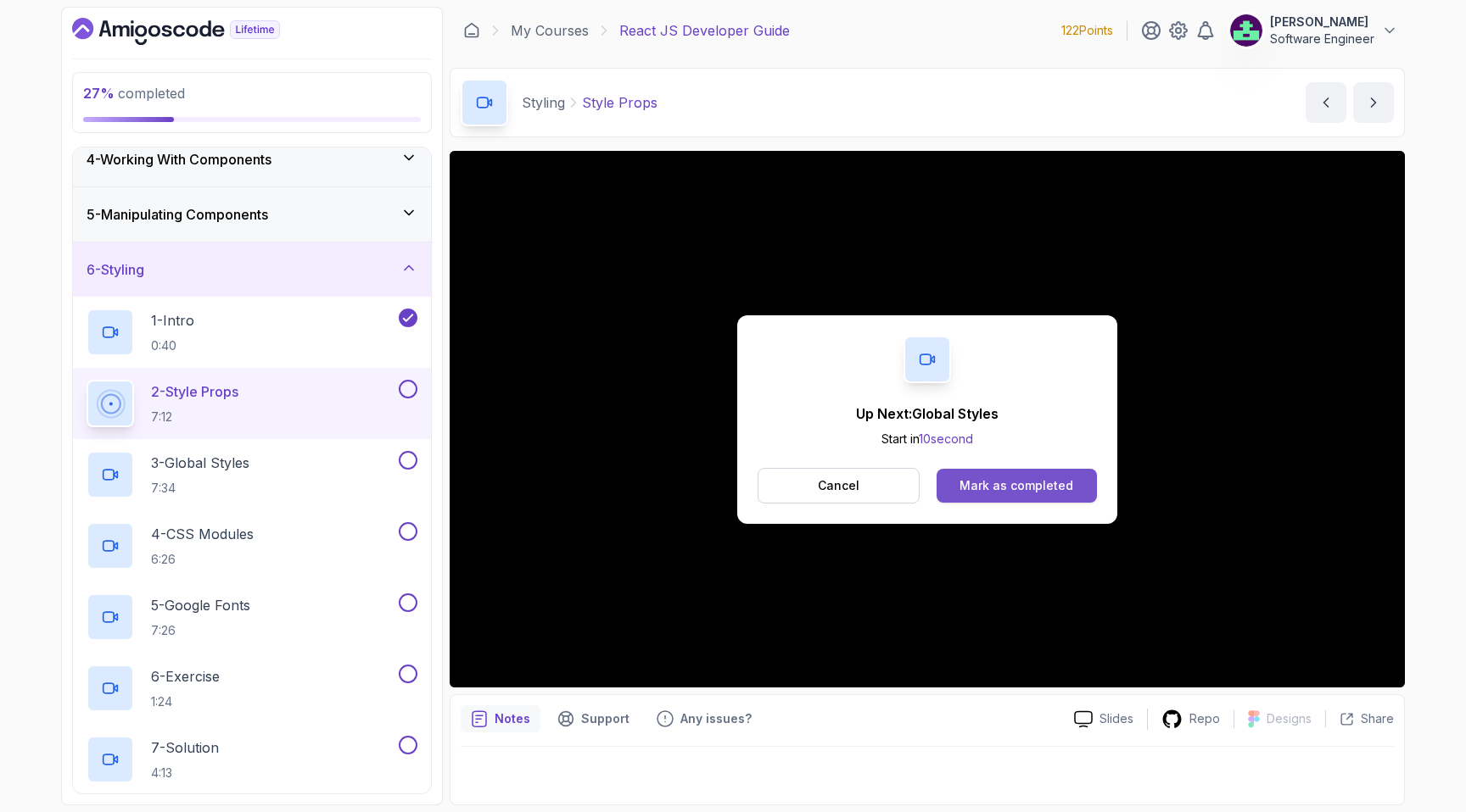
click at [997, 492] on div "Mark as completed" at bounding box center [1016, 485] width 114 height 17
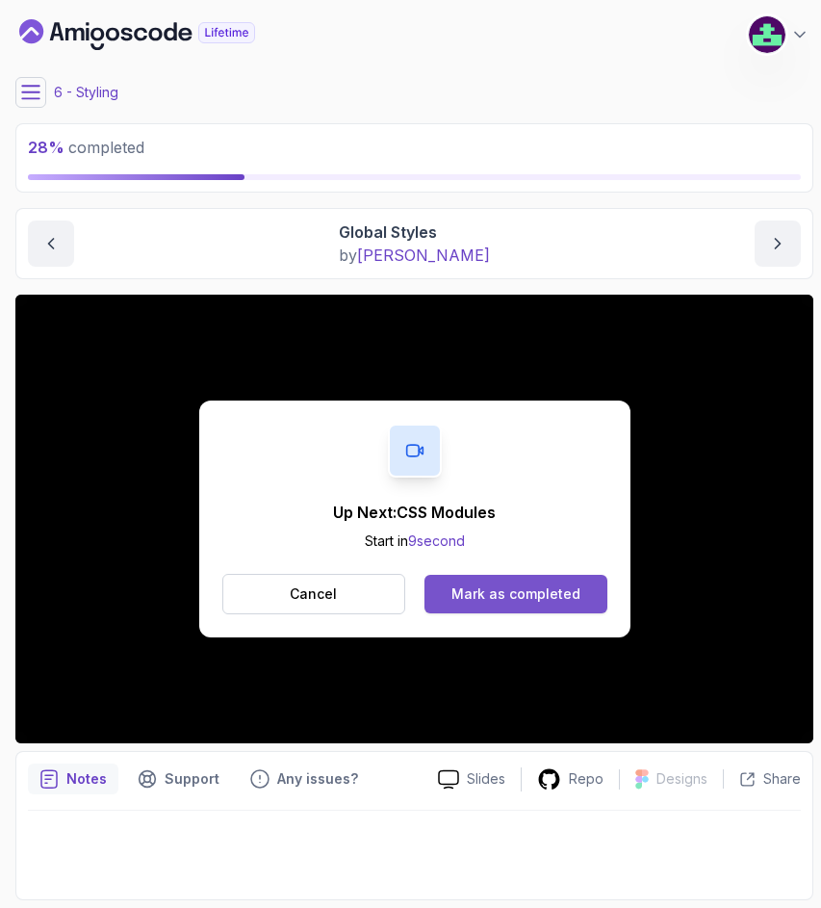
click at [497, 600] on div "Mark as completed" at bounding box center [516, 593] width 129 height 19
click at [469, 576] on button "Mark as completed" at bounding box center [516, 594] width 182 height 39
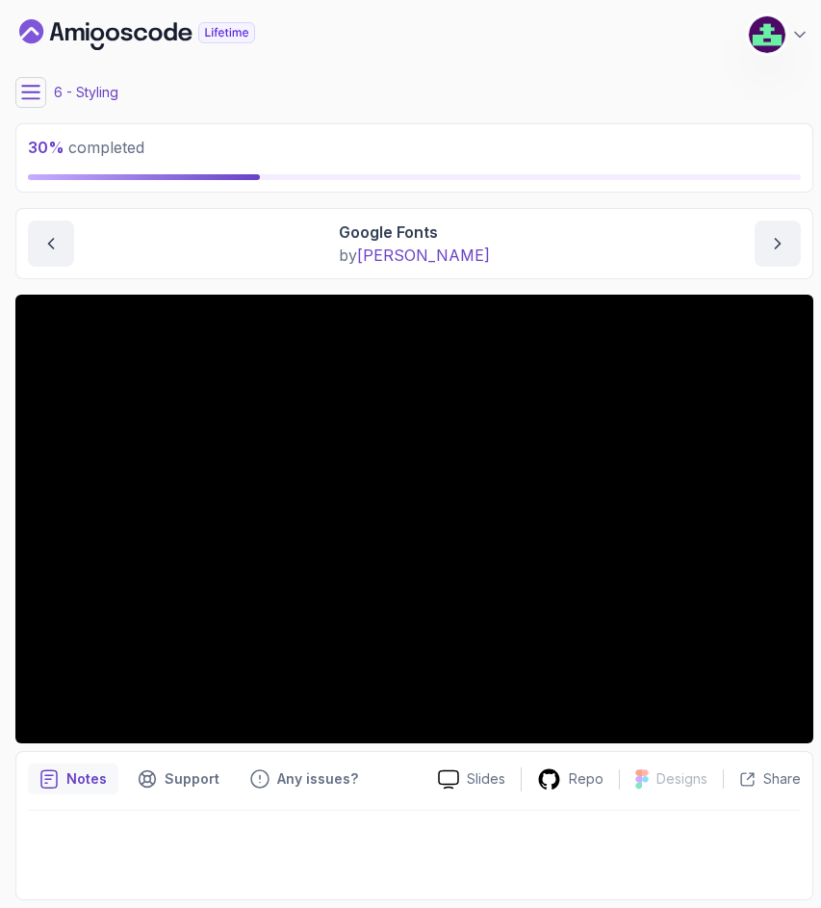
click at [28, 82] on button at bounding box center [30, 92] width 31 height 31
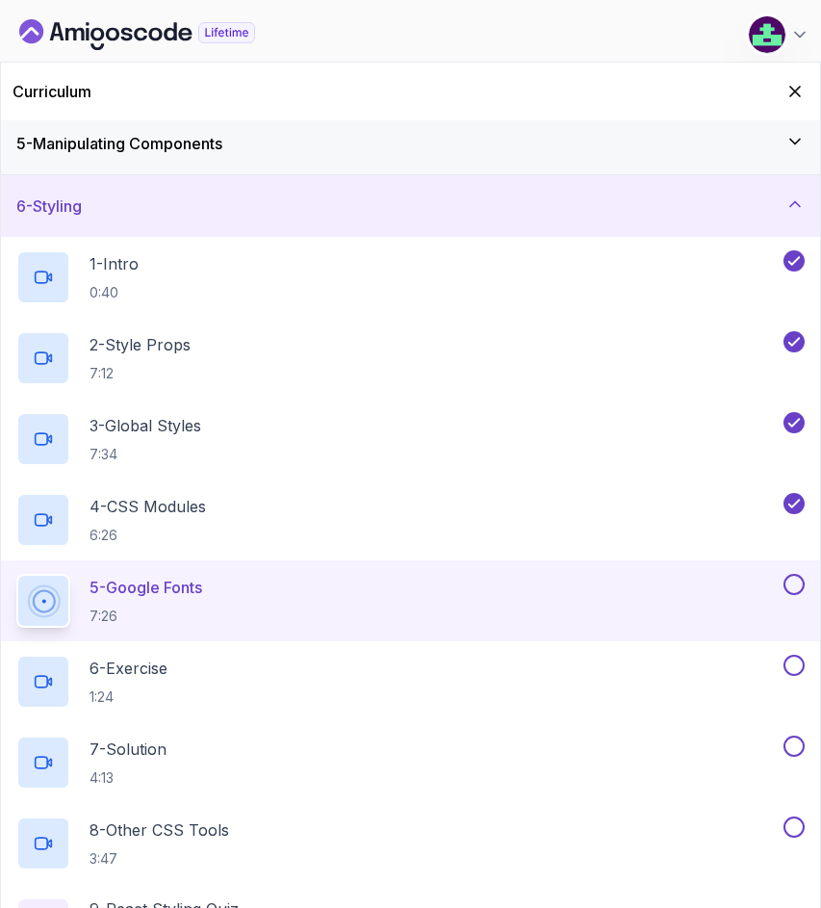
scroll to position [165, 0]
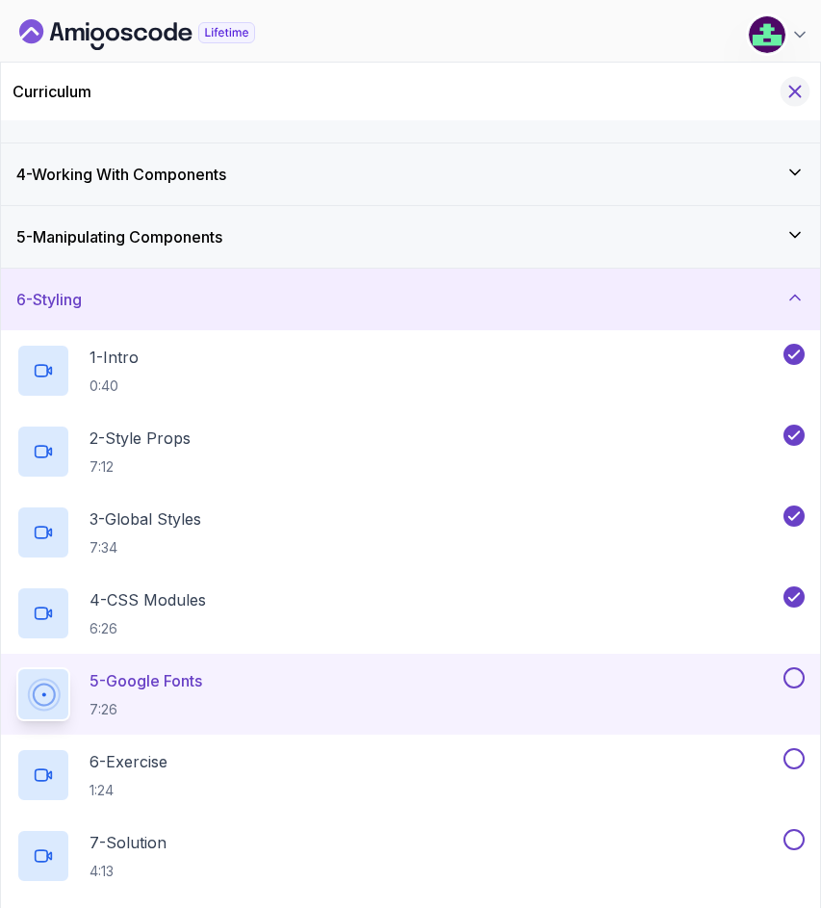
click at [788, 89] on icon "Hide Curriculum for mobile" at bounding box center [795, 91] width 21 height 21
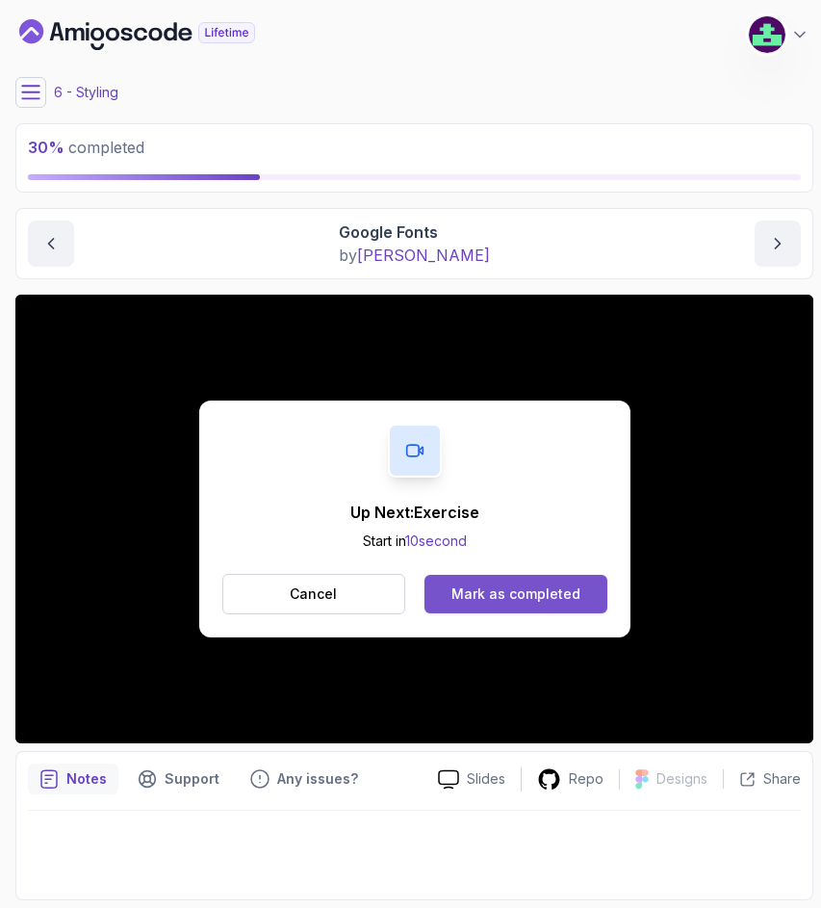
click at [461, 611] on button "Mark as completed" at bounding box center [516, 594] width 182 height 39
